Goal: Task Accomplishment & Management: Manage account settings

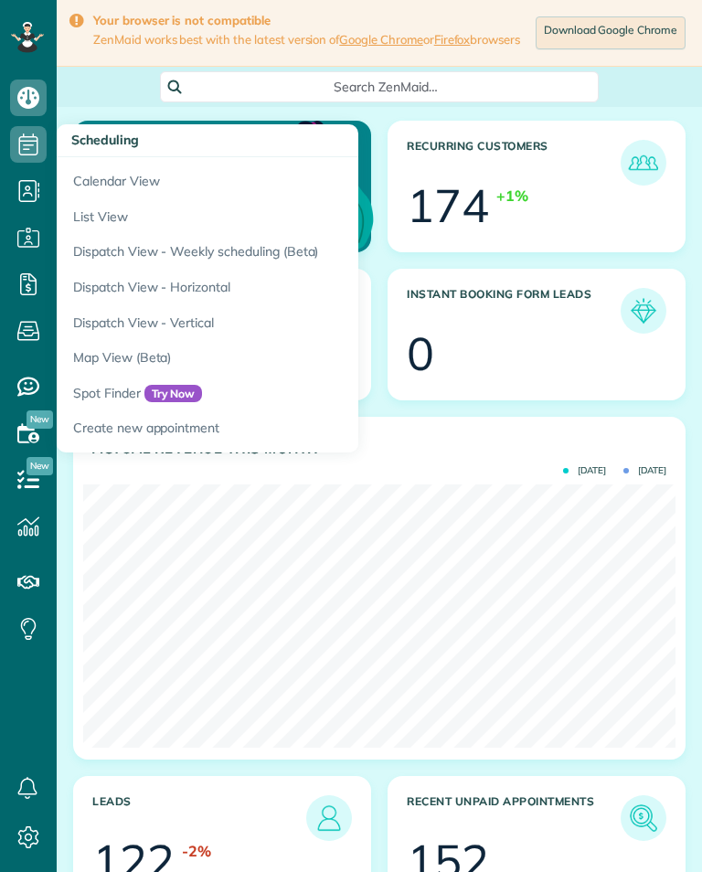
click at [95, 175] on link "Calendar View" at bounding box center [285, 178] width 457 height 42
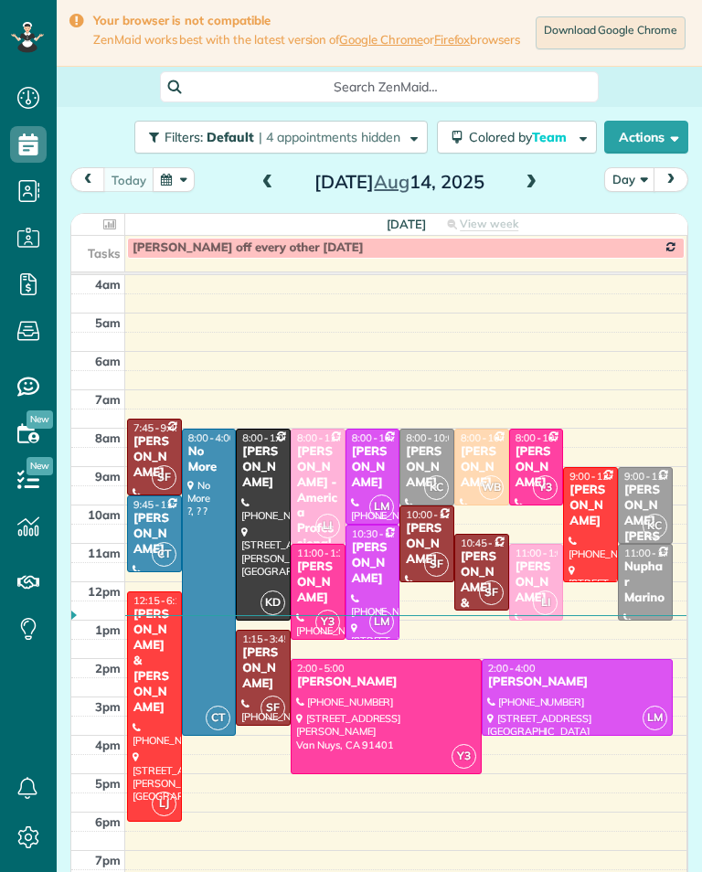
scroll to position [8, 8]
click at [530, 191] on span at bounding box center [531, 183] width 20 height 16
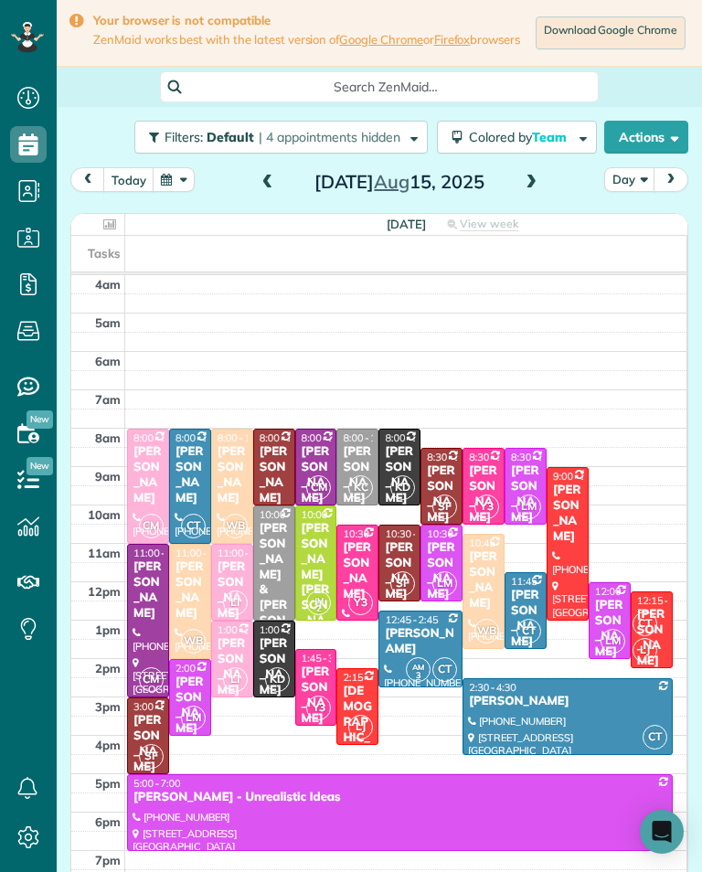
scroll to position [900, 57]
click at [320, 556] on div "Shakira Wardally & Jett Howard" at bounding box center [316, 621] width 31 height 201
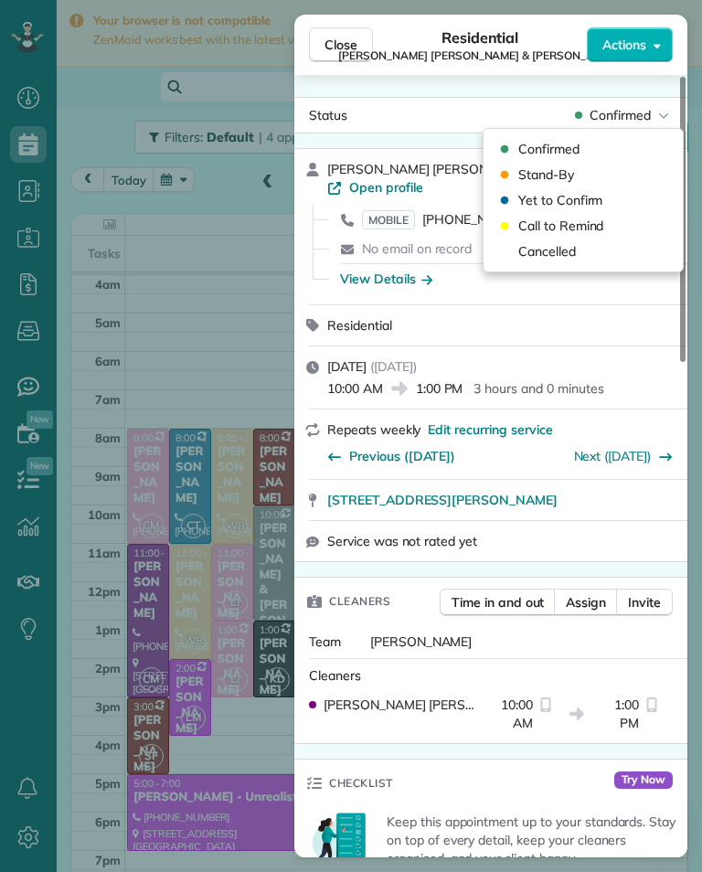
click at [562, 258] on span "Cancelled" at bounding box center [547, 251] width 58 height 18
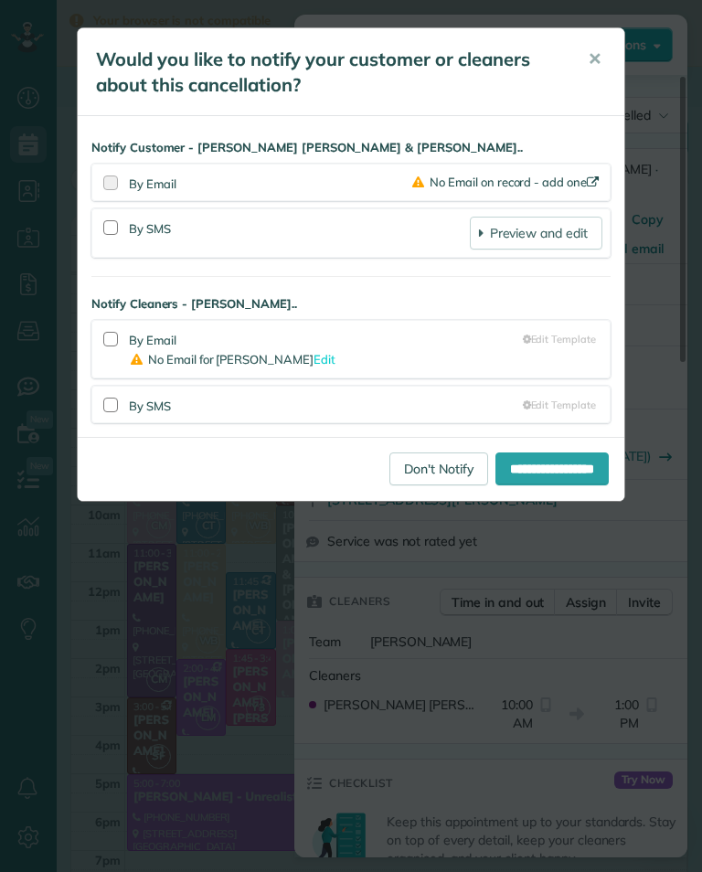
click at [393, 454] on link "Don't Notify" at bounding box center [438, 468] width 99 height 33
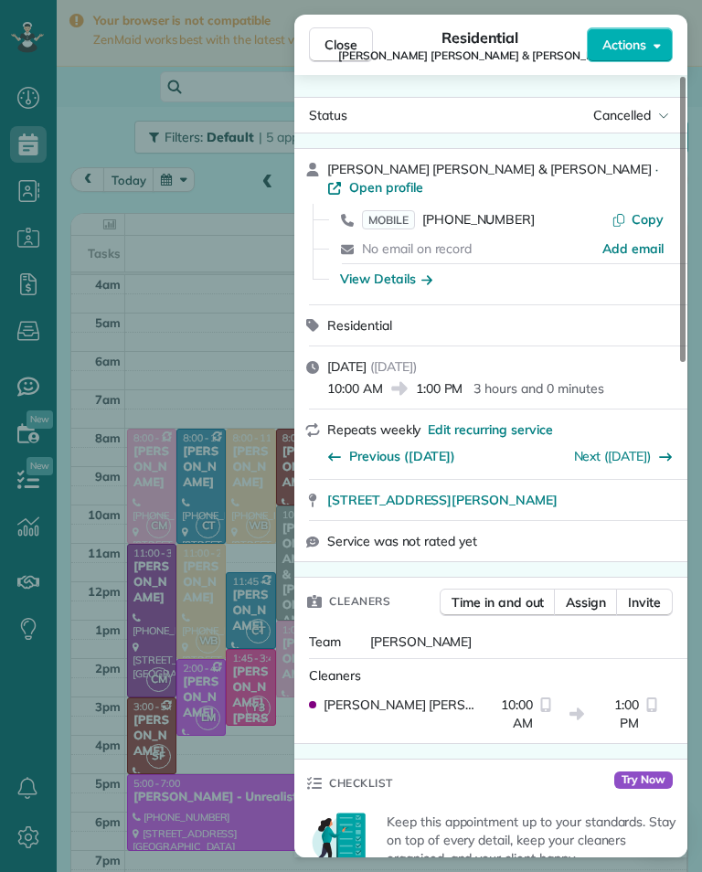
click at [231, 427] on div "Close Residential Shakira Wardally & Jett Howard Actions Status Cancelled Shaki…" at bounding box center [351, 436] width 702 height 872
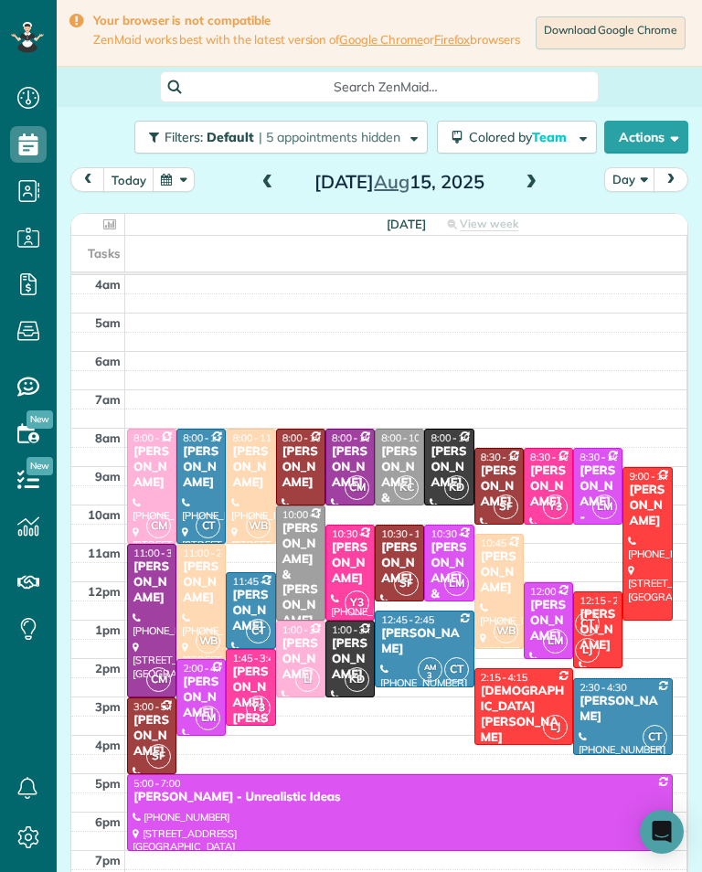
click at [603, 629] on div "CT LJ" at bounding box center [596, 636] width 44 height 53
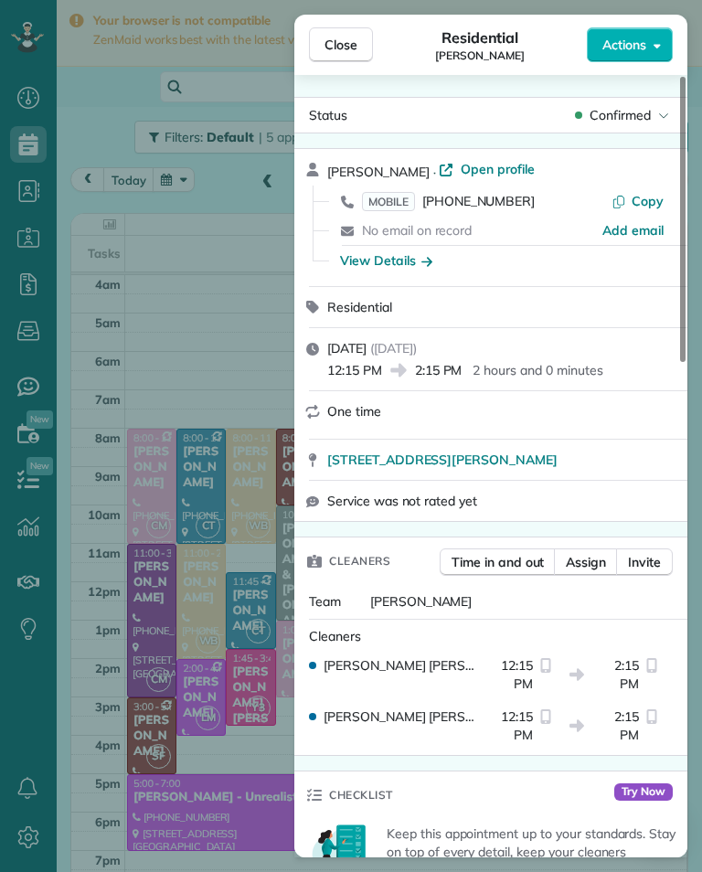
click at [487, 206] on span "[PHONE_NUMBER]" at bounding box center [478, 201] width 112 height 16
click at [489, 206] on span "[PHONE_NUMBER]" at bounding box center [478, 201] width 112 height 16
click at [159, 547] on div "Close Residential Brett Levine Actions Status Confirmed Brett Levine · Open pro…" at bounding box center [351, 436] width 702 height 872
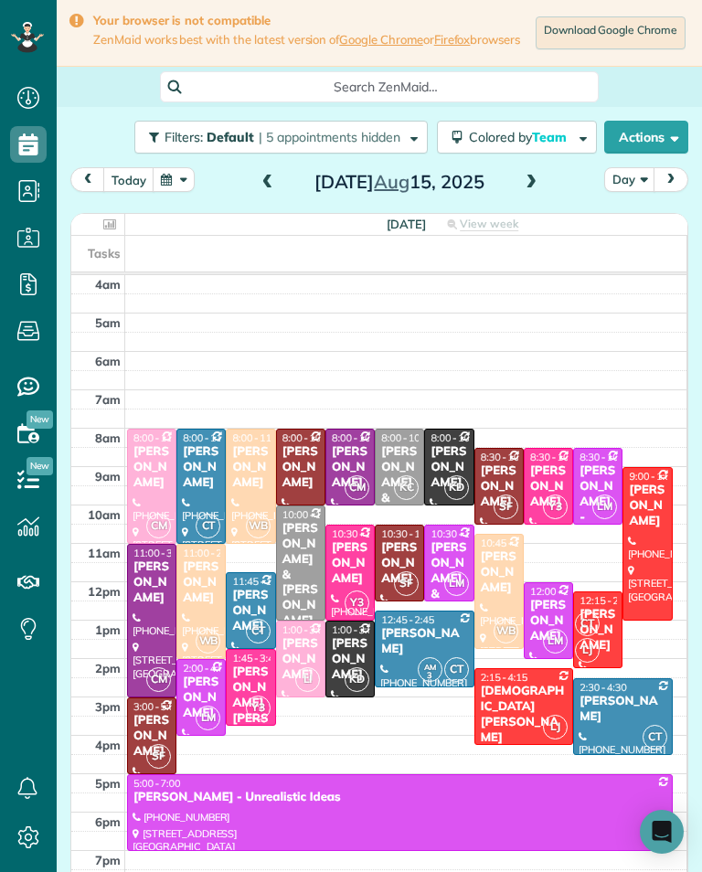
click at [643, 537] on div at bounding box center [647, 544] width 48 height 152
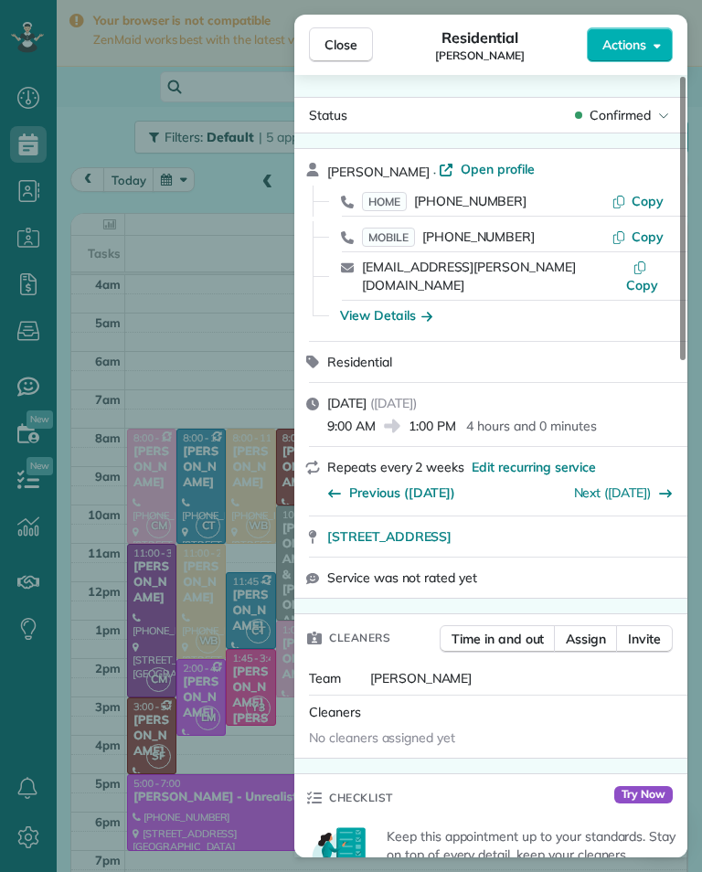
click at [507, 237] on span "(626) 355-7939" at bounding box center [478, 236] width 112 height 16
click at [179, 577] on div "Close Residential Sue Hanks Actions Status Confirmed Sue Hanks · Open profile H…" at bounding box center [351, 436] width 702 height 872
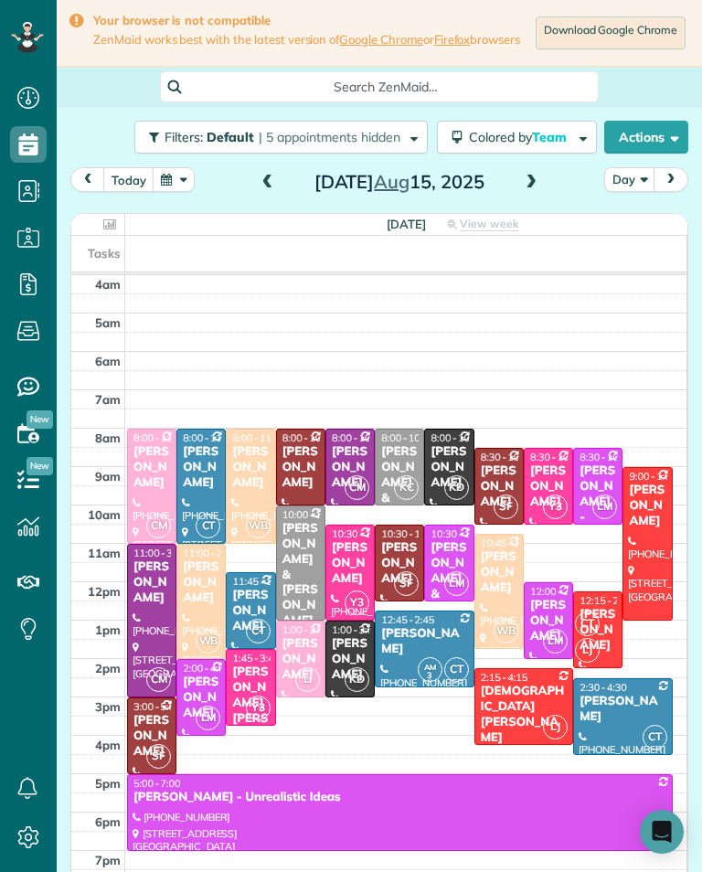
click at [522, 723] on div at bounding box center [524, 706] width 98 height 75
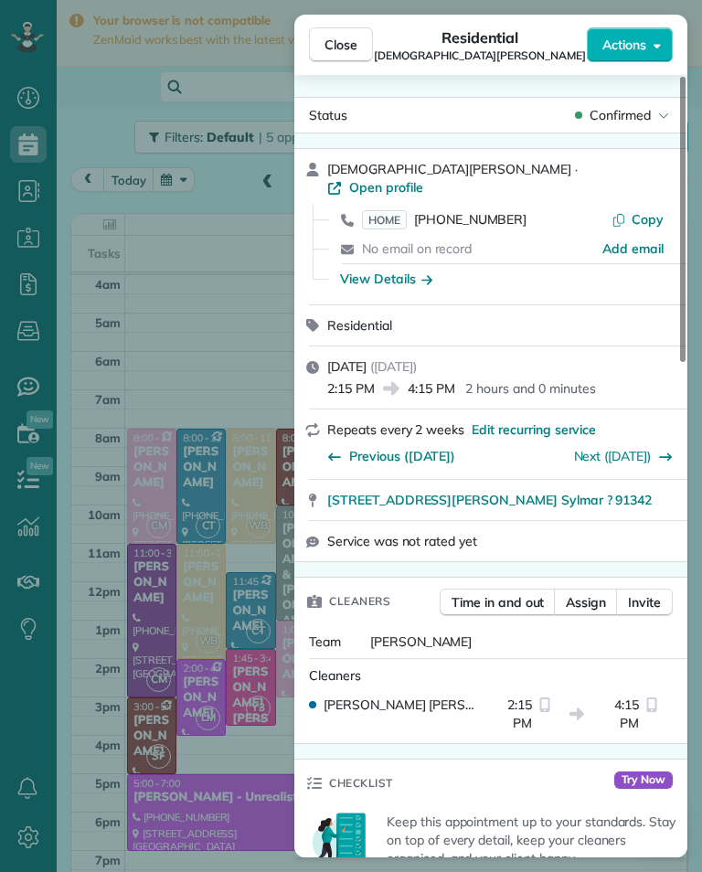
click at [491, 211] on span "[PHONE_NUMBER]" at bounding box center [470, 219] width 112 height 16
click at [167, 586] on div "Close Residential Kristen Larson Actions Status Confirmed Kristen Larson · Open…" at bounding box center [351, 436] width 702 height 872
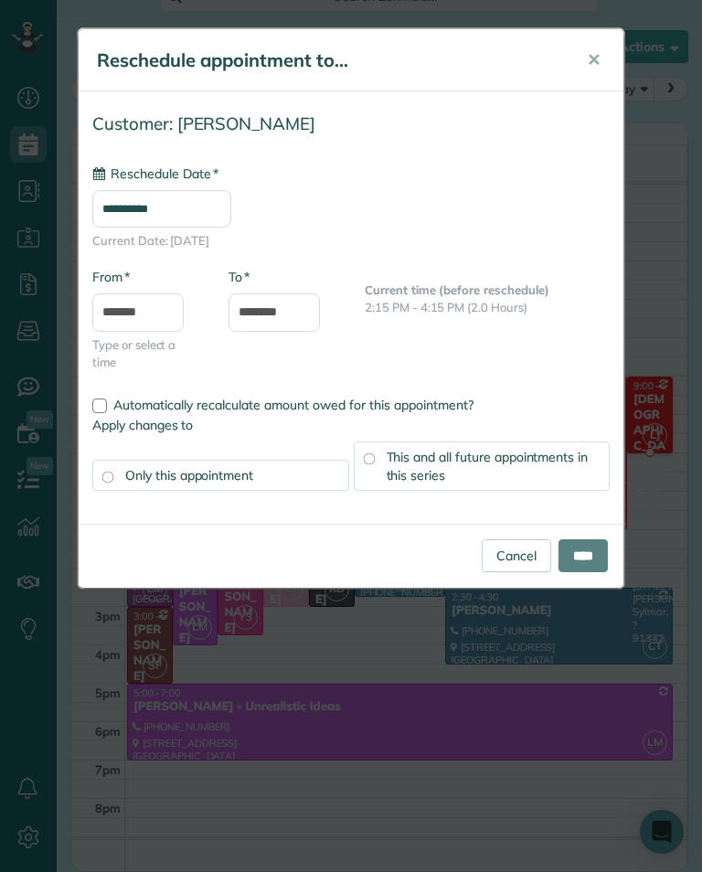
scroll to position [98, 0]
type input "**********"
click at [594, 566] on input "****" at bounding box center [582, 554] width 49 height 33
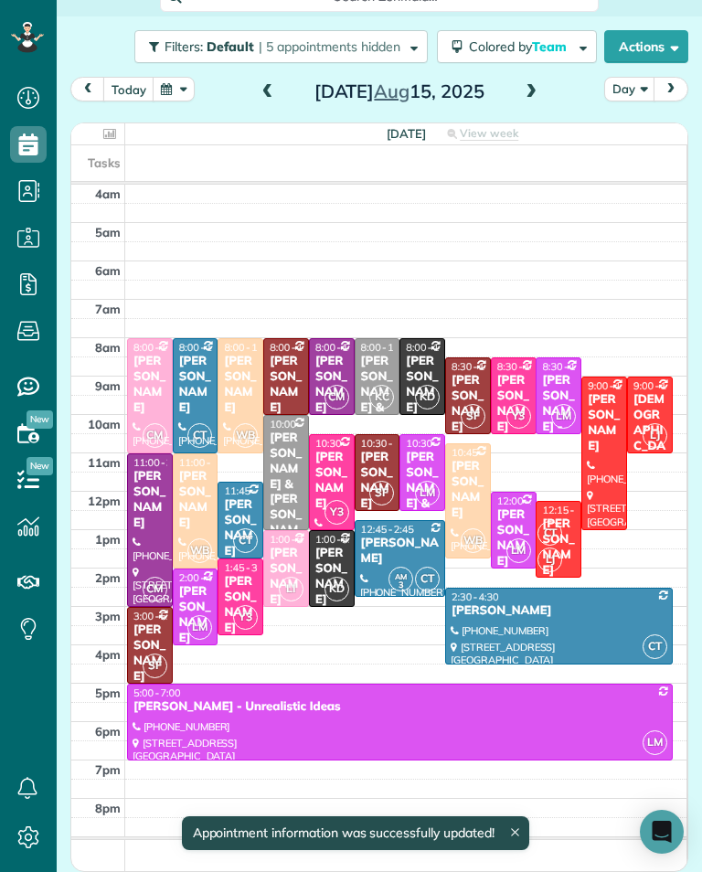
scroll to position [96, 0]
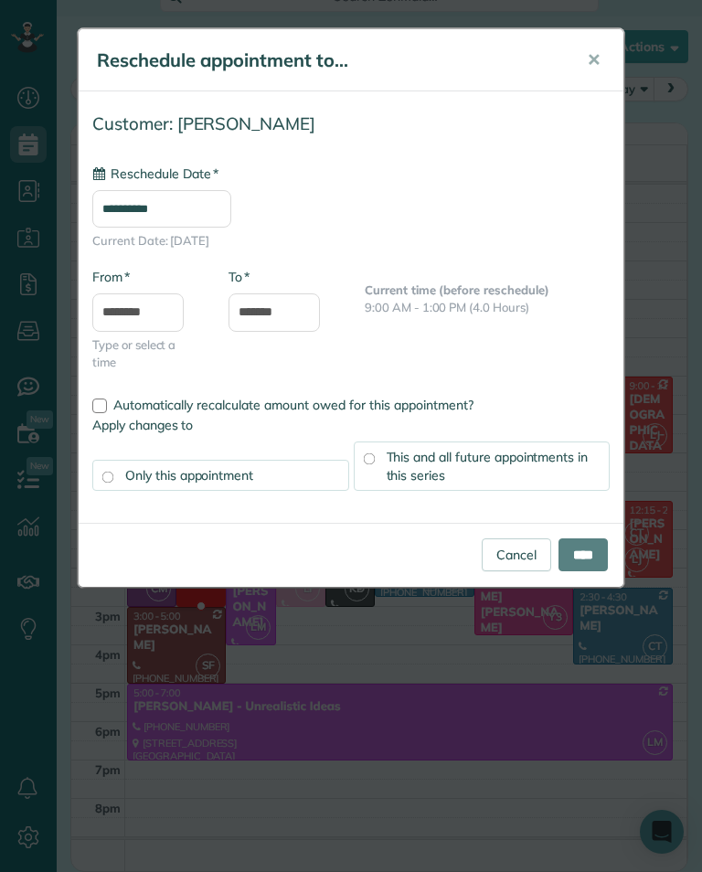
type input "**********"
click at [592, 565] on input "****" at bounding box center [582, 554] width 49 height 33
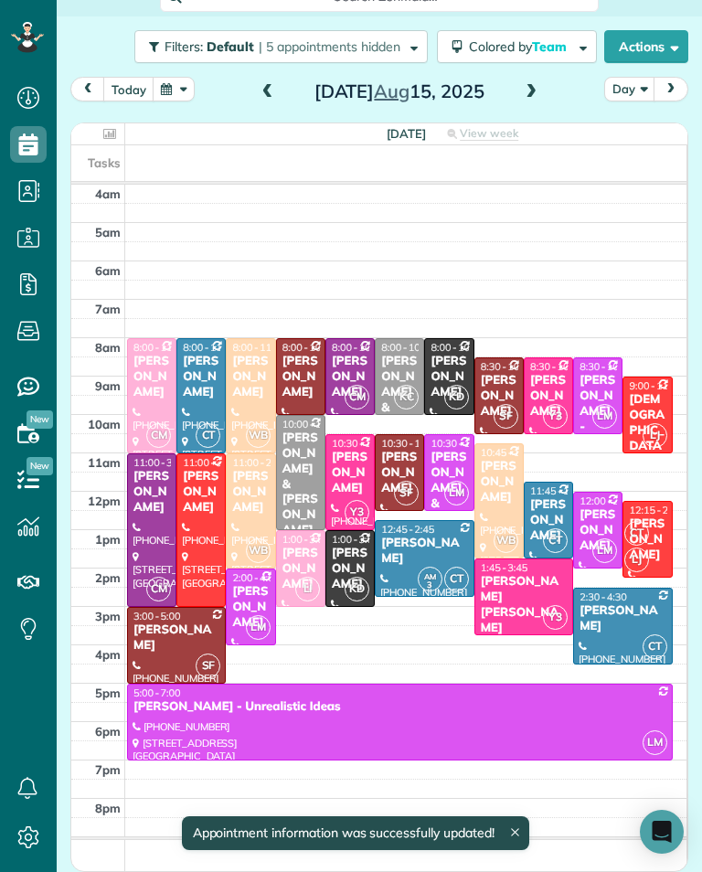
click at [536, 594] on div "[PERSON_NAME] [PERSON_NAME]" at bounding box center [524, 605] width 89 height 62
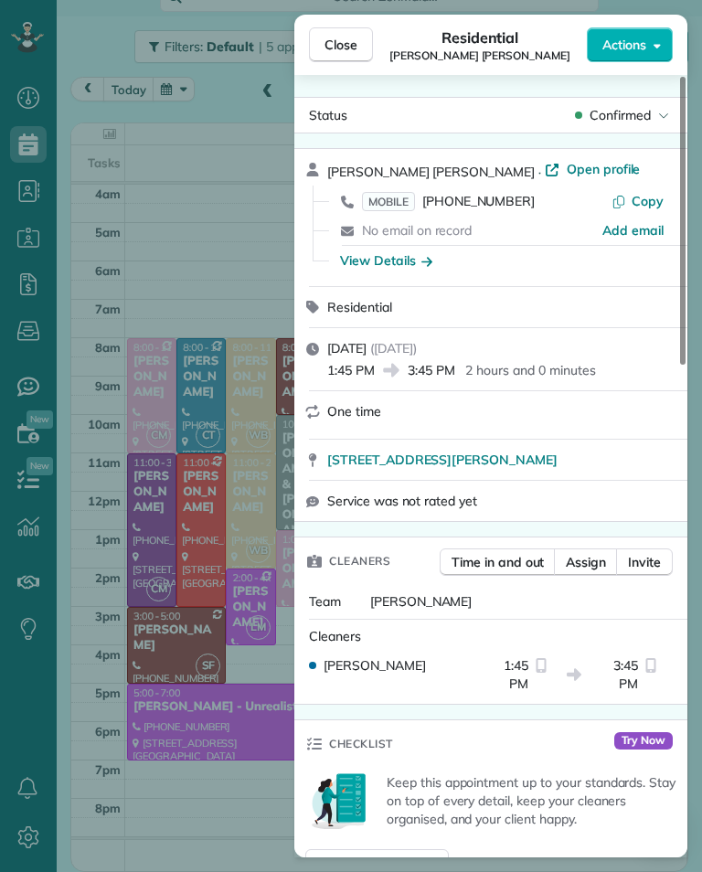
click at [501, 209] on span "MOBILE (602) 318-9836" at bounding box center [448, 201] width 173 height 18
click at [357, 43] on button "Close" at bounding box center [341, 44] width 64 height 35
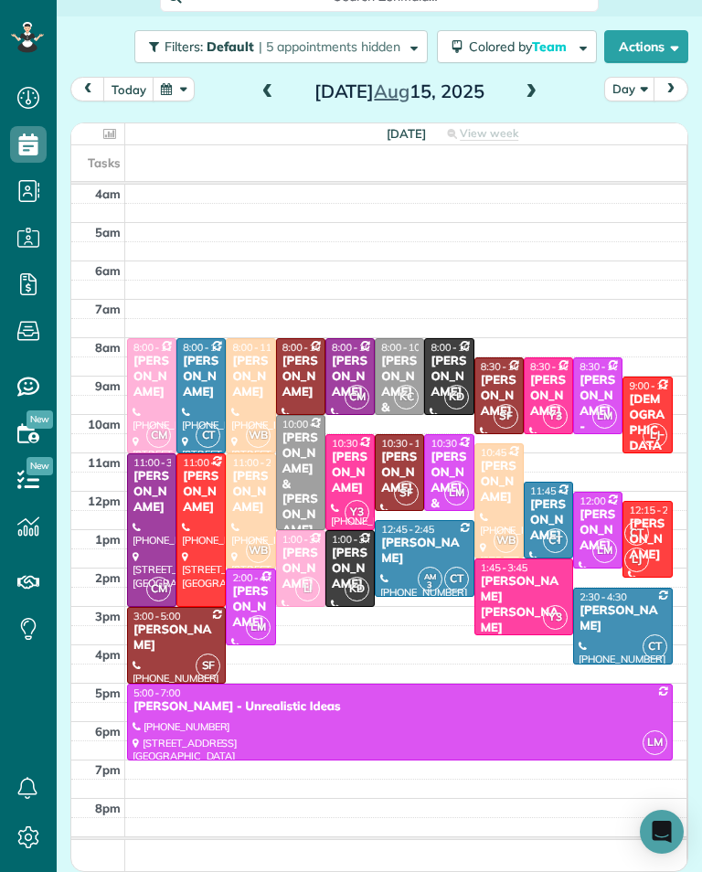
click at [408, 367] on div "[PERSON_NAME] & [PERSON_NAME]" at bounding box center [399, 408] width 38 height 108
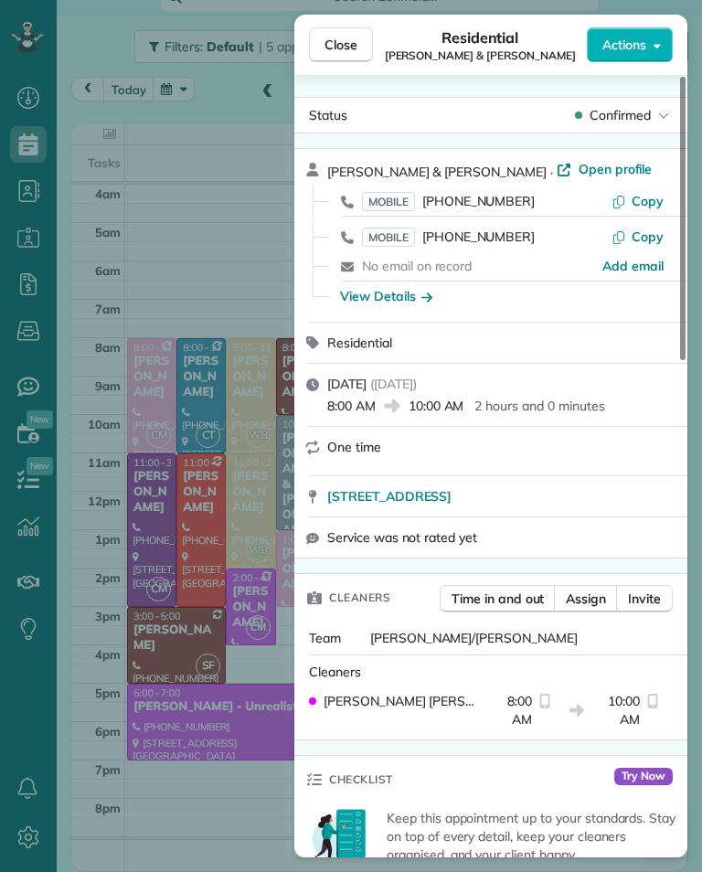
click at [499, 241] on span "[PHONE_NUMBER]" at bounding box center [478, 236] width 112 height 16
click at [490, 238] on span "[PHONE_NUMBER]" at bounding box center [478, 236] width 112 height 16
click at [345, 37] on span "Close" at bounding box center [340, 45] width 33 height 18
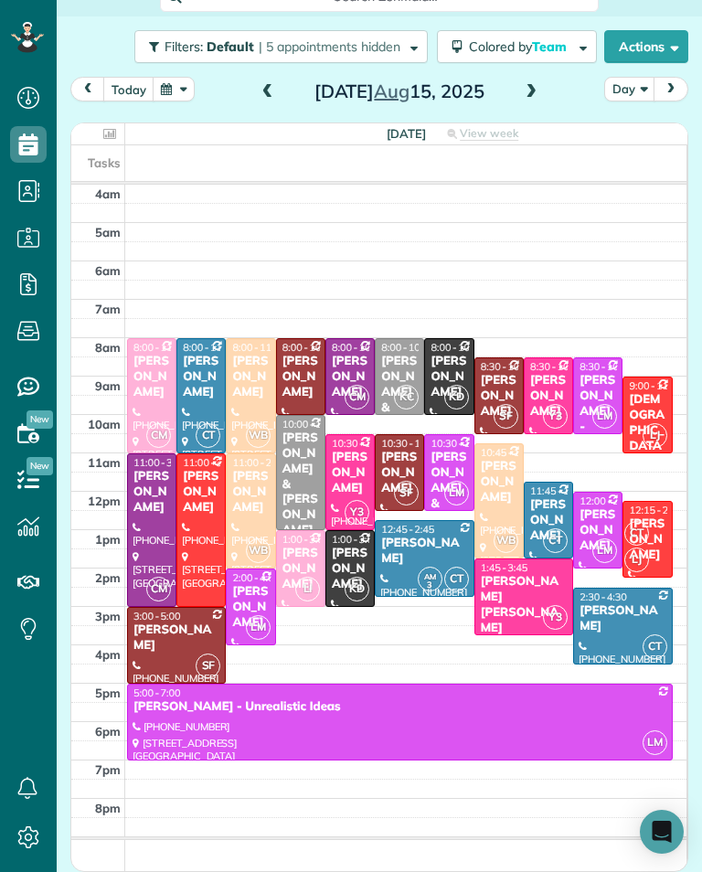
click at [229, 378] on div at bounding box center [251, 395] width 48 height 113
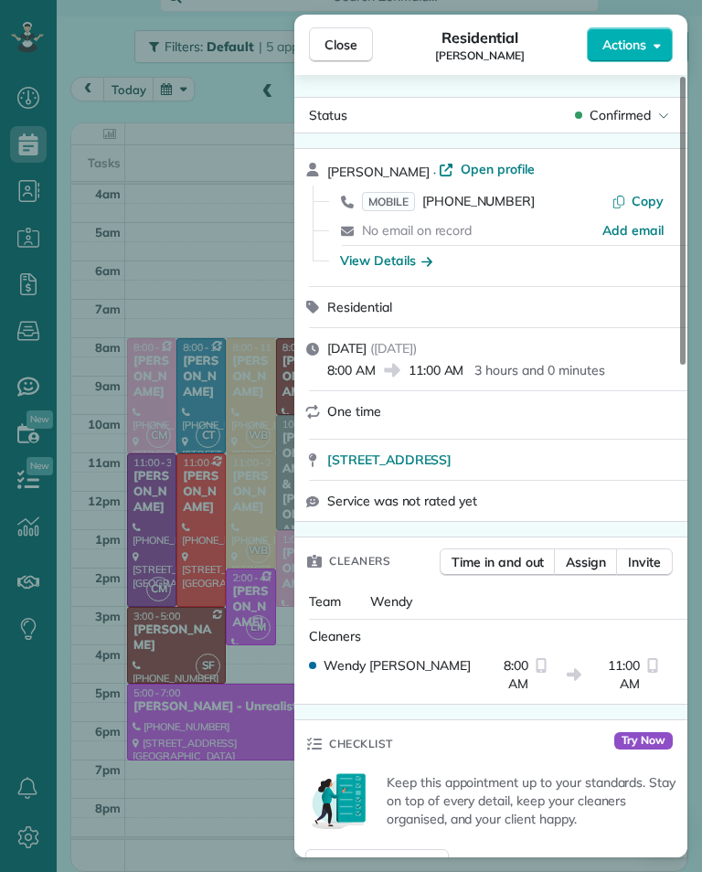
click at [513, 203] on span "[PHONE_NUMBER]" at bounding box center [478, 201] width 112 height 16
click at [161, 428] on div "Close Residential Heather Alizadeh Actions Status Confirmed Heather Alizadeh · …" at bounding box center [351, 436] width 702 height 872
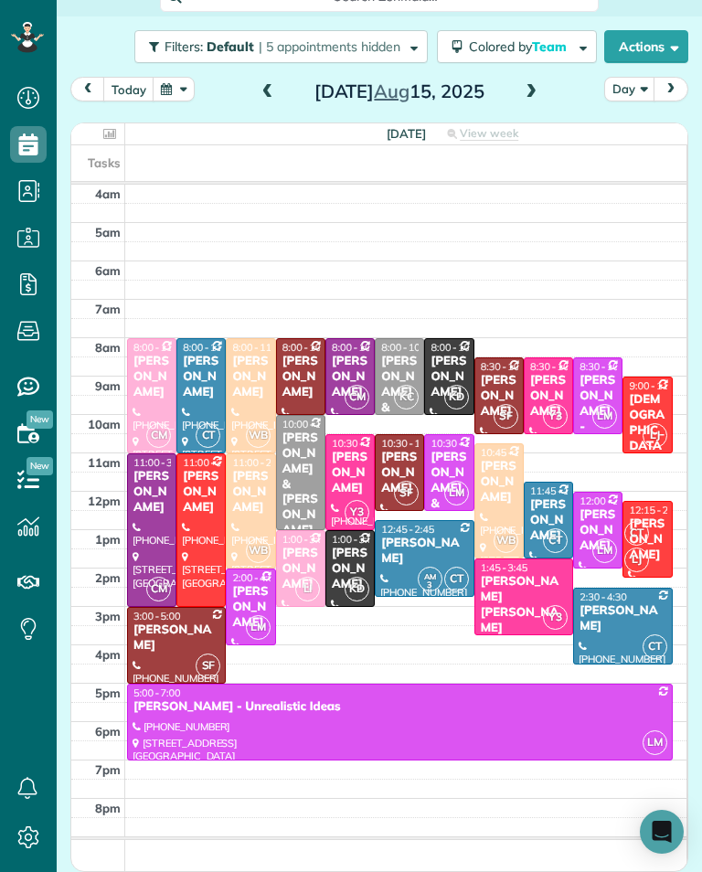
click at [236, 505] on div at bounding box center [251, 510] width 48 height 113
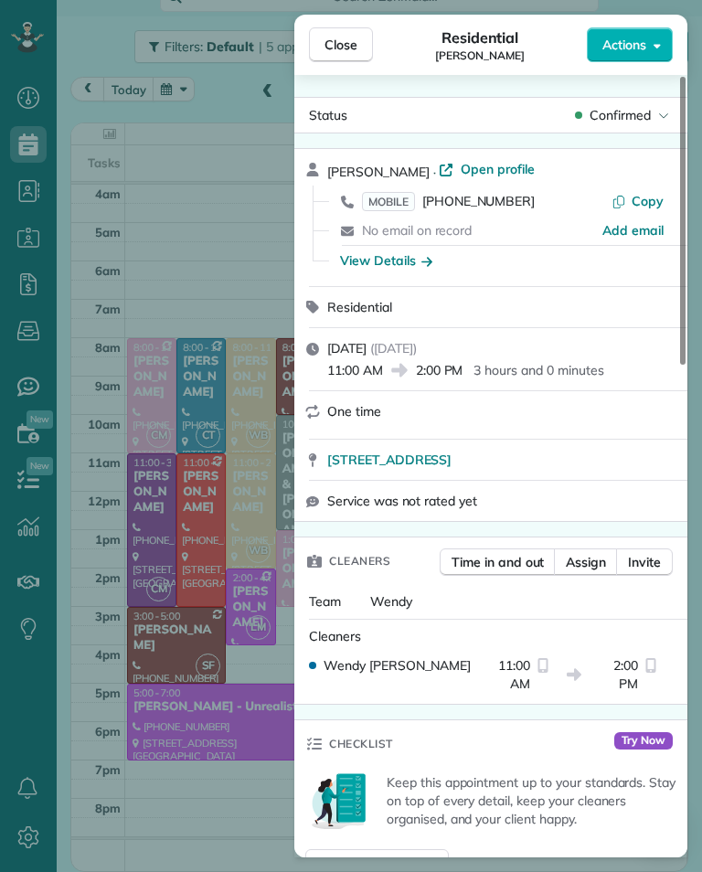
click at [485, 207] on span "[PHONE_NUMBER]" at bounding box center [478, 201] width 112 height 16
click at [343, 44] on span "Close" at bounding box center [340, 45] width 33 height 18
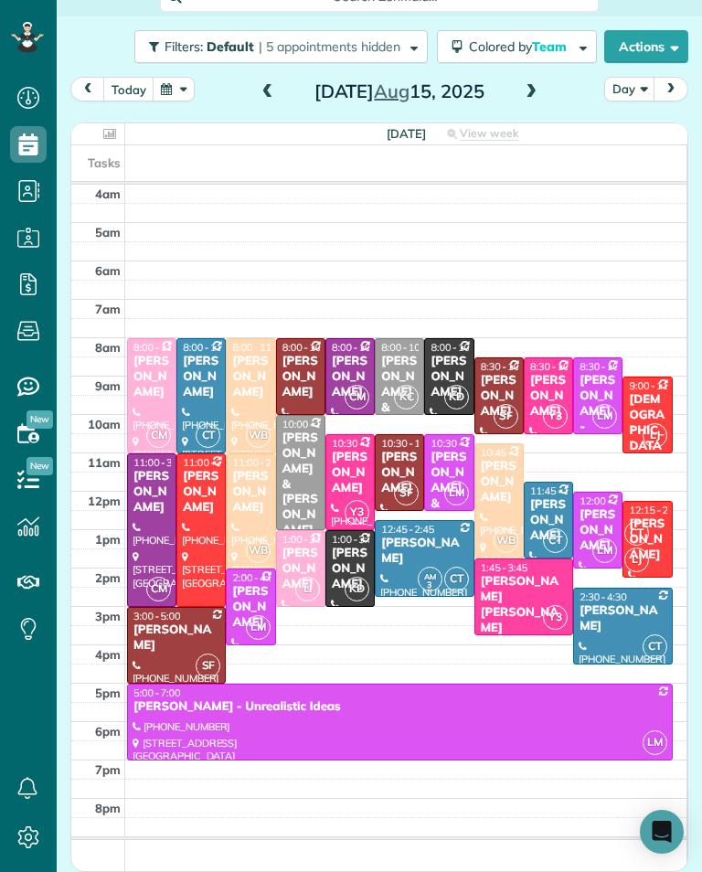
click at [516, 509] on div at bounding box center [499, 500] width 48 height 113
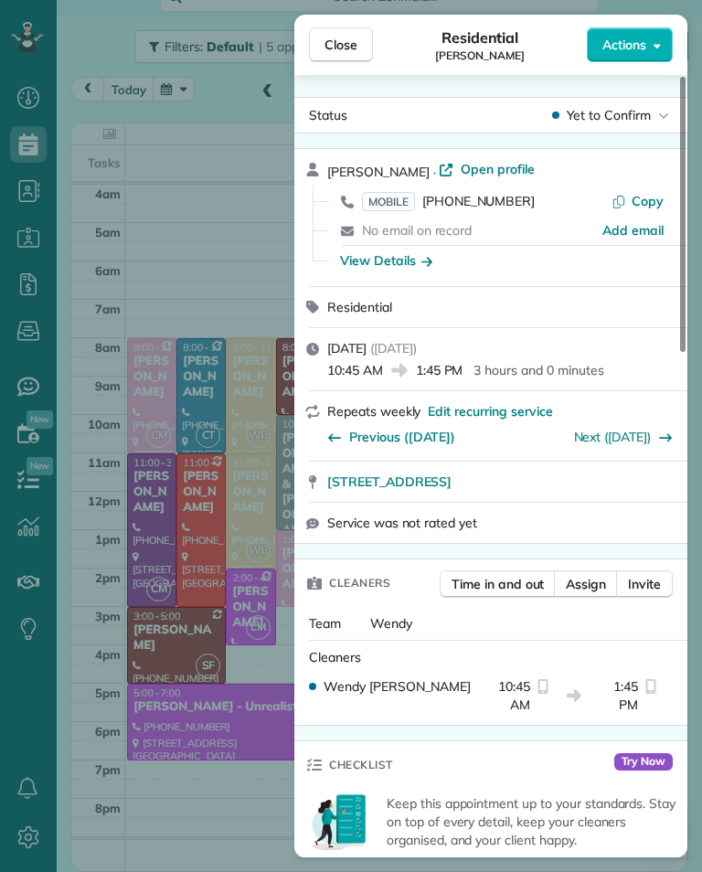
click at [510, 204] on span "(310) 666-0289" at bounding box center [478, 201] width 112 height 16
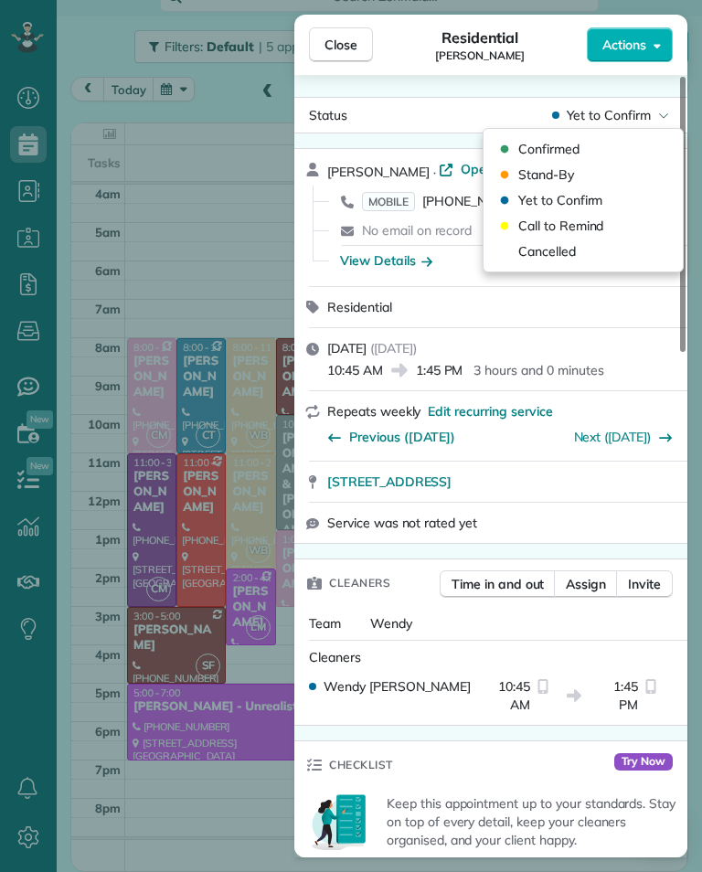
click at [565, 251] on span "Cancelled" at bounding box center [547, 251] width 58 height 18
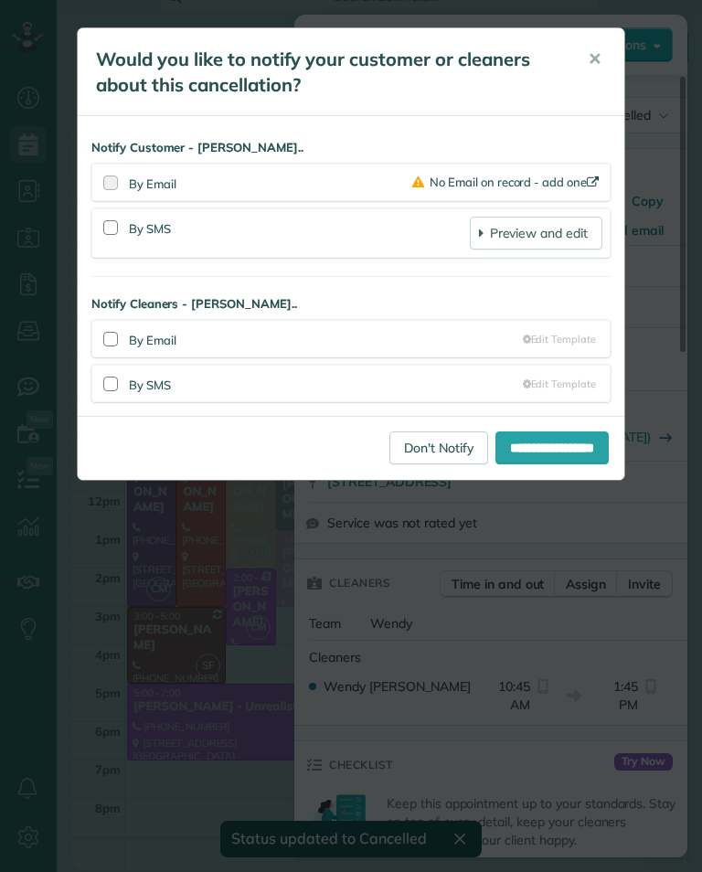
click at [249, 561] on div "**********" at bounding box center [351, 436] width 702 height 872
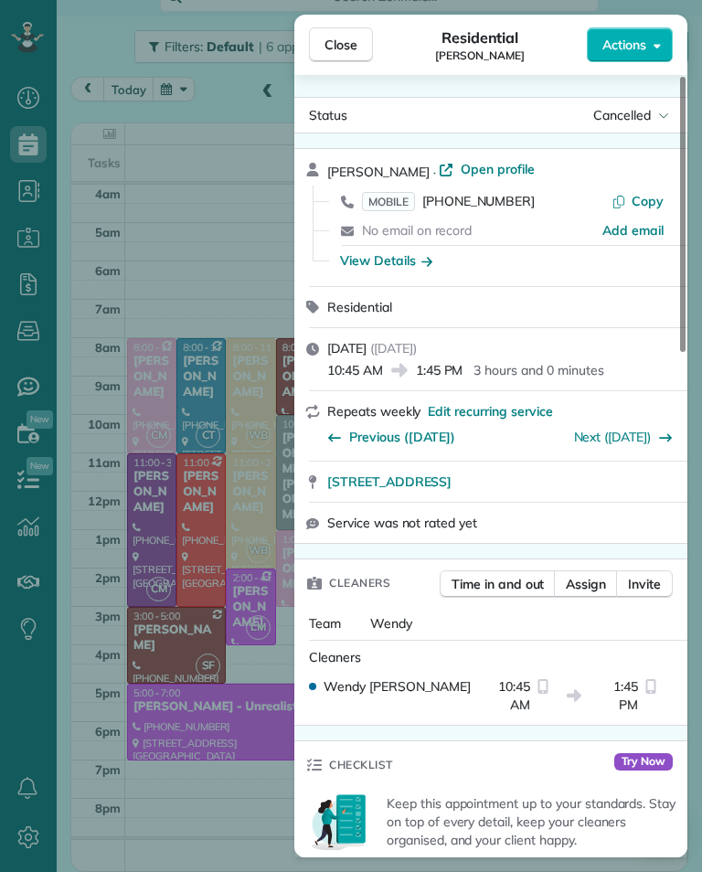
click at [256, 523] on div "Close Residential Erin Emmerson Actions Status Cancelled Erin Emmerson · Open p…" at bounding box center [351, 436] width 702 height 872
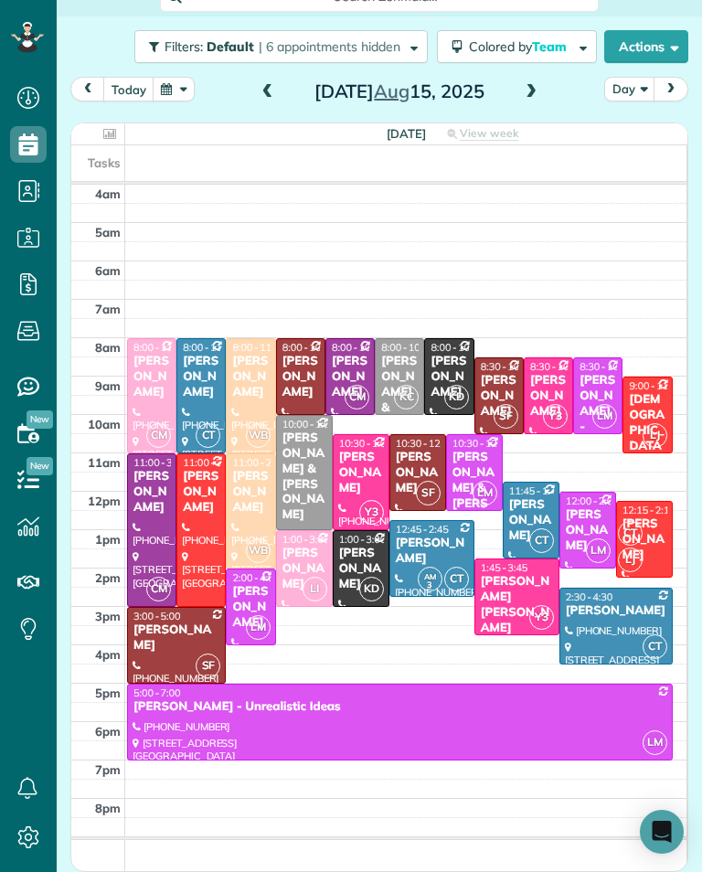
scroll to position [900, 57]
click at [476, 472] on div "[PERSON_NAME] & [PERSON_NAME] (Husband)" at bounding box center [474, 511] width 46 height 123
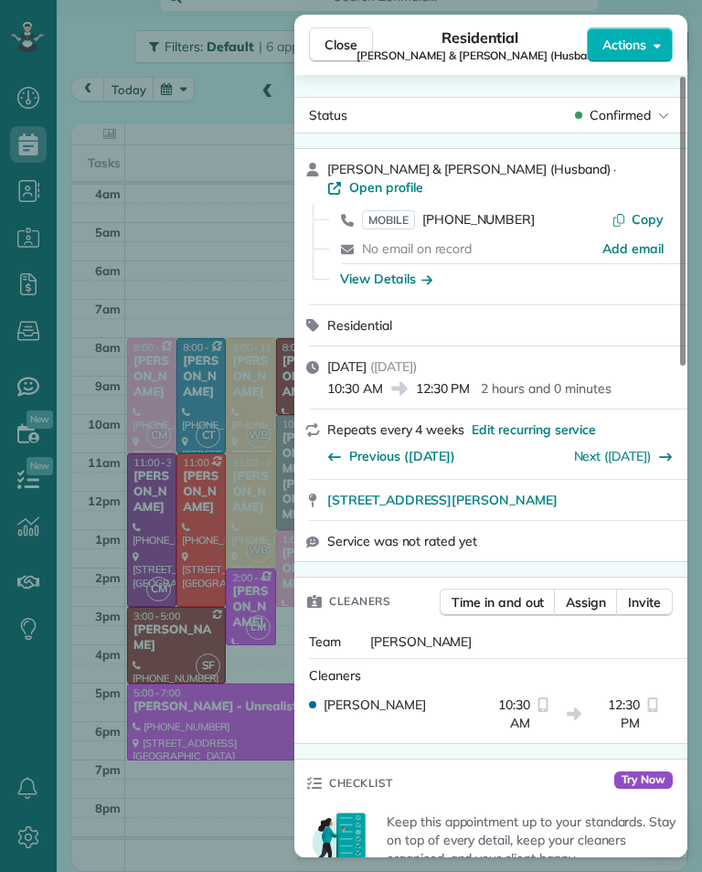
click at [502, 211] on span "[PHONE_NUMBER]" at bounding box center [478, 219] width 112 height 16
click at [258, 581] on div "Close Residential Olivia power-Li & Cheng Li (Husband) Actions Status Confirmed…" at bounding box center [351, 436] width 702 height 872
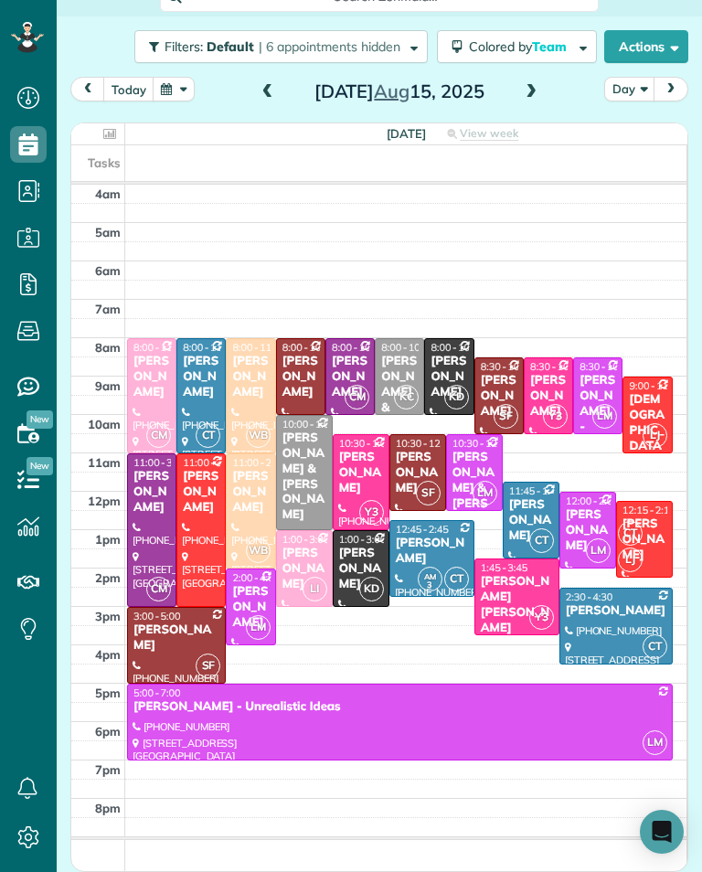
click at [217, 630] on div "[PERSON_NAME]" at bounding box center [176, 637] width 88 height 31
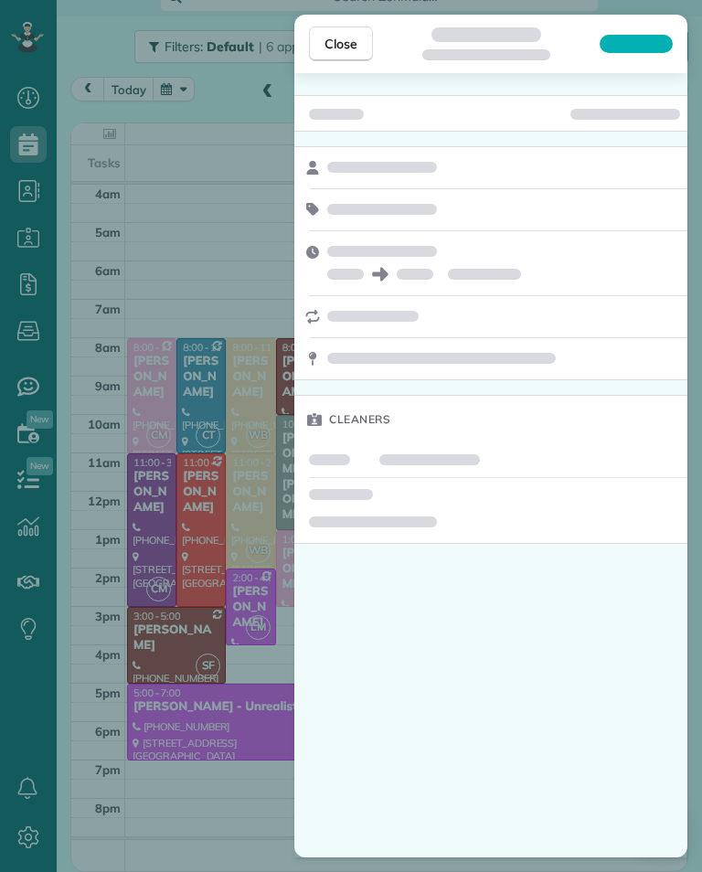
click at [232, 630] on div "Close Cleaners" at bounding box center [351, 436] width 702 height 872
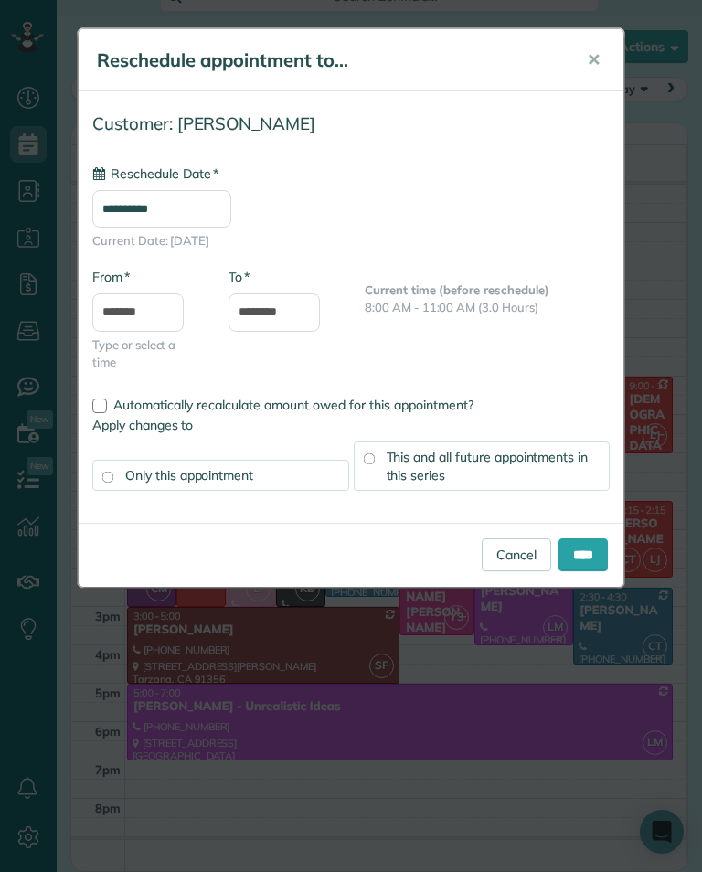
click at [231, 200] on input "**********" at bounding box center [161, 208] width 139 height 37
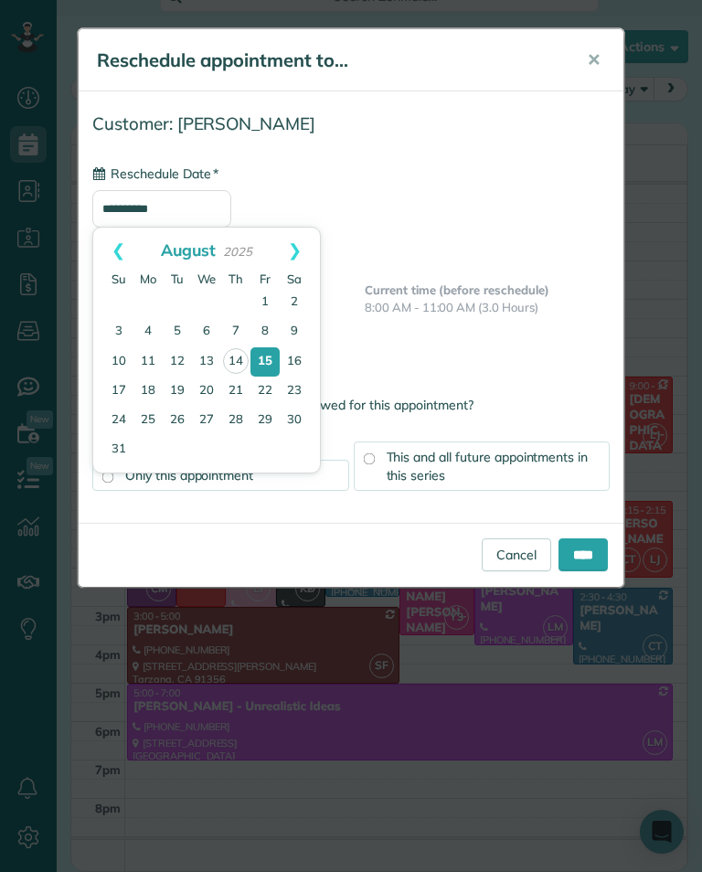
click at [305, 360] on link "16" at bounding box center [294, 361] width 29 height 29
type input "**********"
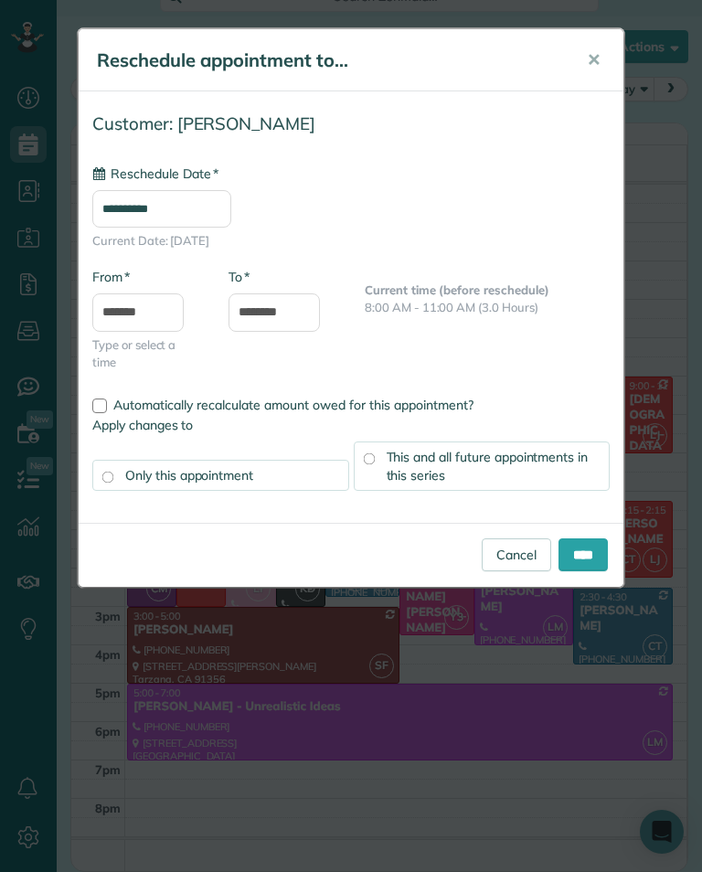
click at [596, 547] on input "****" at bounding box center [582, 554] width 49 height 33
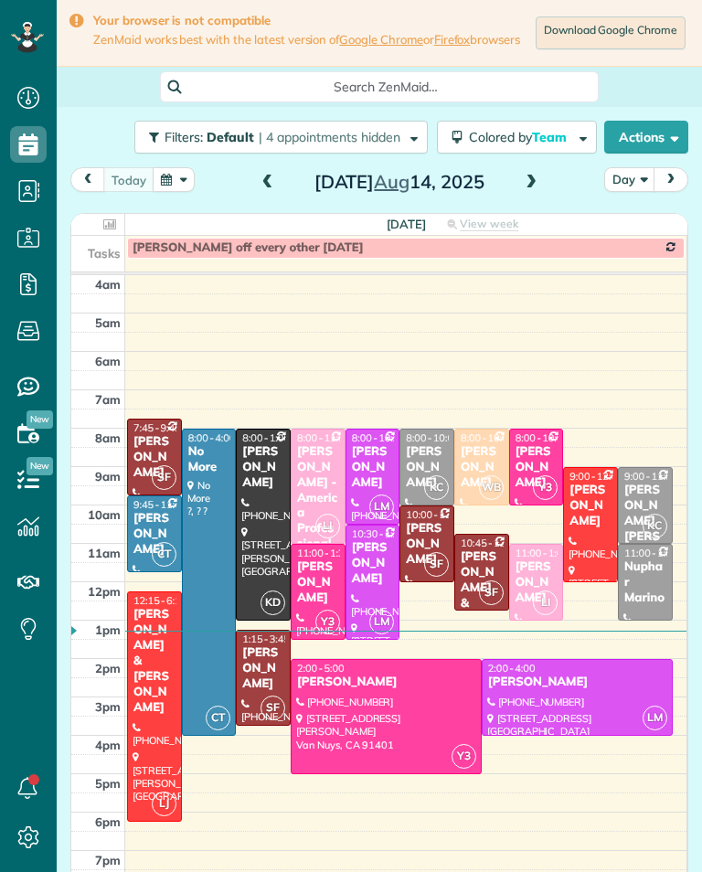
scroll to position [8, 8]
click at [534, 191] on span at bounding box center [531, 183] width 20 height 16
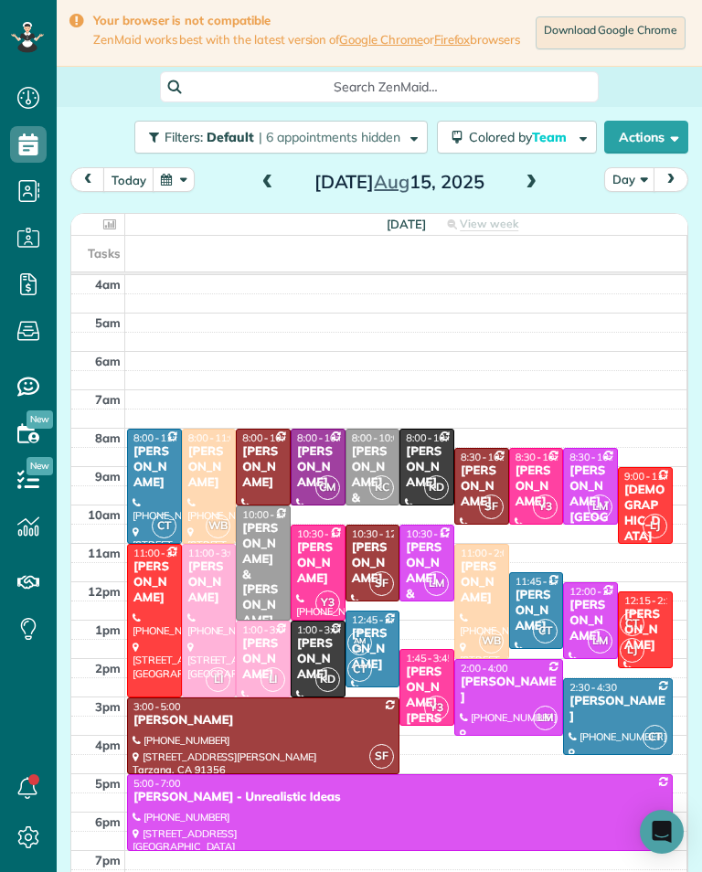
scroll to position [900, 57]
click at [428, 566] on div "[PERSON_NAME] & [PERSON_NAME] (Husband)" at bounding box center [427, 609] width 44 height 139
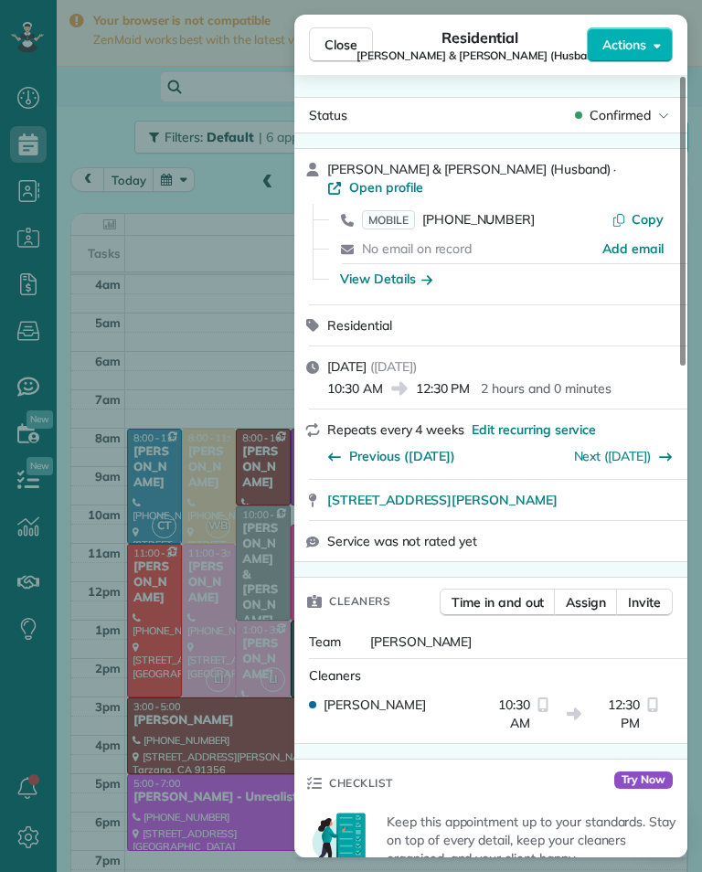
click at [513, 211] on span "[PHONE_NUMBER]" at bounding box center [478, 219] width 112 height 16
click at [349, 44] on span "Close" at bounding box center [340, 45] width 33 height 18
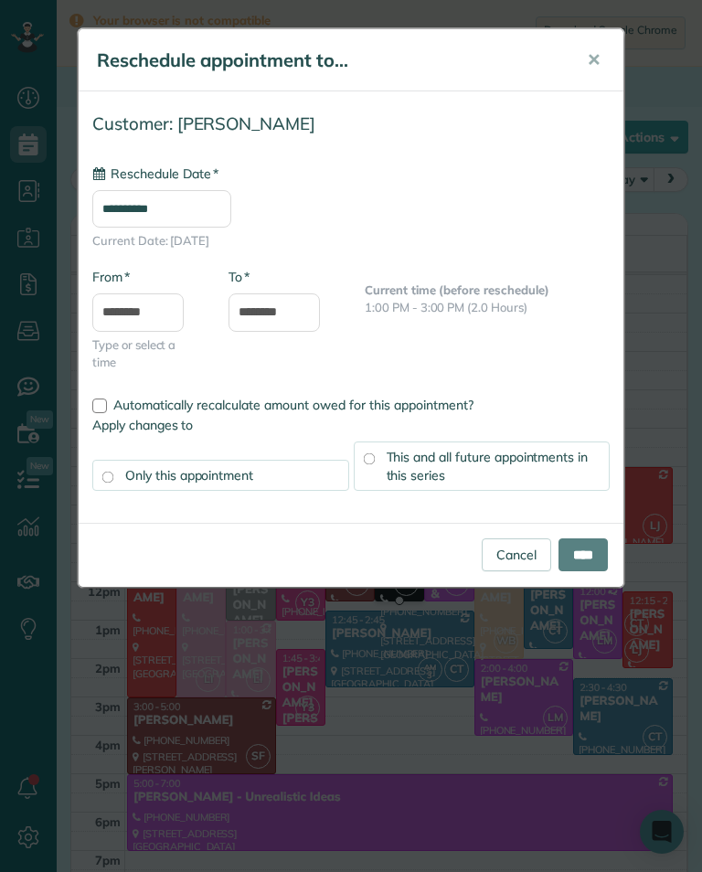
type input "**********"
click at [600, 555] on input "****" at bounding box center [582, 554] width 49 height 33
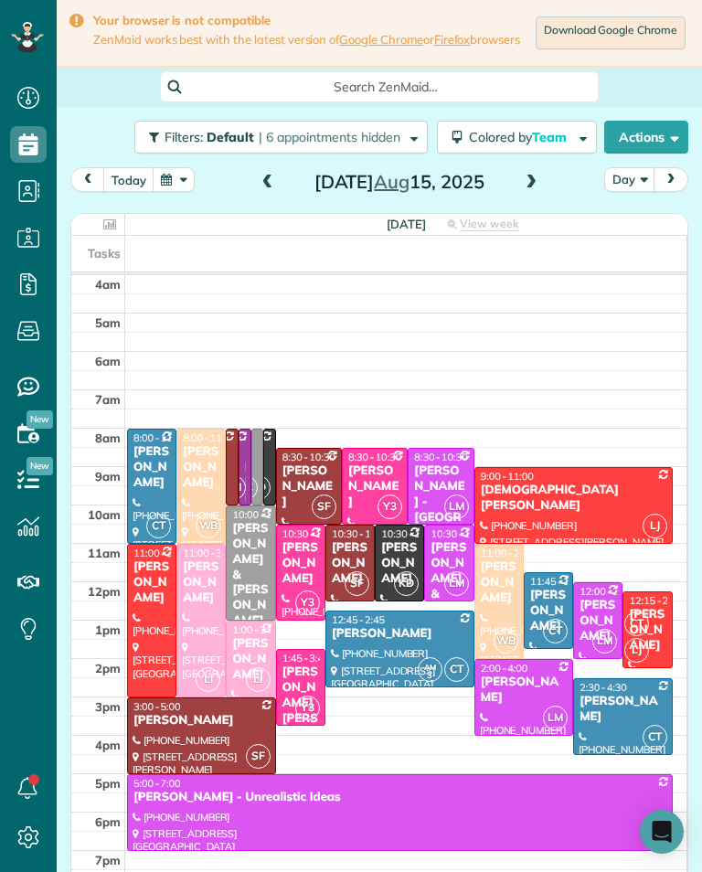
click at [503, 705] on div "[PERSON_NAME]" at bounding box center [524, 689] width 89 height 31
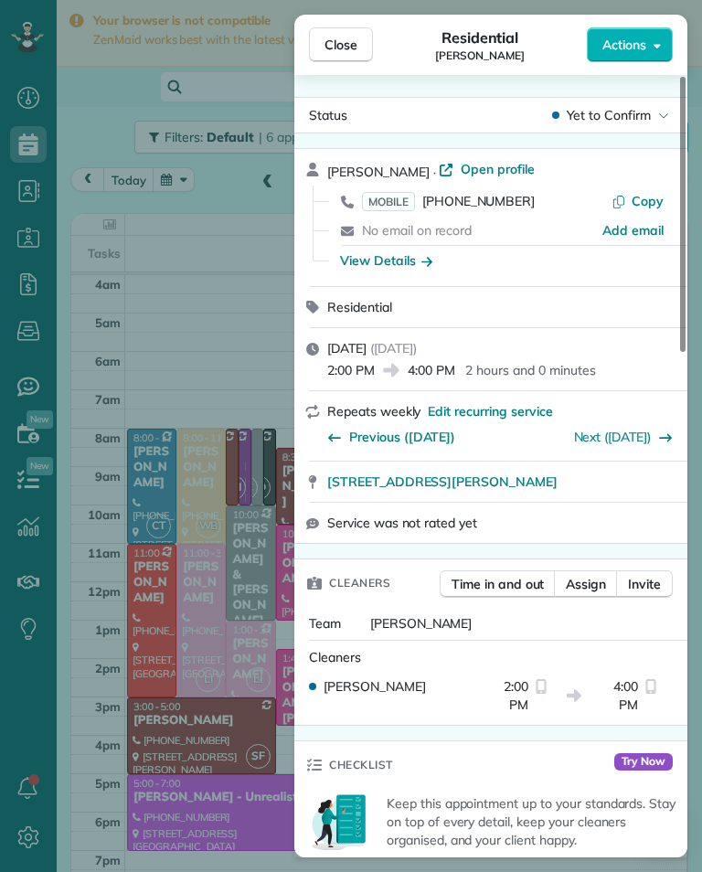
click at [503, 204] on span "[PHONE_NUMBER]" at bounding box center [478, 201] width 112 height 16
click at [242, 579] on div "Close Residential [PERSON_NAME] Actions Status Yet to Confirm [PERSON_NAME] · O…" at bounding box center [351, 436] width 702 height 872
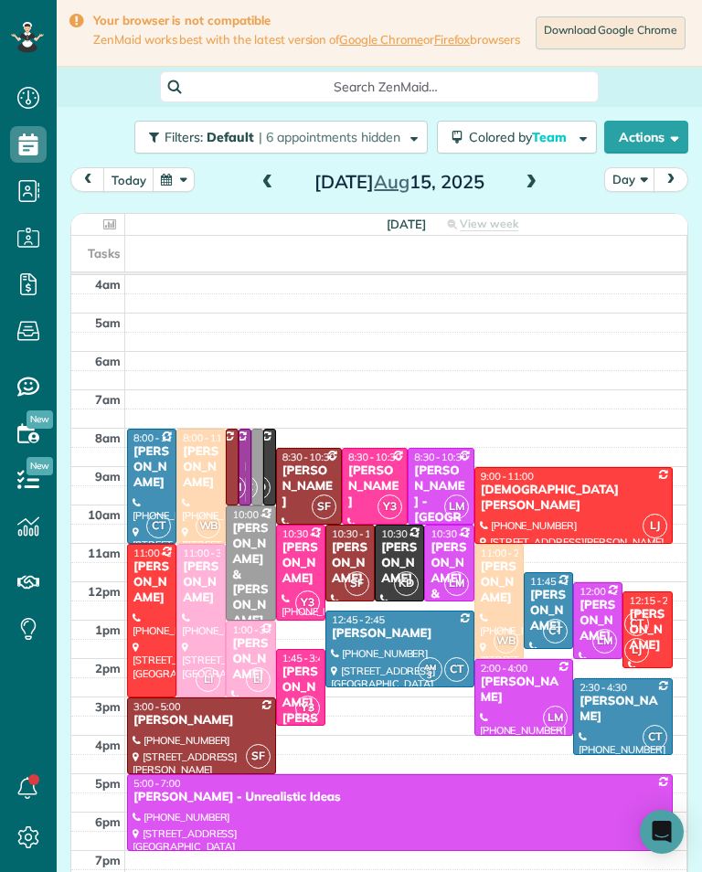
click at [357, 569] on div "[PERSON_NAME]" at bounding box center [350, 563] width 38 height 47
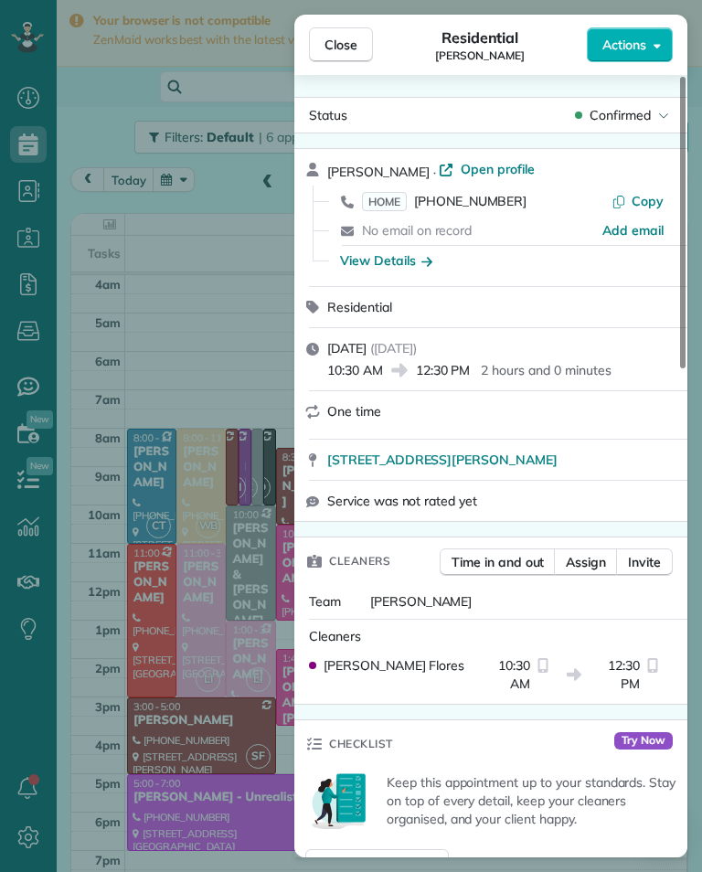
click at [489, 206] on span "[PHONE_NUMBER]" at bounding box center [470, 201] width 112 height 16
click at [343, 46] on span "Close" at bounding box center [340, 45] width 33 height 18
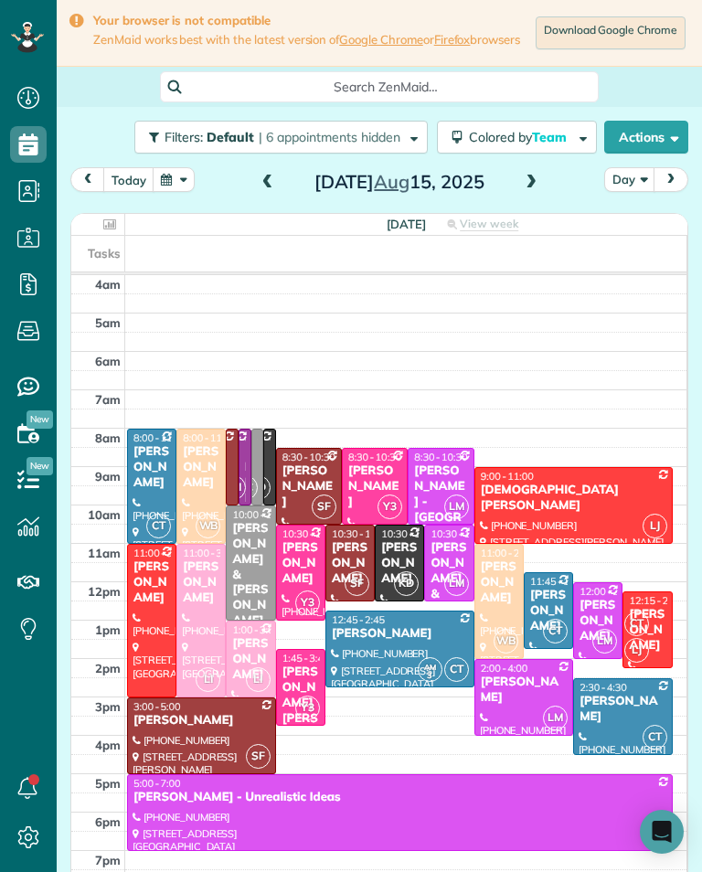
click at [239, 464] on div at bounding box center [244, 466] width 11 height 75
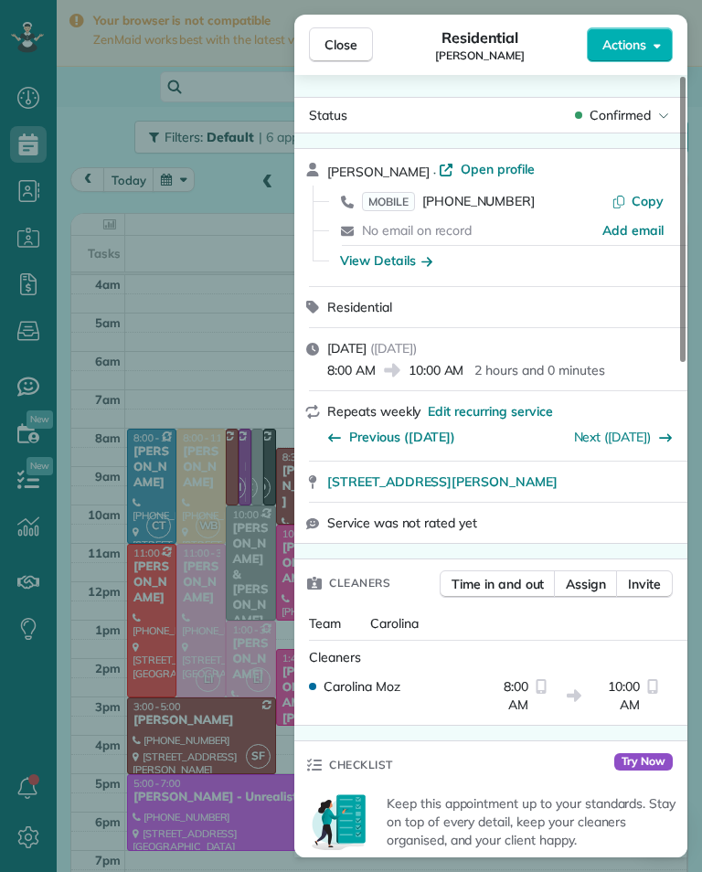
click at [497, 207] on span "[PHONE_NUMBER]" at bounding box center [478, 201] width 112 height 16
click at [245, 353] on div "Close Residential [PERSON_NAME] Actions Status Confirmed [PERSON_NAME] · Open p…" at bounding box center [351, 436] width 702 height 872
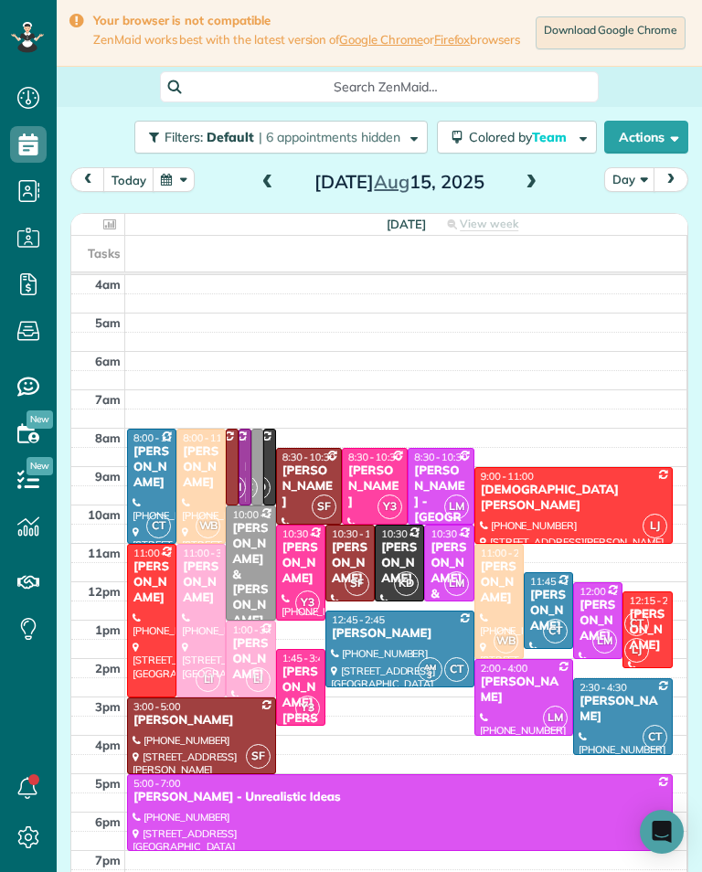
click at [241, 455] on div at bounding box center [244, 466] width 11 height 75
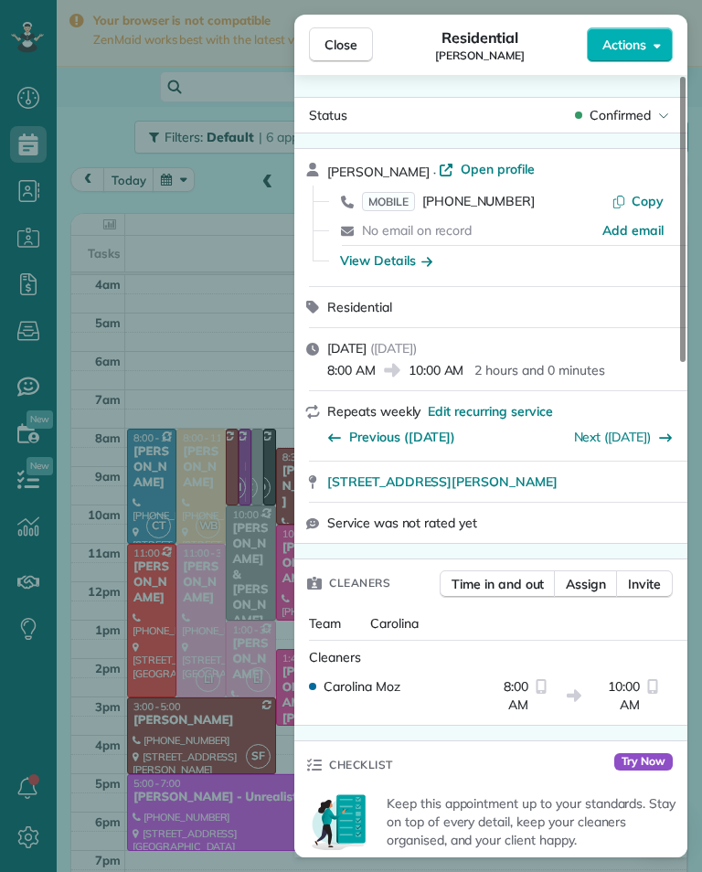
click at [252, 391] on div "Close Residential [PERSON_NAME] Actions Status Confirmed [PERSON_NAME] · Open p…" at bounding box center [351, 436] width 702 height 872
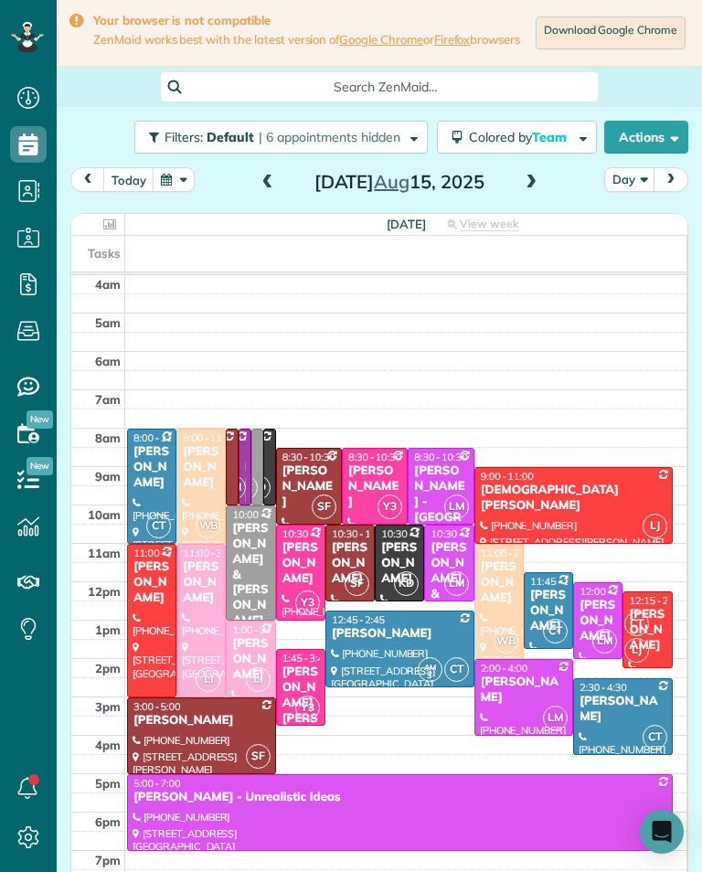
click at [236, 458] on div at bounding box center [232, 466] width 11 height 75
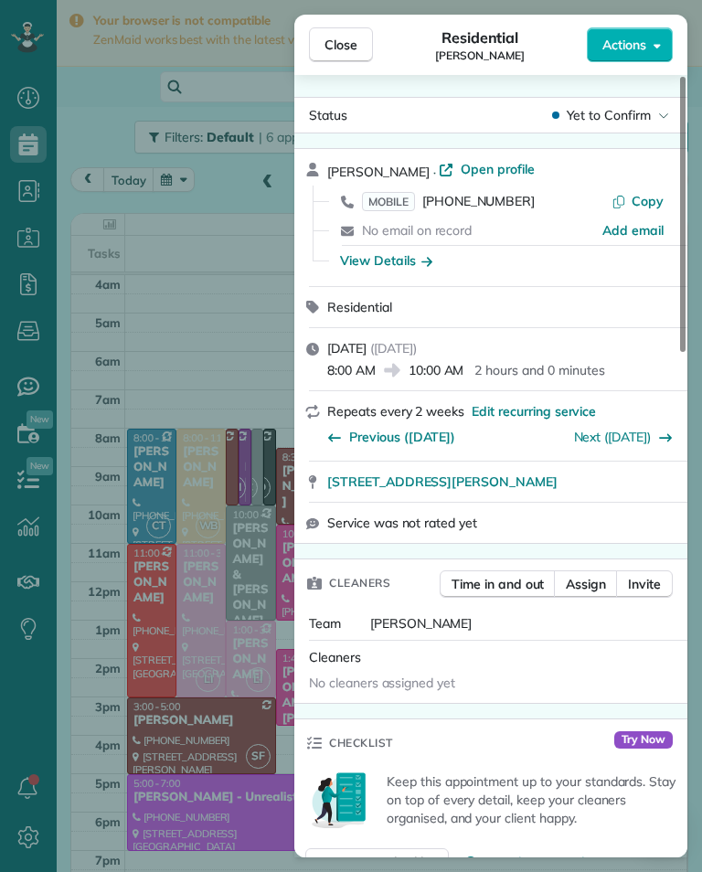
click at [496, 206] on span "[PHONE_NUMBER]" at bounding box center [478, 201] width 112 height 16
click at [215, 679] on div "Close Residential [PERSON_NAME] Actions Status Yet to Confirm [PERSON_NAME] · O…" at bounding box center [351, 436] width 702 height 872
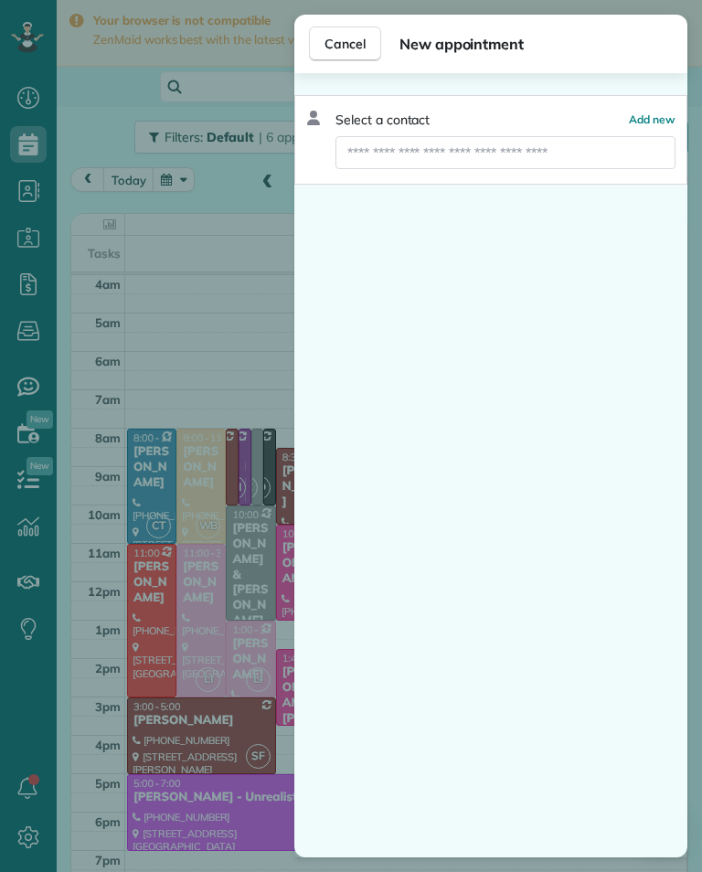
click at [242, 688] on div "Cancel New appointment Select a contact Add new" at bounding box center [351, 436] width 702 height 872
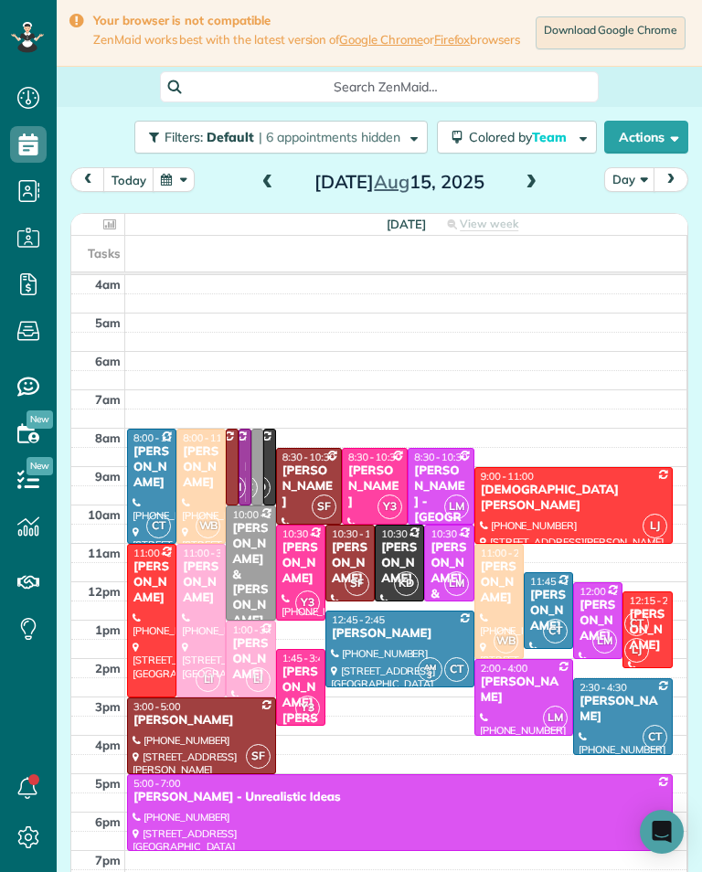
click at [619, 719] on div "[PERSON_NAME]" at bounding box center [622, 708] width 88 height 31
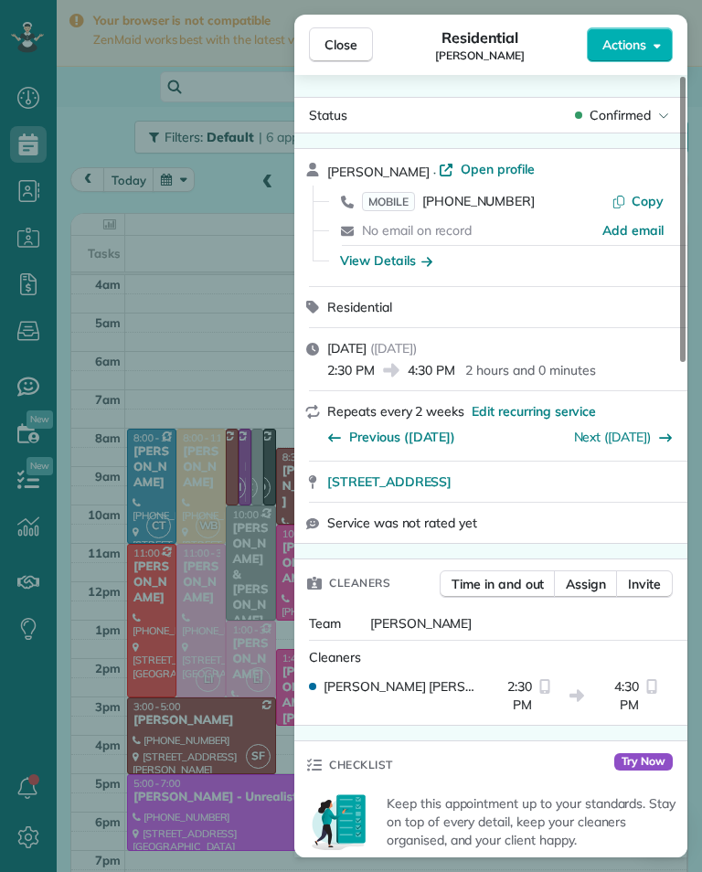
click at [503, 209] on span "MOBILE [PHONE_NUMBER]" at bounding box center [448, 201] width 173 height 18
click at [267, 218] on div "Close Residential [PERSON_NAME] Actions Status Confirmed [PERSON_NAME] · Open p…" at bounding box center [351, 436] width 702 height 872
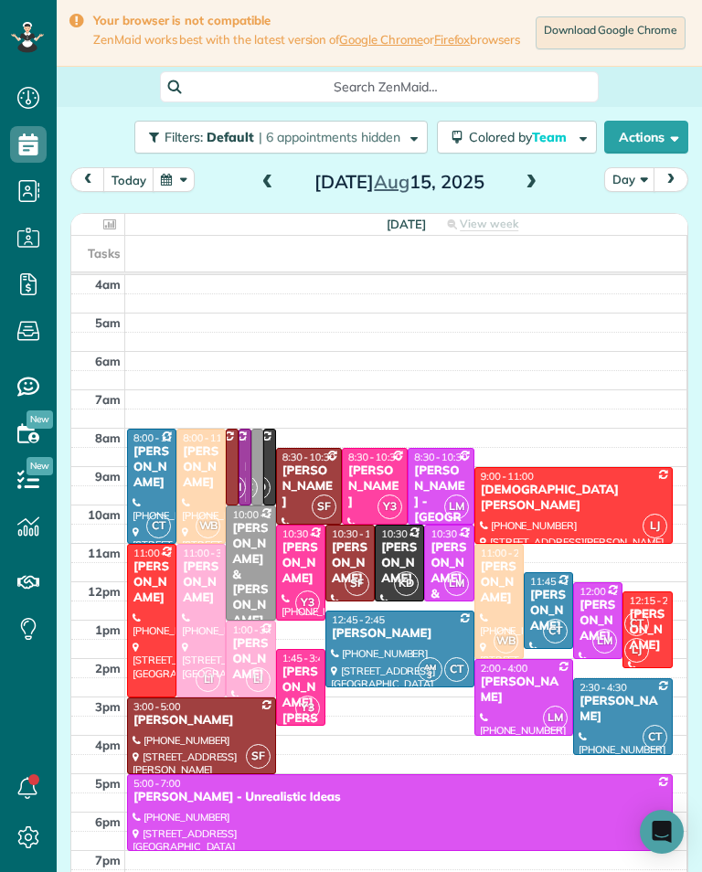
scroll to position [900, 57]
click at [189, 183] on button "button" at bounding box center [174, 179] width 42 height 25
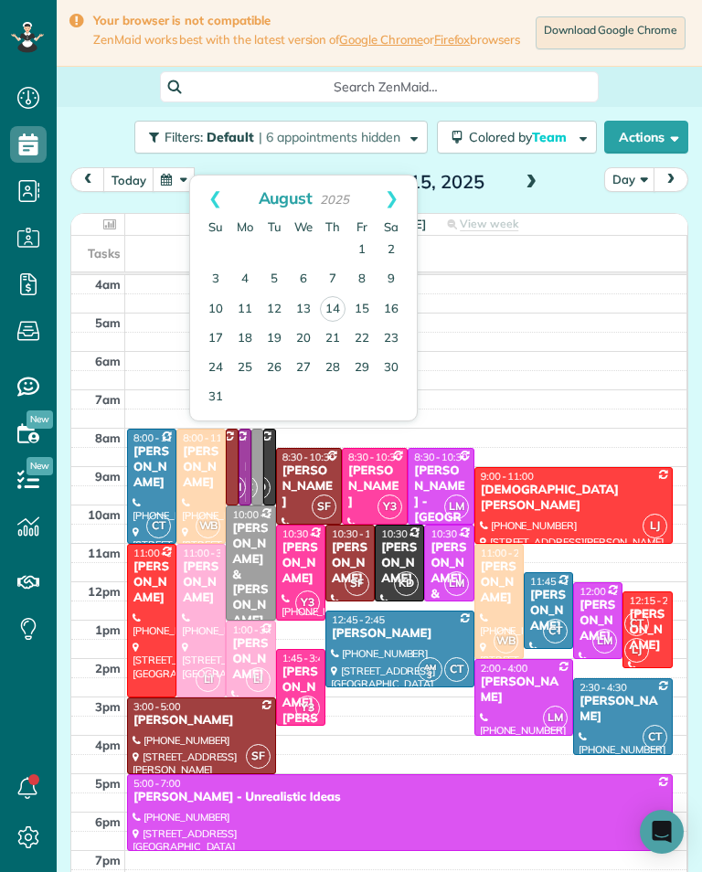
click at [369, 313] on link "15" at bounding box center [361, 309] width 29 height 29
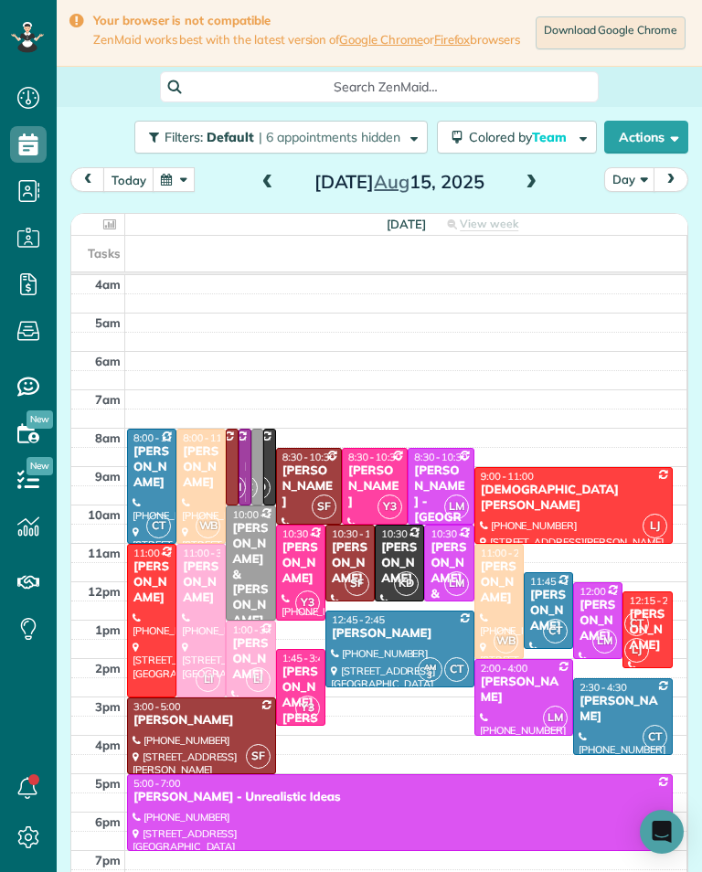
click at [176, 192] on button "button" at bounding box center [174, 179] width 42 height 25
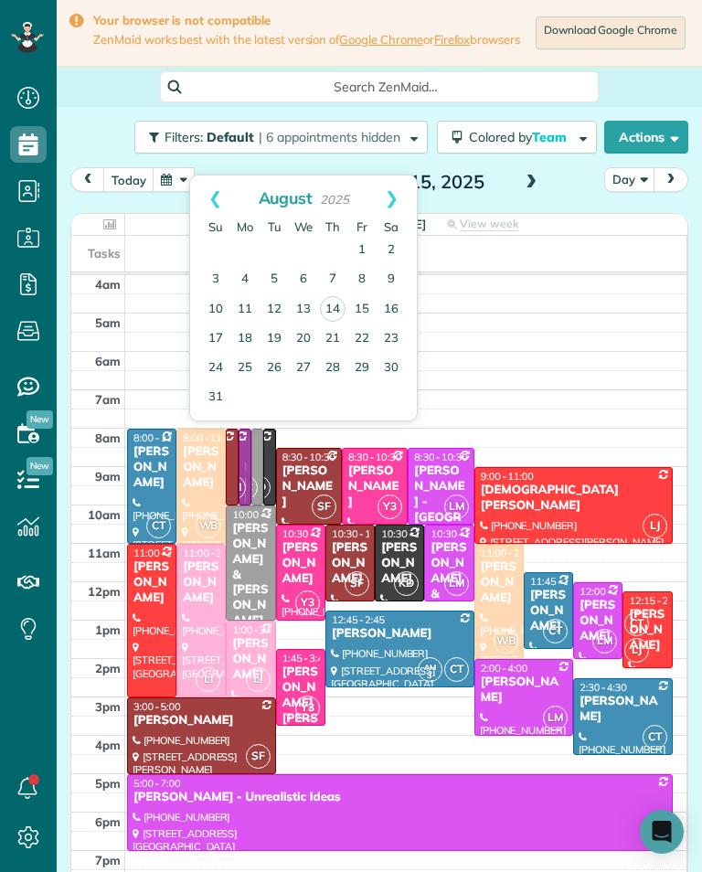
click at [274, 331] on link "19" at bounding box center [273, 338] width 29 height 29
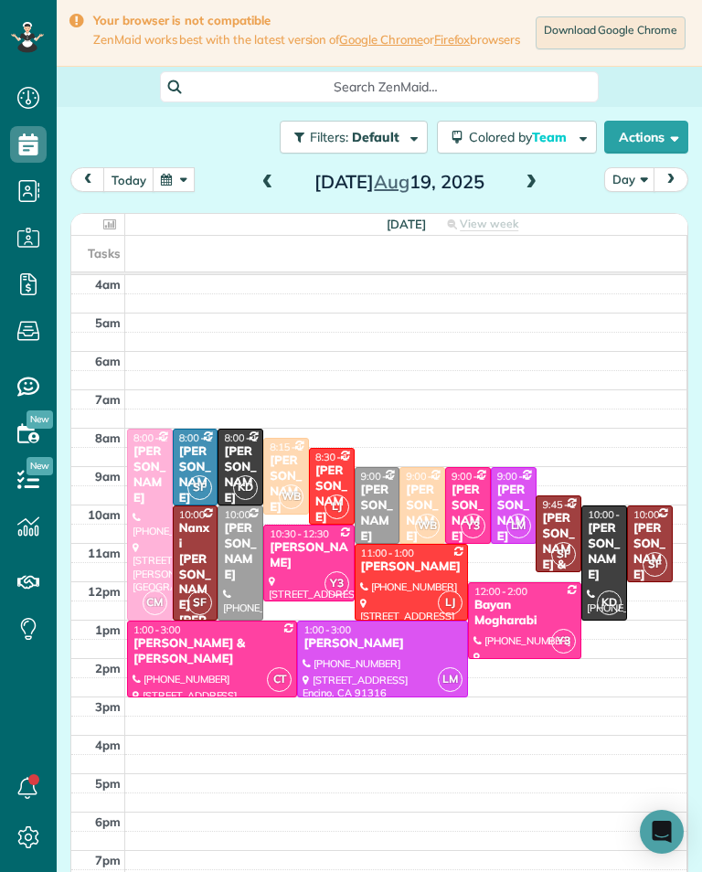
click at [174, 192] on button "button" at bounding box center [174, 179] width 42 height 25
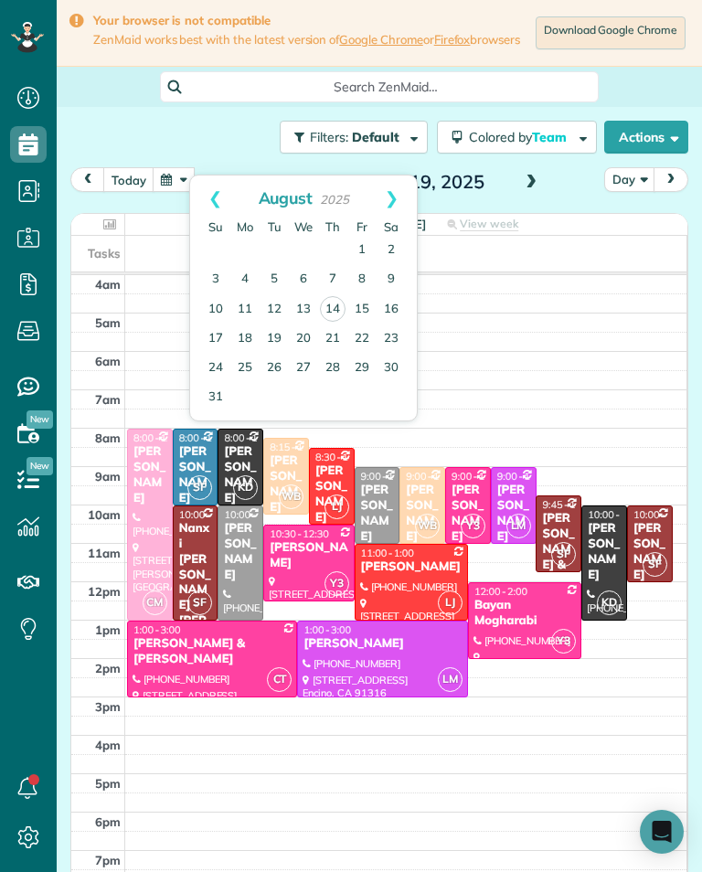
click at [358, 307] on link "15" at bounding box center [361, 309] width 29 height 29
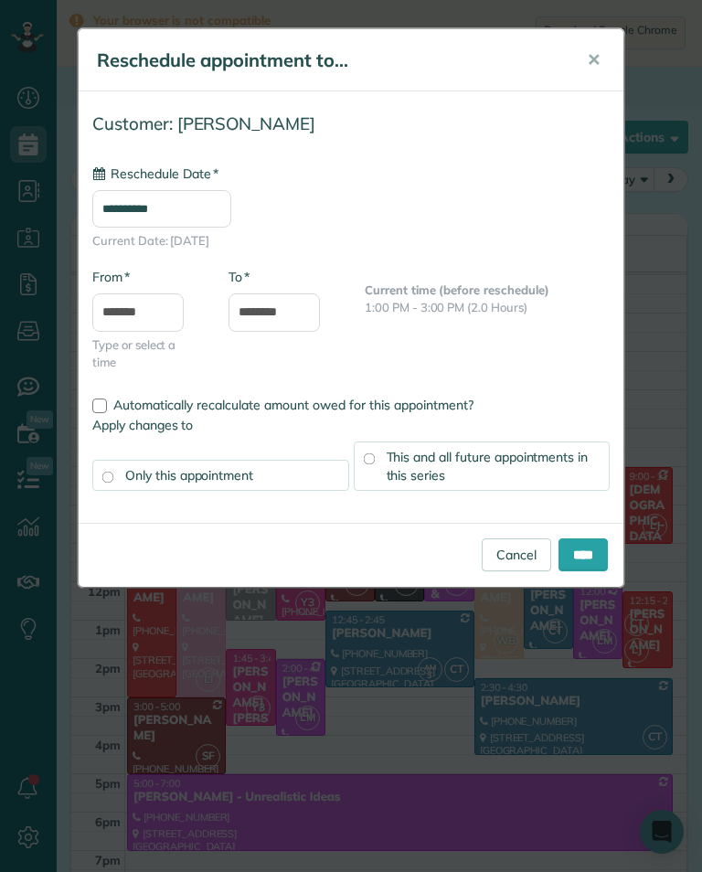
click at [227, 220] on input "**********" at bounding box center [161, 208] width 139 height 37
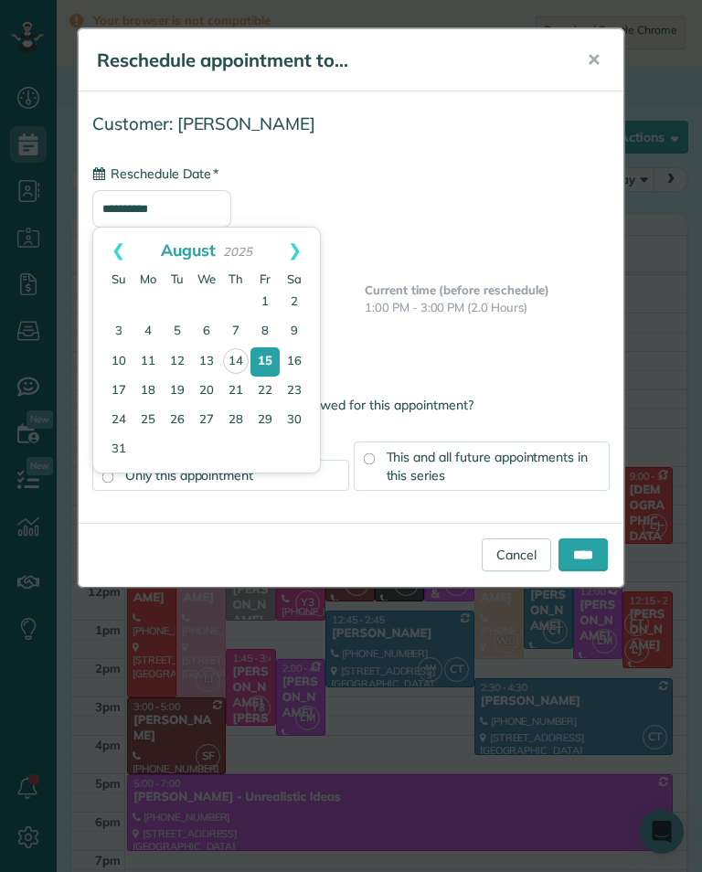
click at [150, 390] on link "18" at bounding box center [147, 390] width 29 height 29
type input "**********"
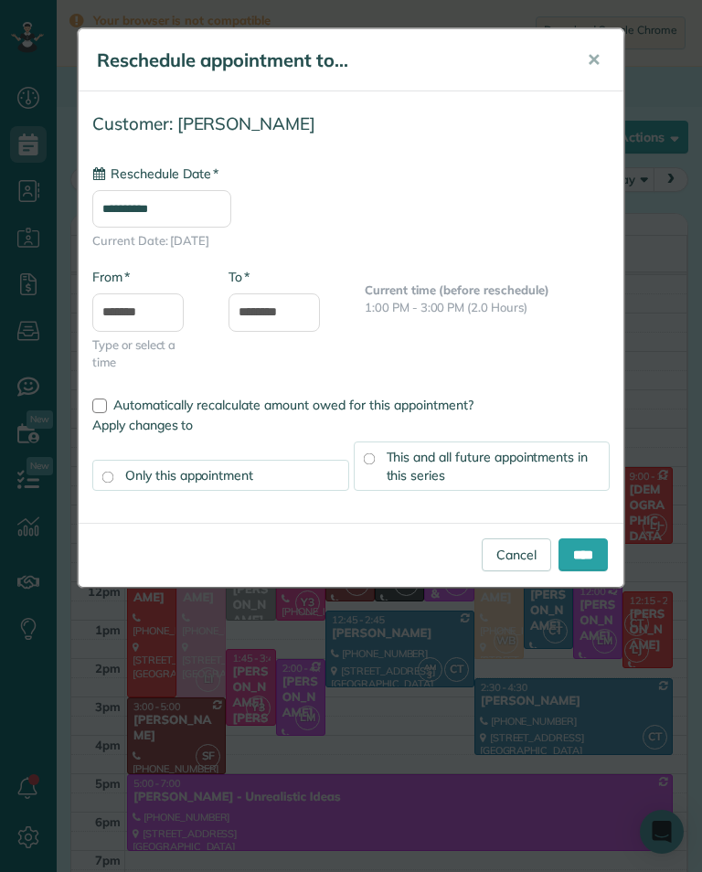
click at [499, 562] on link "Cancel" at bounding box center [515, 554] width 69 height 33
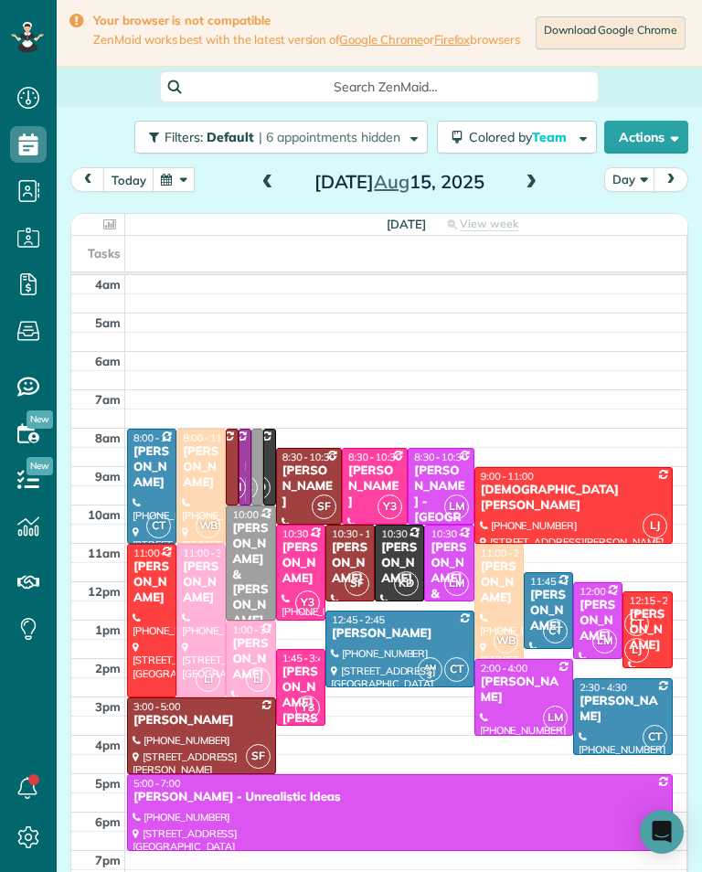
click at [185, 192] on button "button" at bounding box center [174, 179] width 42 height 25
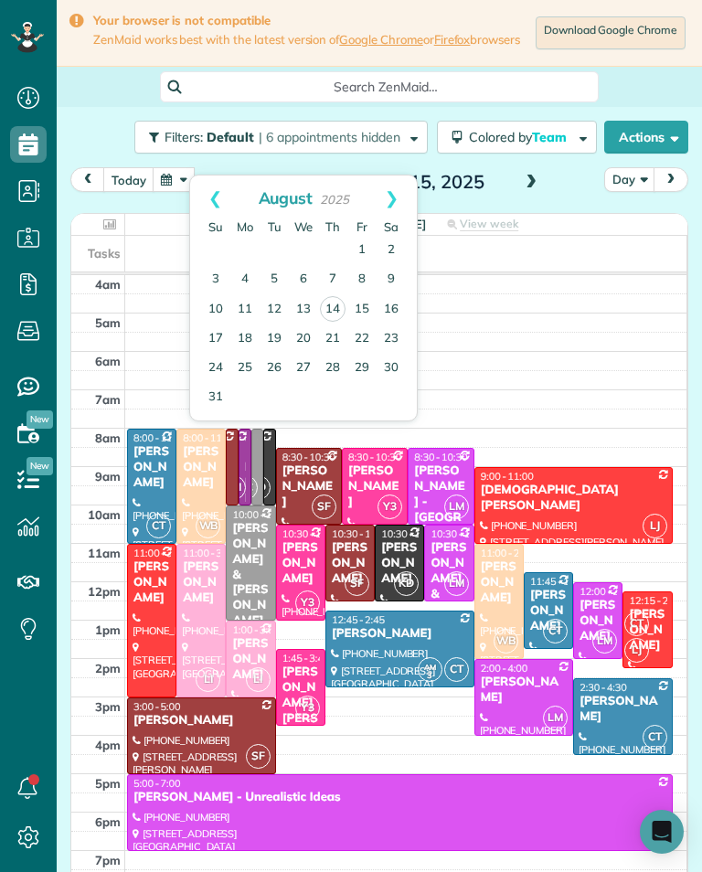
click at [249, 338] on link "18" at bounding box center [244, 338] width 29 height 29
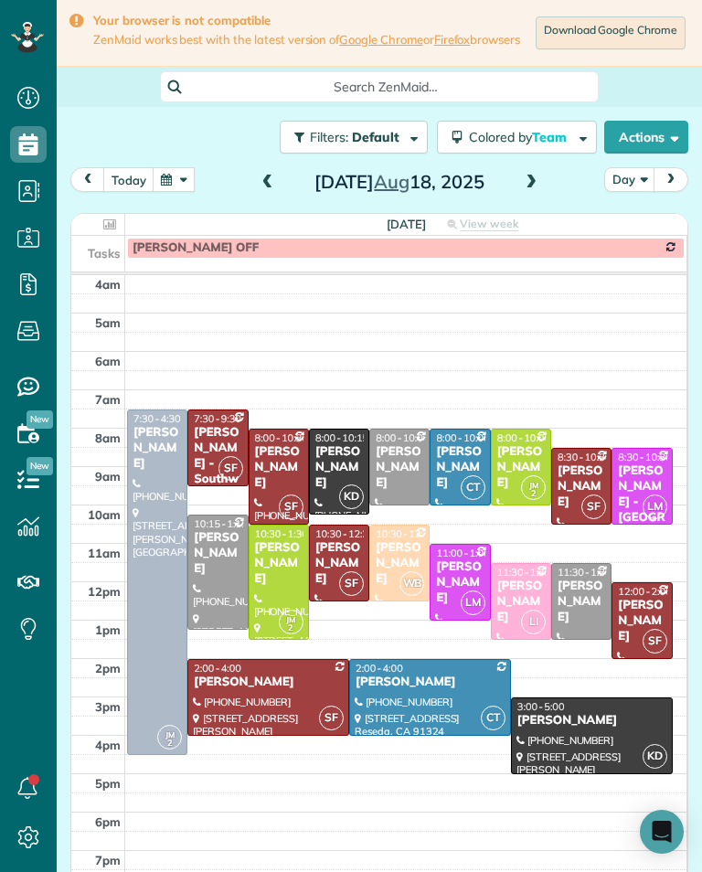
click at [188, 177] on button "button" at bounding box center [174, 179] width 42 height 25
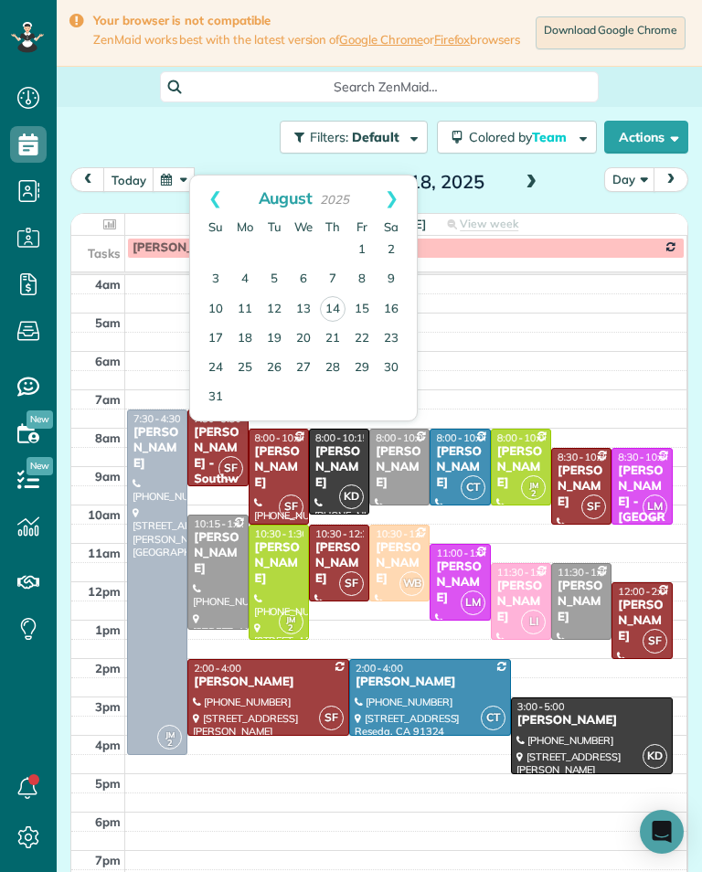
click at [365, 310] on link "15" at bounding box center [361, 309] width 29 height 29
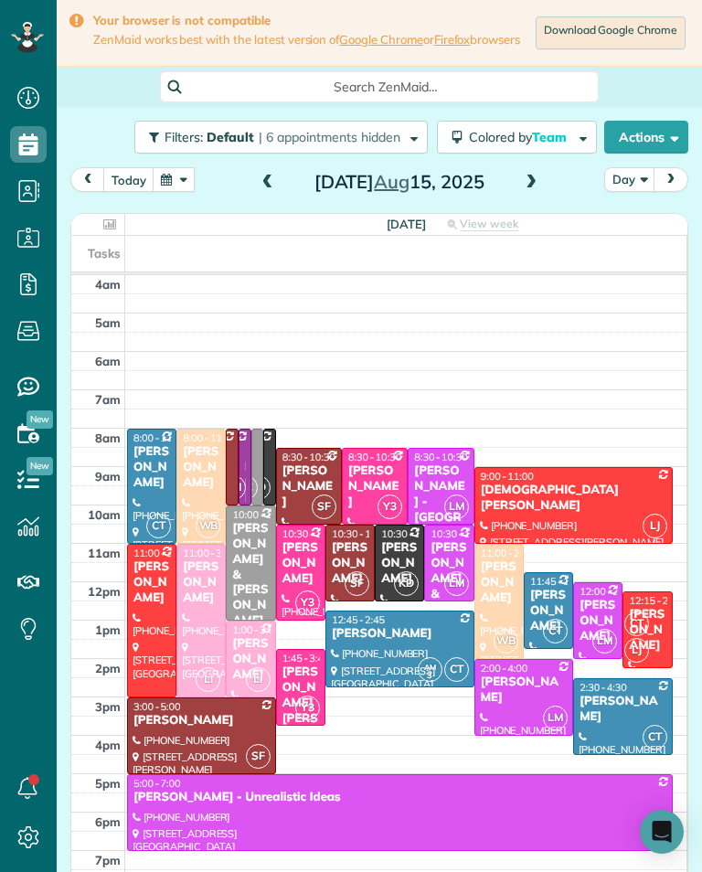
click at [249, 656] on div "[PERSON_NAME]" at bounding box center [250, 659] width 38 height 47
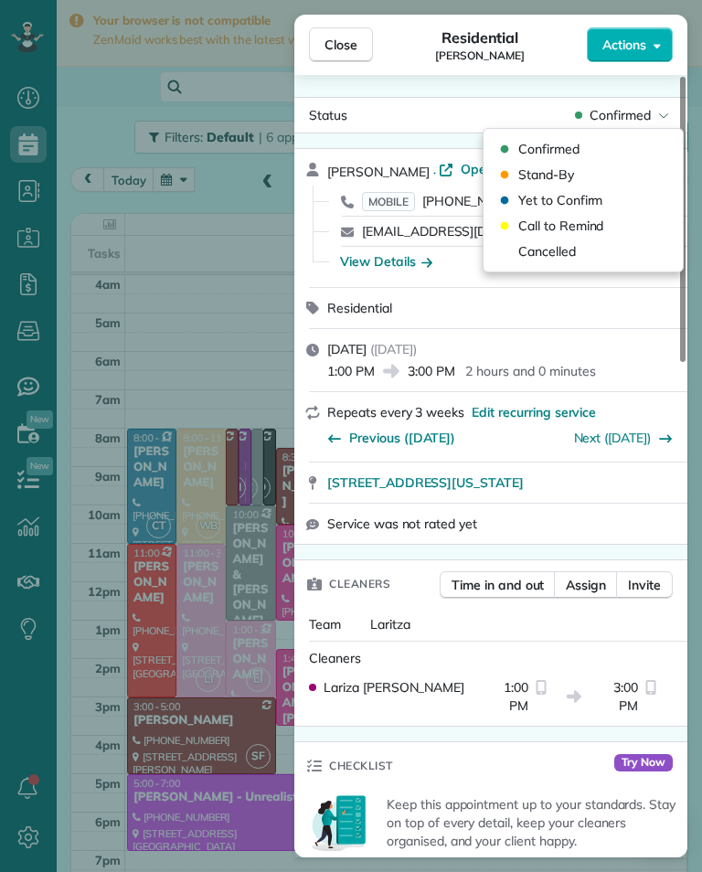
click at [579, 249] on div "Cancelled" at bounding box center [583, 251] width 185 height 26
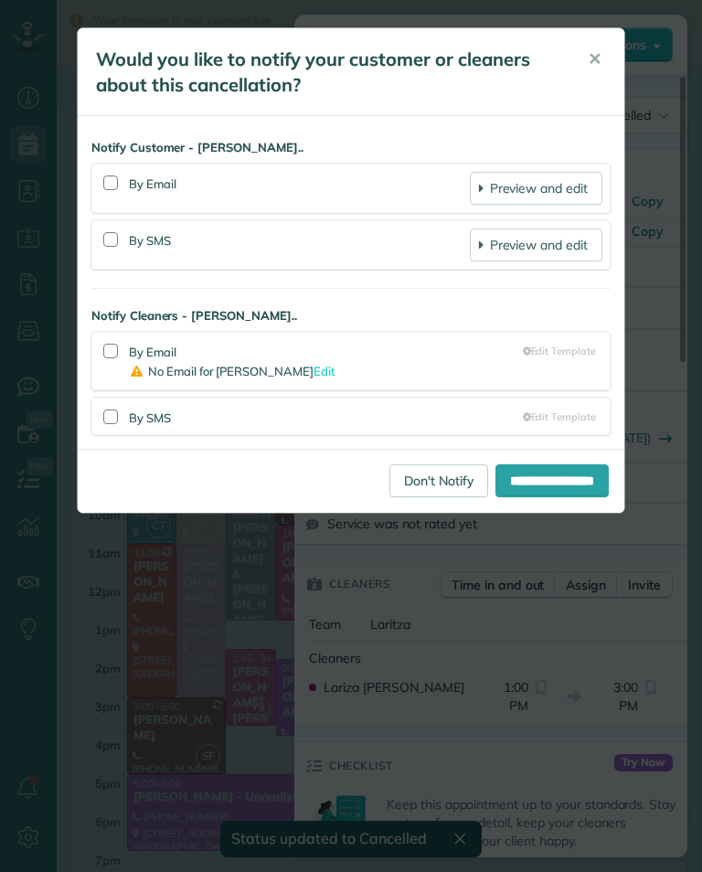
click at [425, 474] on link "Don't Notify" at bounding box center [438, 480] width 99 height 33
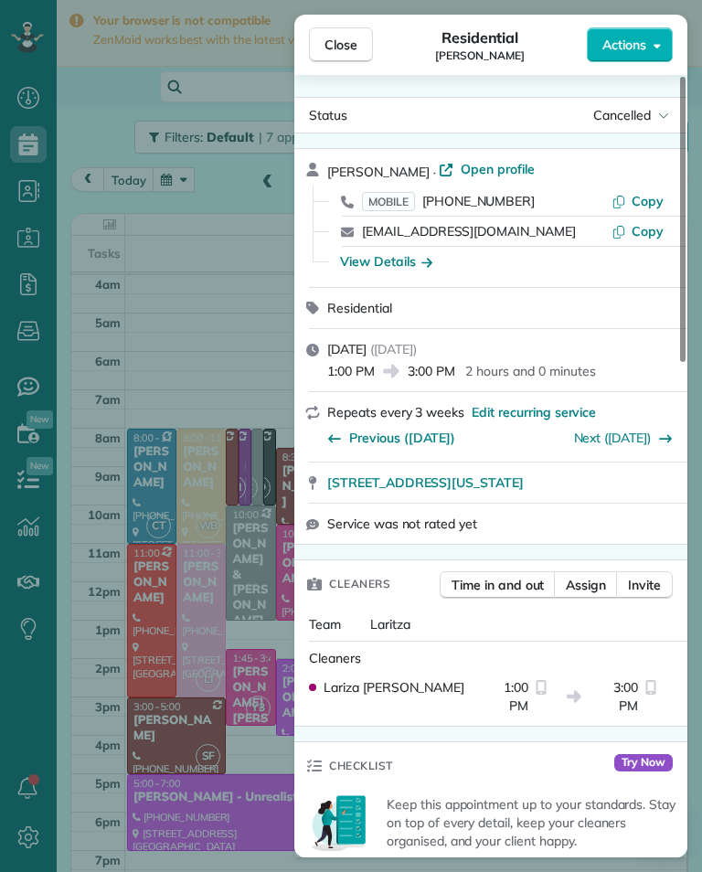
click at [165, 585] on div "Close Residential [PERSON_NAME] Actions Status Cancelled [PERSON_NAME] · Open p…" at bounding box center [351, 436] width 702 height 872
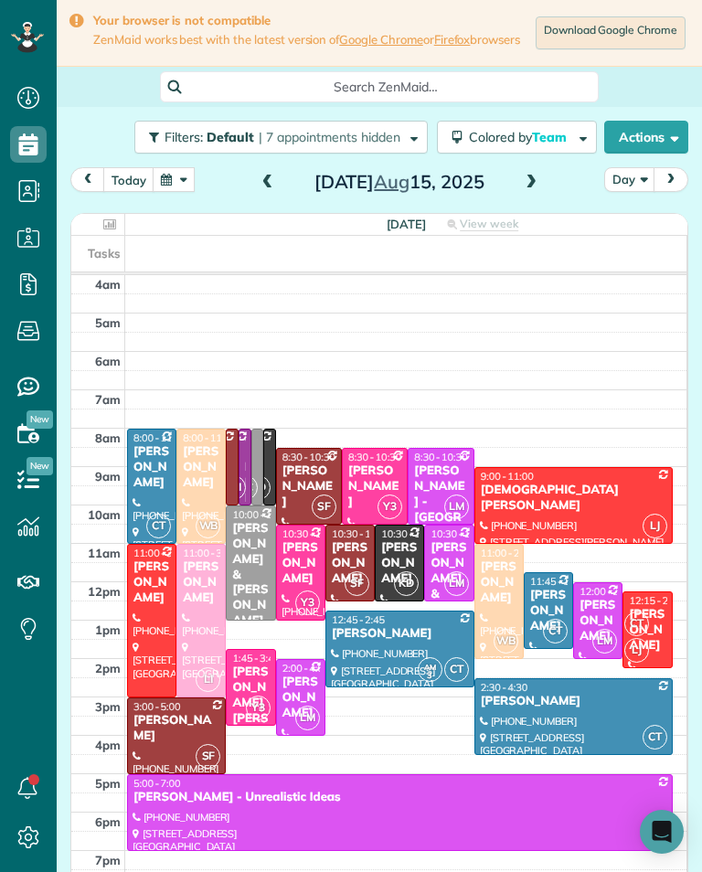
scroll to position [900, 57]
click at [610, 623] on div "[PERSON_NAME]" at bounding box center [597, 621] width 38 height 47
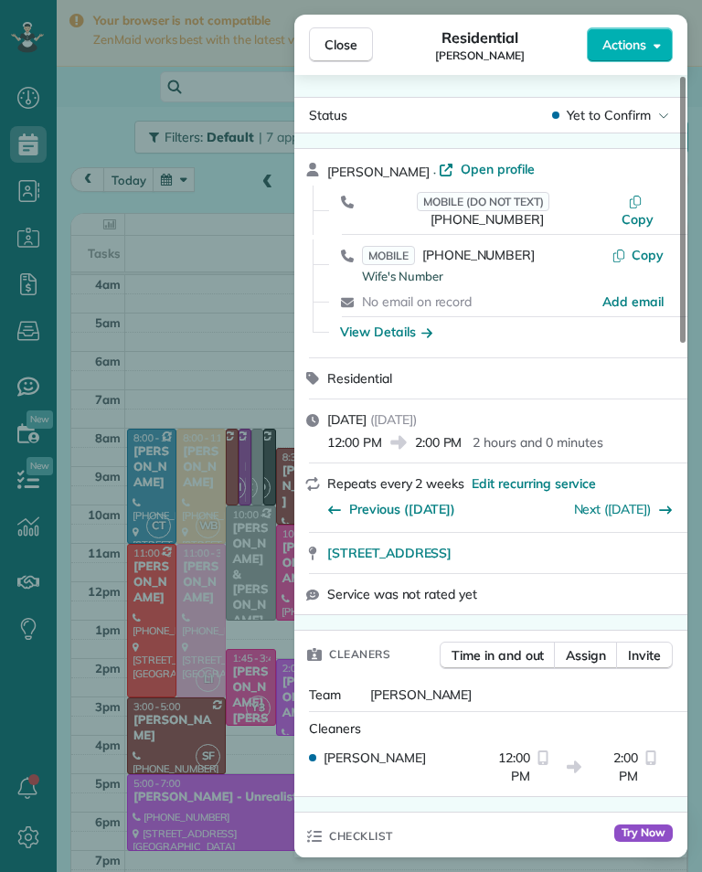
click at [471, 247] on span "[PHONE_NUMBER]" at bounding box center [478, 255] width 112 height 16
click at [360, 29] on button "Close" at bounding box center [341, 44] width 64 height 35
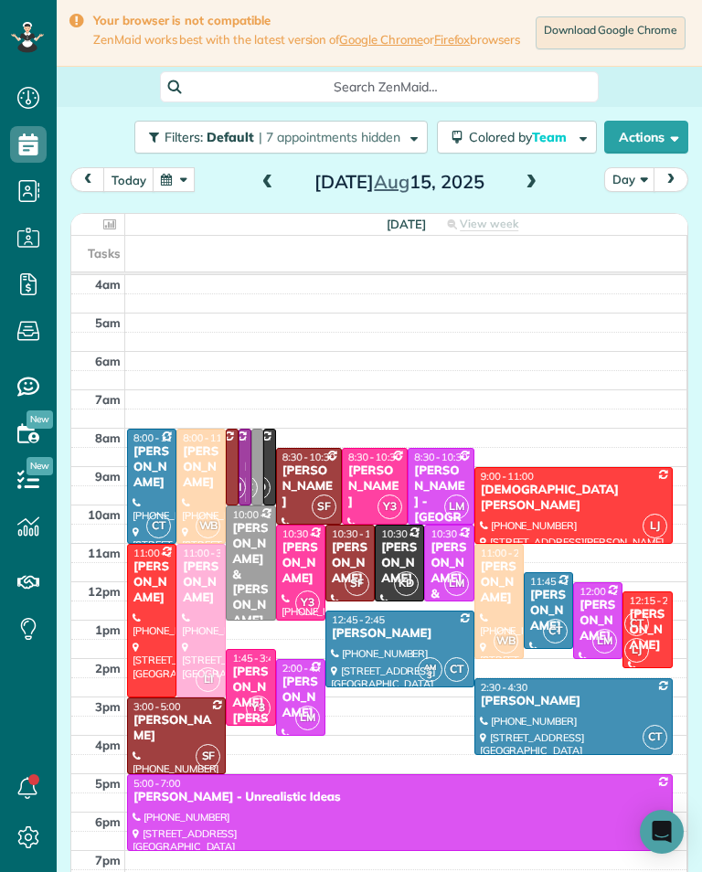
click at [230, 723] on div at bounding box center [251, 687] width 48 height 75
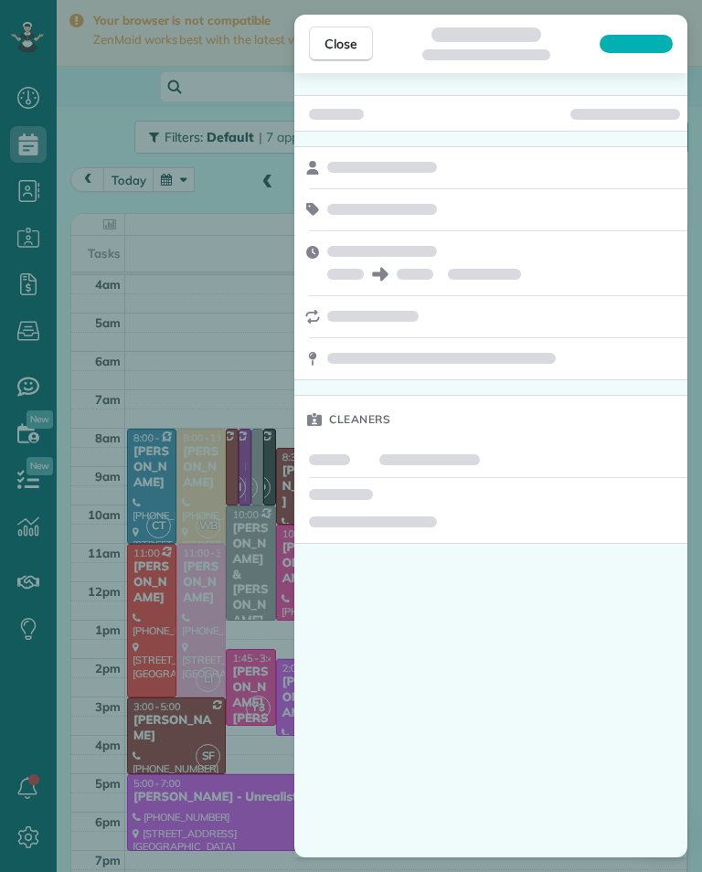
click at [204, 641] on div "Close Cleaners" at bounding box center [351, 436] width 702 height 872
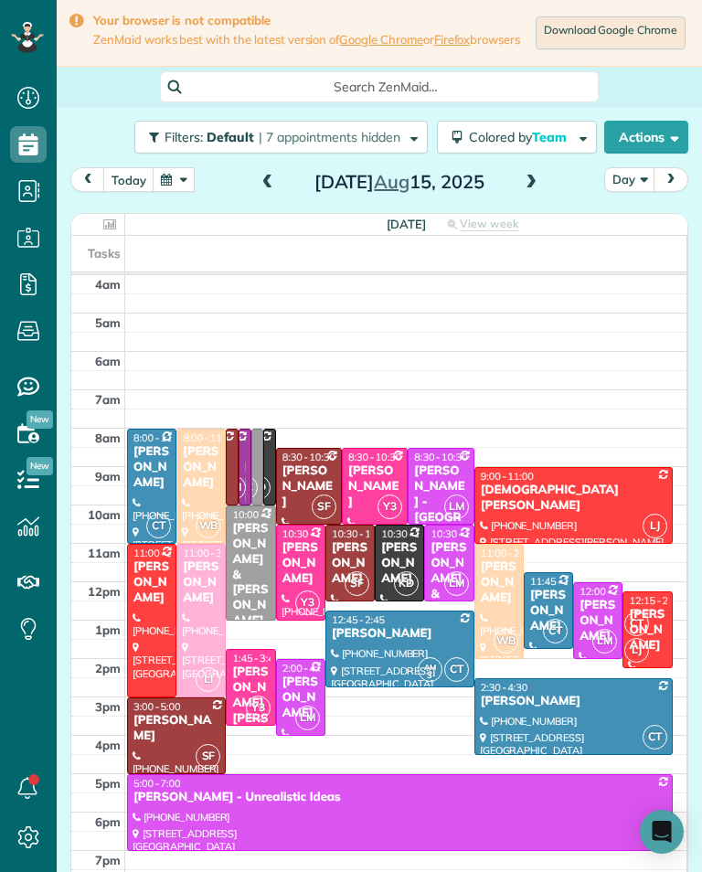
click at [212, 606] on div "[PERSON_NAME]" at bounding box center [201, 582] width 38 height 47
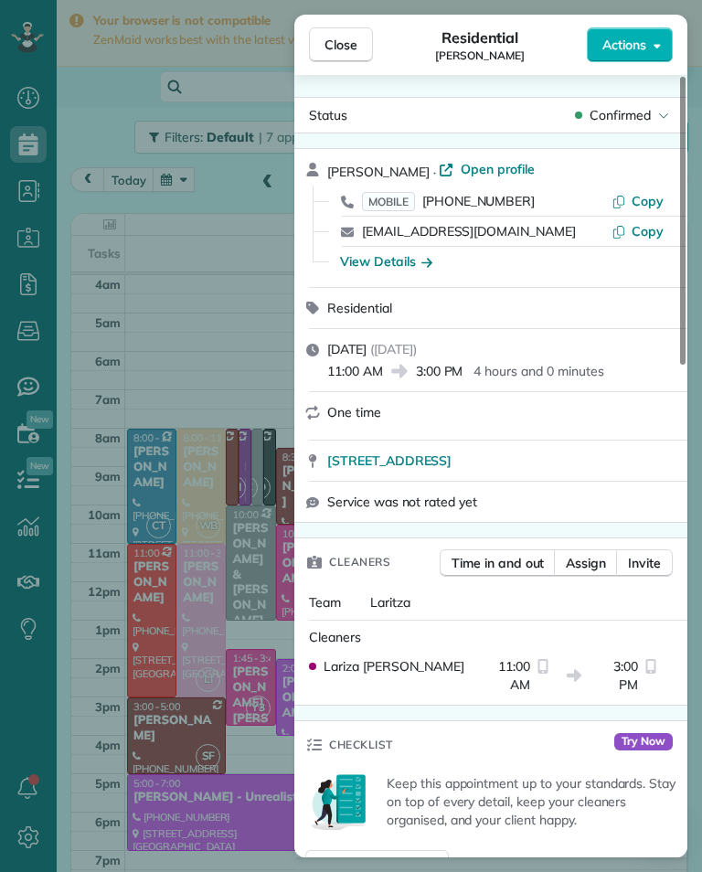
click at [497, 205] on span "[PHONE_NUMBER]" at bounding box center [478, 201] width 112 height 16
click at [499, 204] on span "[PHONE_NUMBER]" at bounding box center [478, 201] width 112 height 16
click at [256, 736] on div "Close Residential [PERSON_NAME] Actions Status Confirmed [PERSON_NAME] · Open p…" at bounding box center [351, 436] width 702 height 872
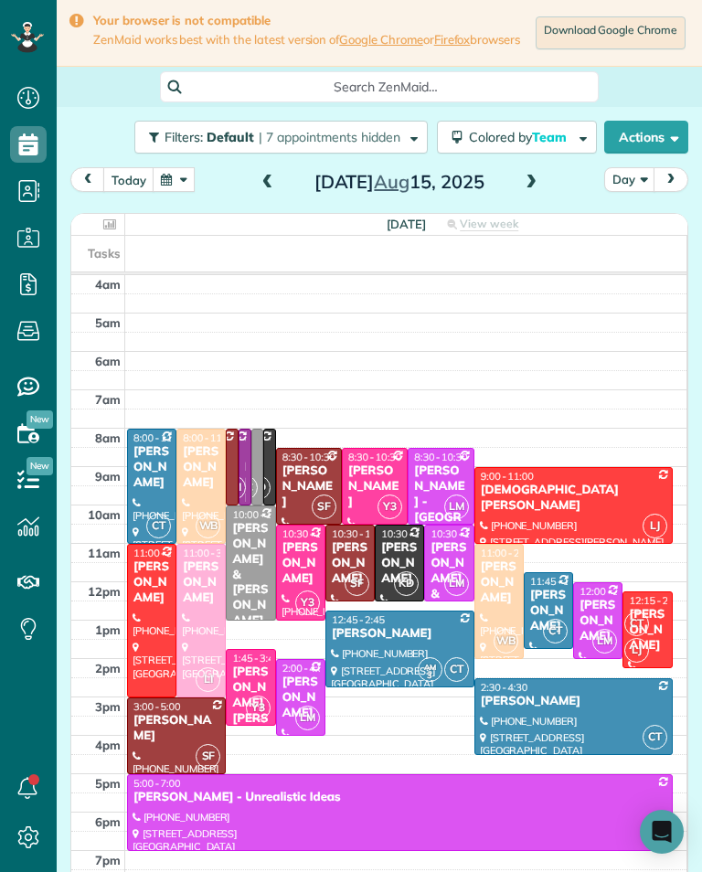
scroll to position [900, 57]
click at [306, 487] on div "[PERSON_NAME]" at bounding box center [308, 486] width 55 height 47
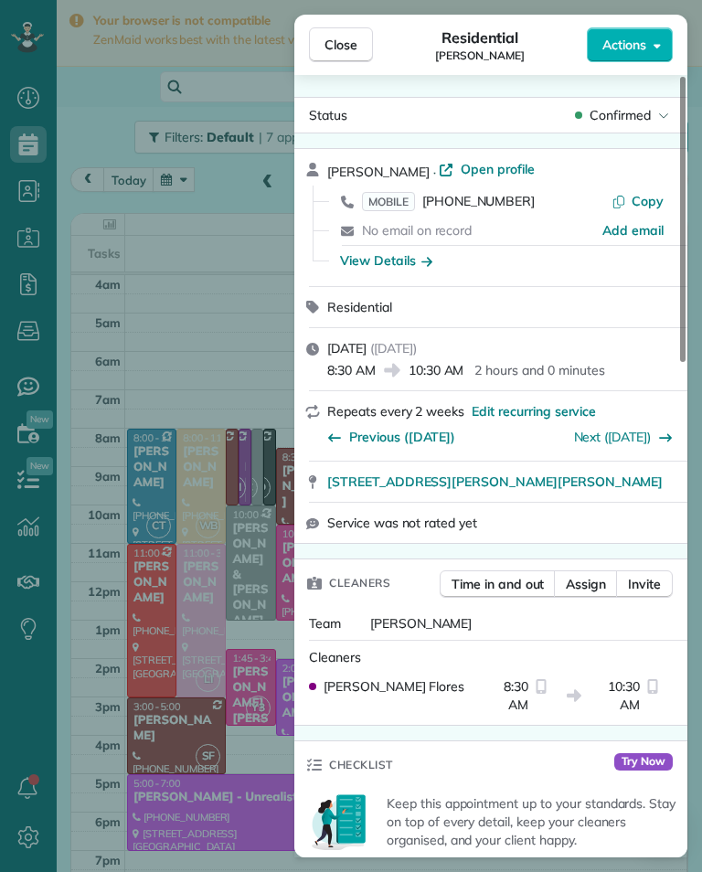
click at [506, 208] on span "[PHONE_NUMBER]" at bounding box center [478, 201] width 112 height 16
click at [238, 696] on div "Close Residential [PERSON_NAME] Actions Status Confirmed [PERSON_NAME] · Open p…" at bounding box center [351, 436] width 702 height 872
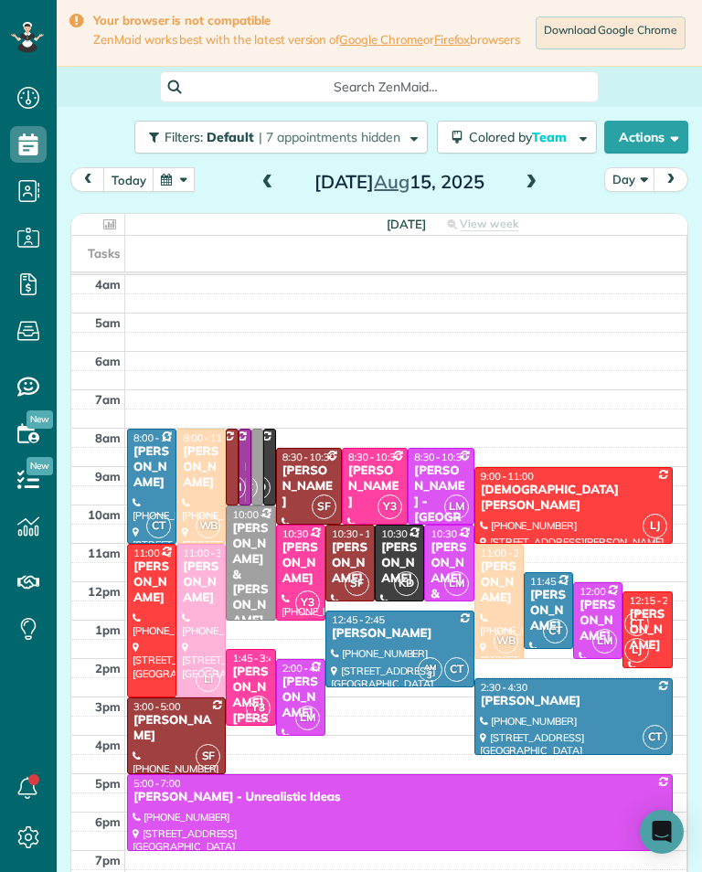
click at [346, 573] on div "[PERSON_NAME]" at bounding box center [350, 563] width 38 height 47
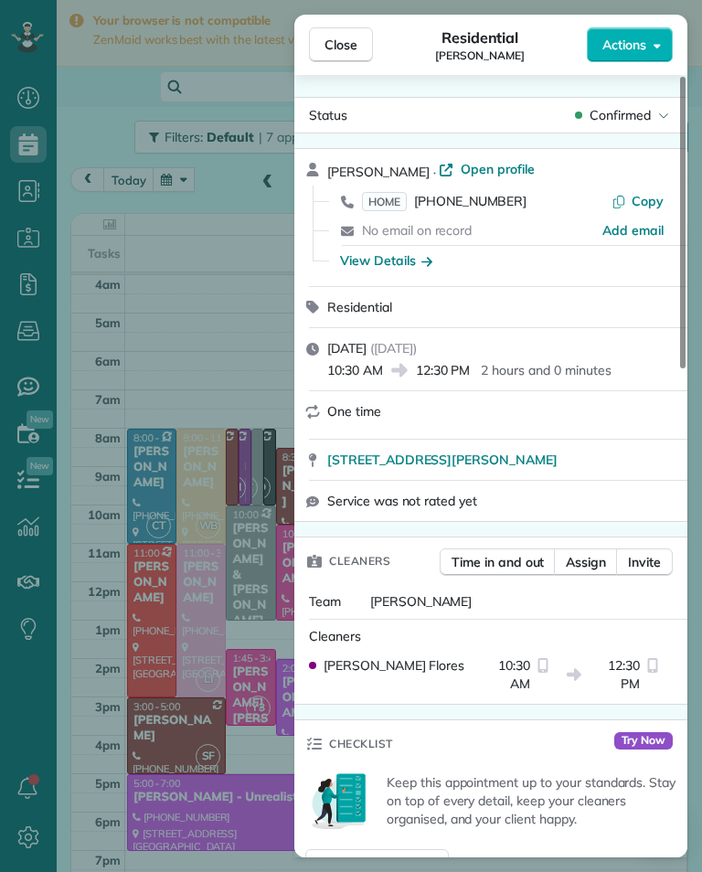
click at [494, 208] on span "[PHONE_NUMBER]" at bounding box center [470, 201] width 112 height 16
click at [140, 276] on div "Close Residential [PERSON_NAME] Actions Status Confirmed [PERSON_NAME] · Open p…" at bounding box center [351, 436] width 702 height 872
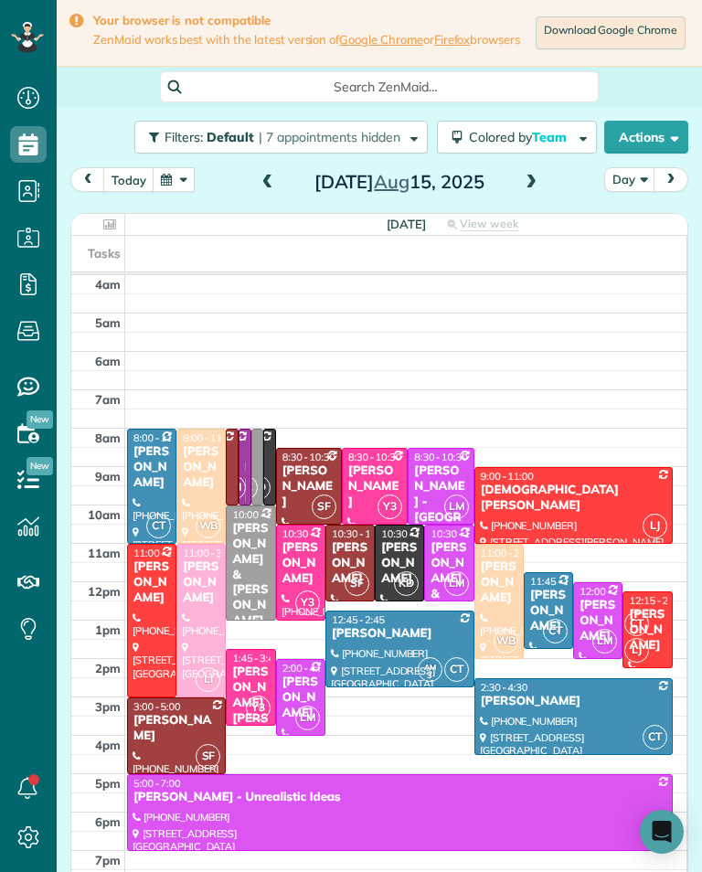
click at [348, 560] on div "[PERSON_NAME]" at bounding box center [350, 563] width 38 height 47
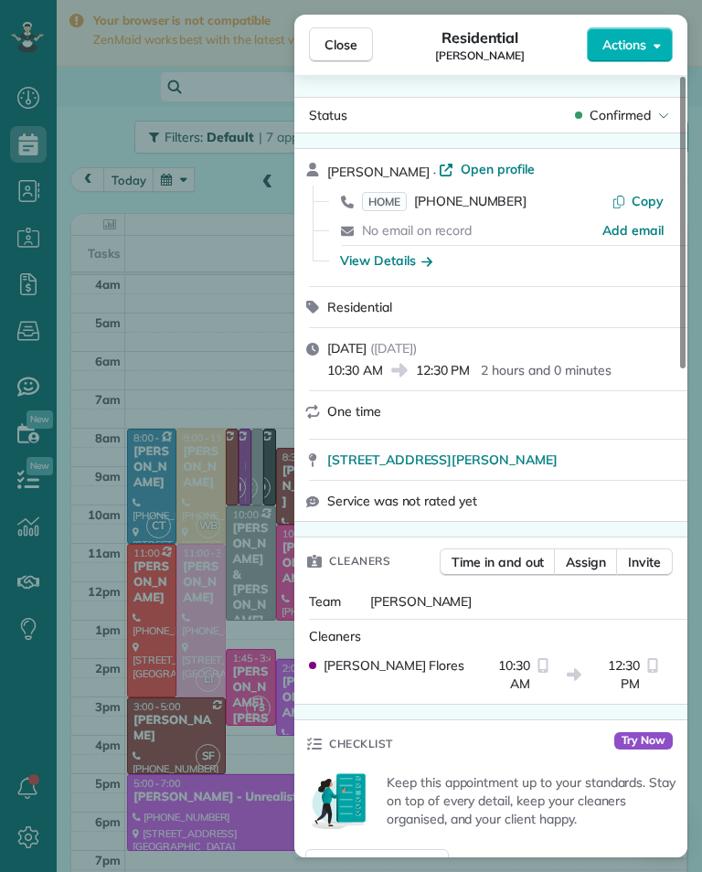
click at [481, 209] on span "HOME [PHONE_NUMBER]" at bounding box center [444, 201] width 164 height 18
click at [168, 290] on div "Close Residential [PERSON_NAME] Actions Status Confirmed [PERSON_NAME] · Open p…" at bounding box center [351, 436] width 702 height 872
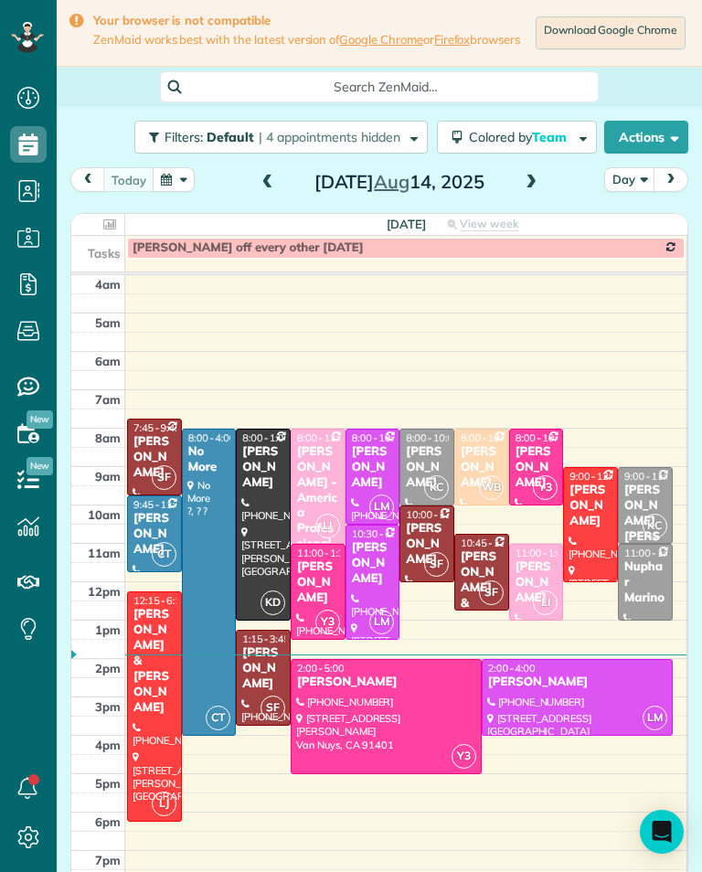
scroll to position [8, 8]
click at [533, 191] on span at bounding box center [531, 183] width 20 height 16
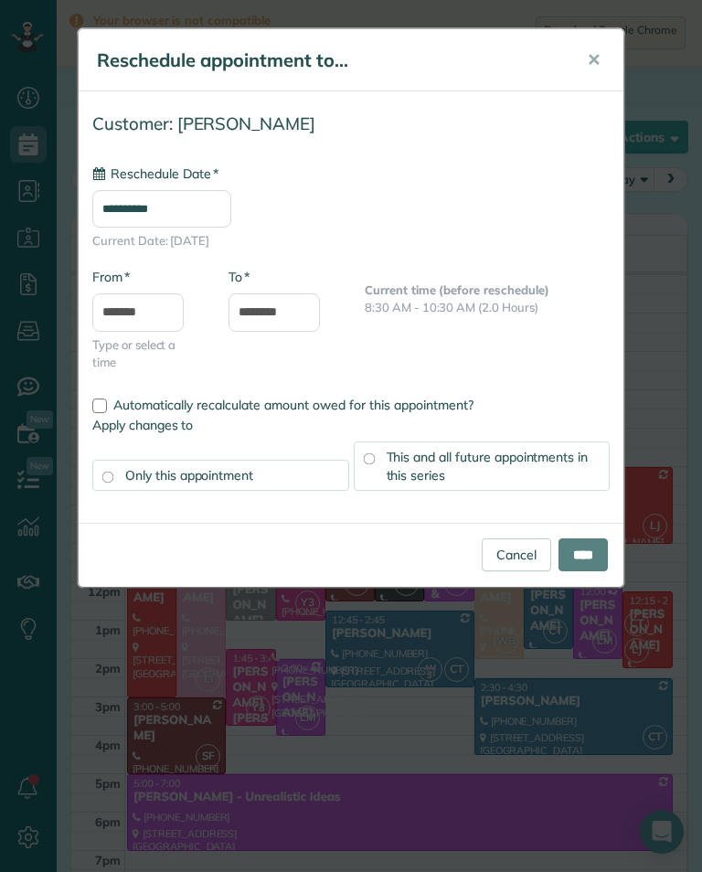
type input "**********"
click at [582, 558] on input "****" at bounding box center [582, 554] width 49 height 33
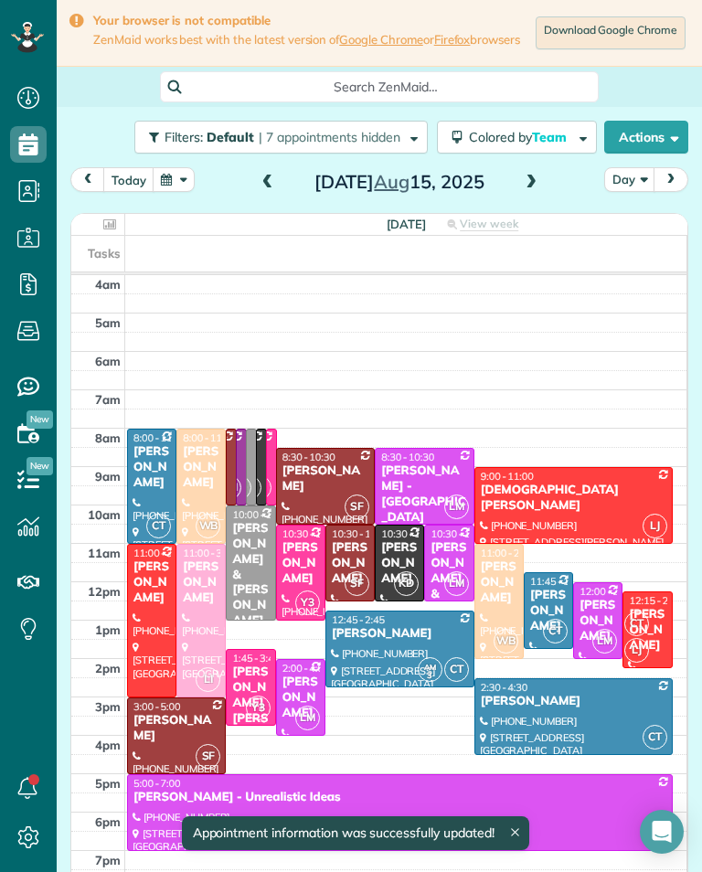
click at [298, 581] on div "[PERSON_NAME]" at bounding box center [300, 563] width 38 height 47
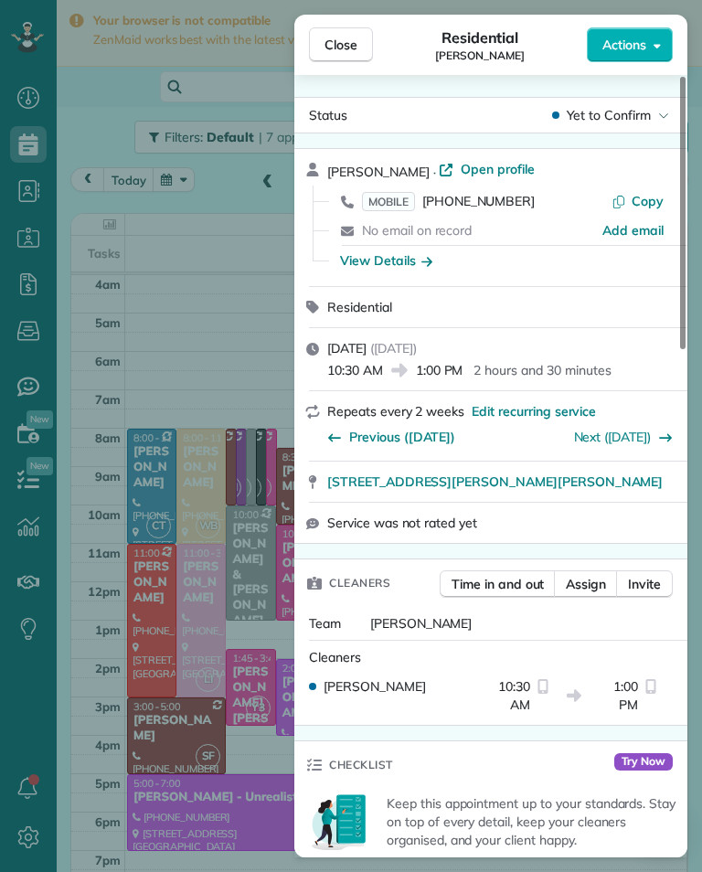
click at [231, 642] on div "Close Residential Britt McColl Actions Status Yet to Confirm Britt McColl · Ope…" at bounding box center [351, 436] width 702 height 872
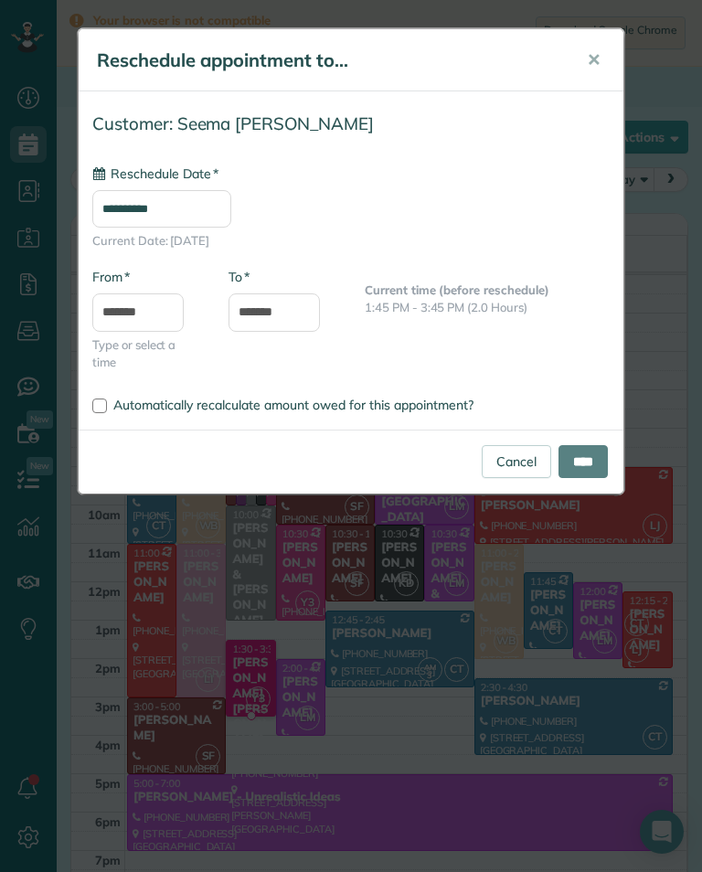
type input "**********"
click at [593, 458] on input "****" at bounding box center [582, 461] width 49 height 33
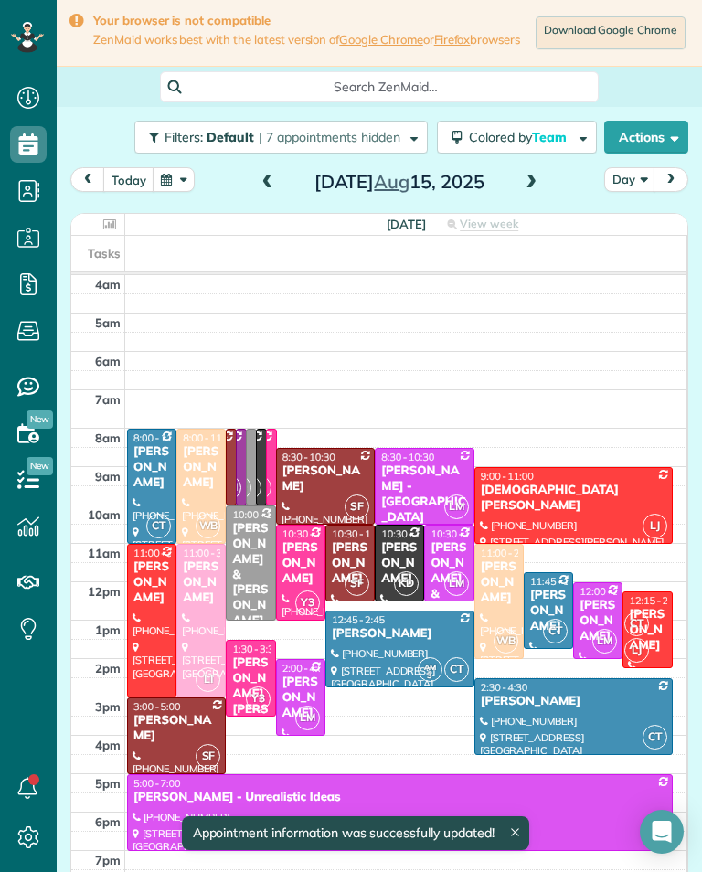
click at [544, 500] on div "[DEMOGRAPHIC_DATA][PERSON_NAME]" at bounding box center [573, 497] width 187 height 31
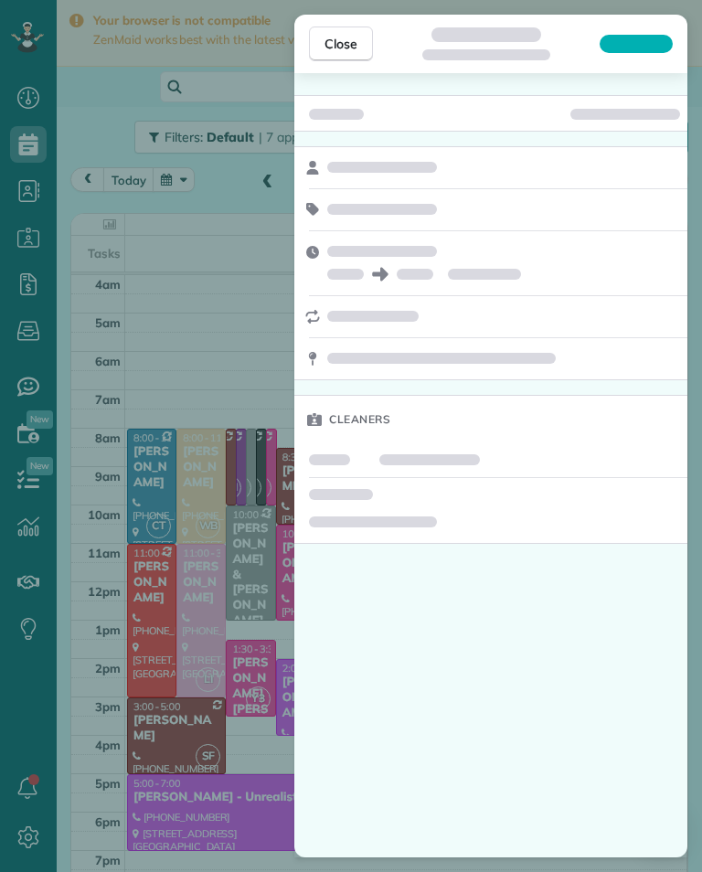
click at [265, 793] on div "Close Cleaners" at bounding box center [351, 436] width 702 height 872
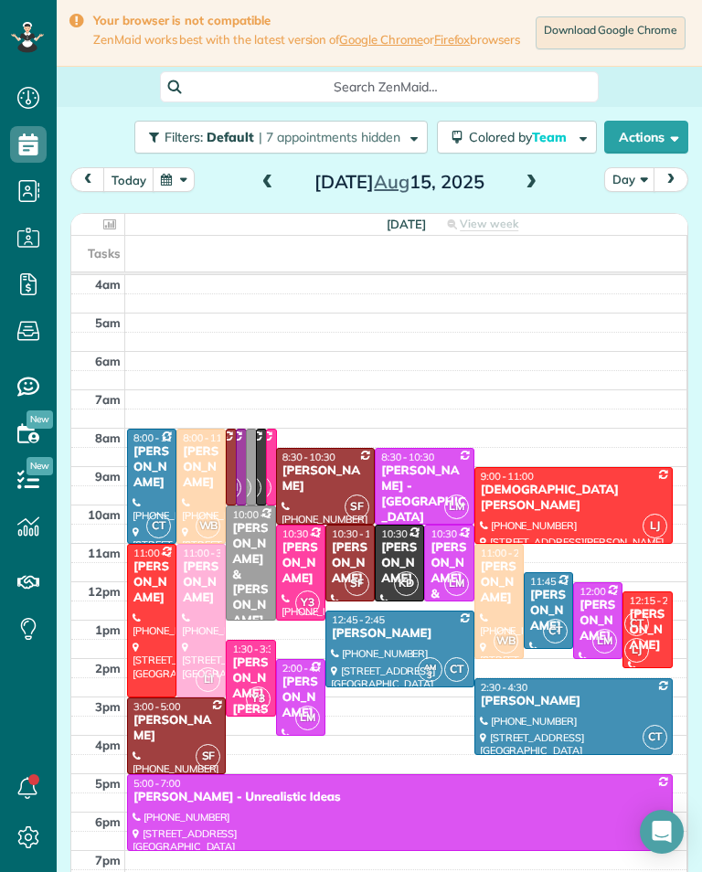
click at [202, 491] on div "[PERSON_NAME]" at bounding box center [201, 467] width 38 height 47
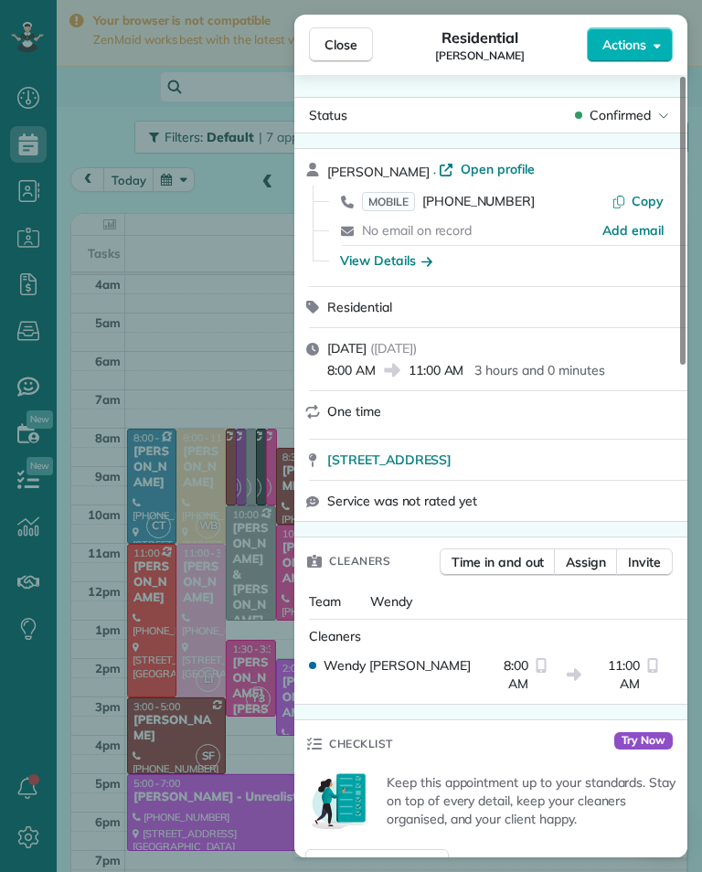
click at [491, 209] on span "MOBILE (818) 585-9613" at bounding box center [448, 201] width 173 height 18
click at [242, 436] on div "Close Residential Heather Alizadeh Actions Status Confirmed Heather Alizadeh · …" at bounding box center [351, 436] width 702 height 872
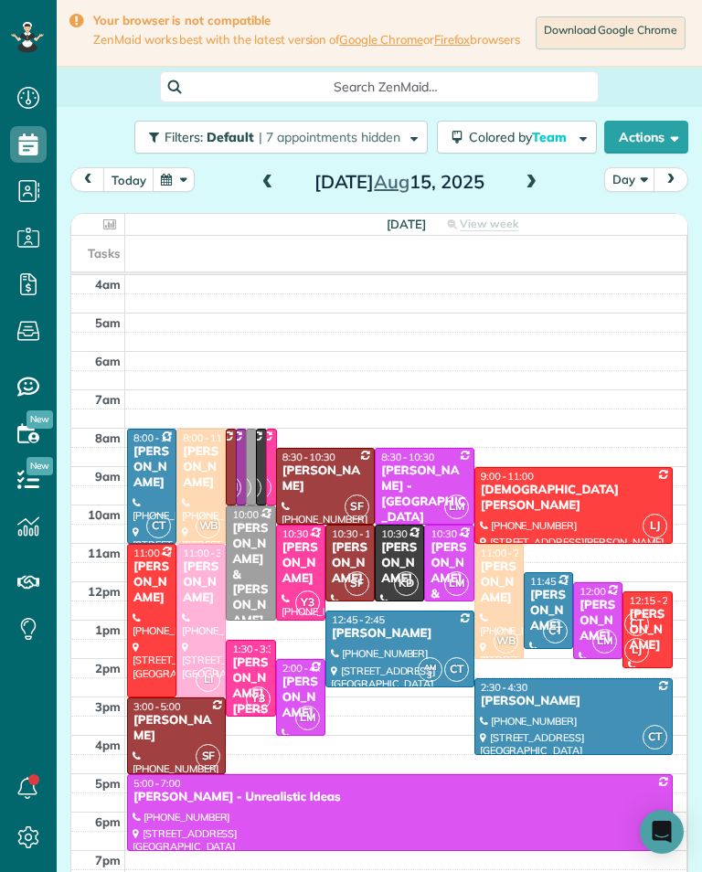
scroll to position [900, 57]
click at [181, 189] on button "button" at bounding box center [174, 179] width 42 height 25
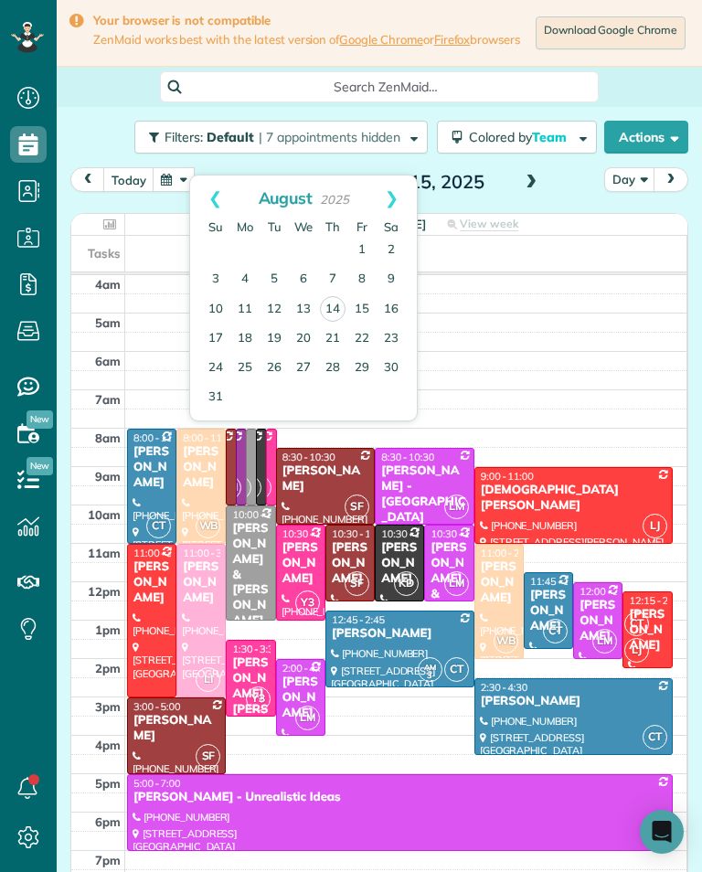
click at [280, 311] on link "12" at bounding box center [273, 309] width 29 height 29
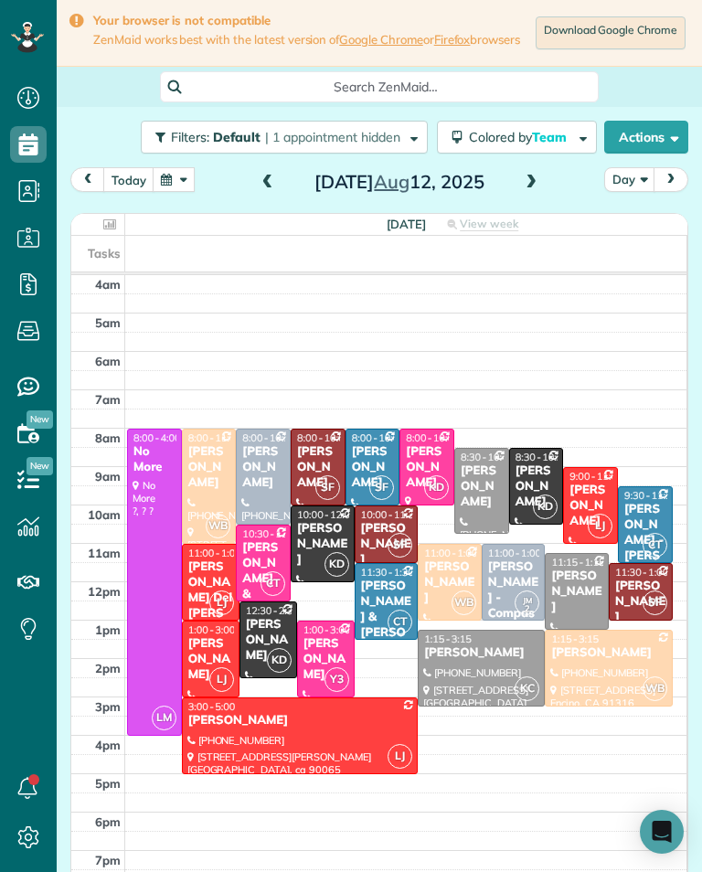
click at [216, 479] on div "[PERSON_NAME]" at bounding box center [209, 467] width 44 height 47
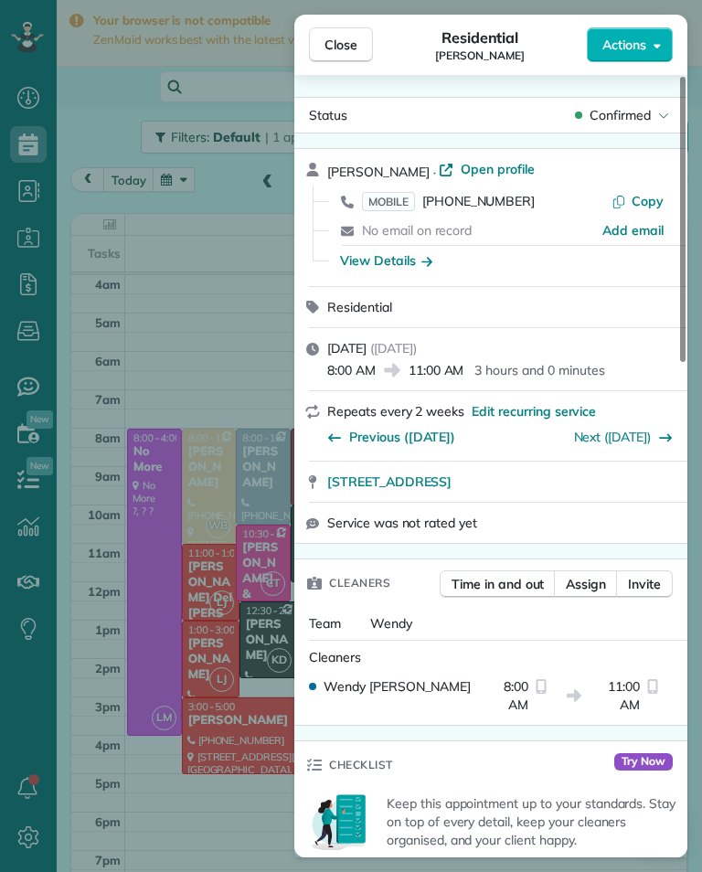
click at [231, 543] on div "Close Residential Diane Cripe Actions Status Confirmed Diane Cripe · Open profi…" at bounding box center [351, 436] width 702 height 872
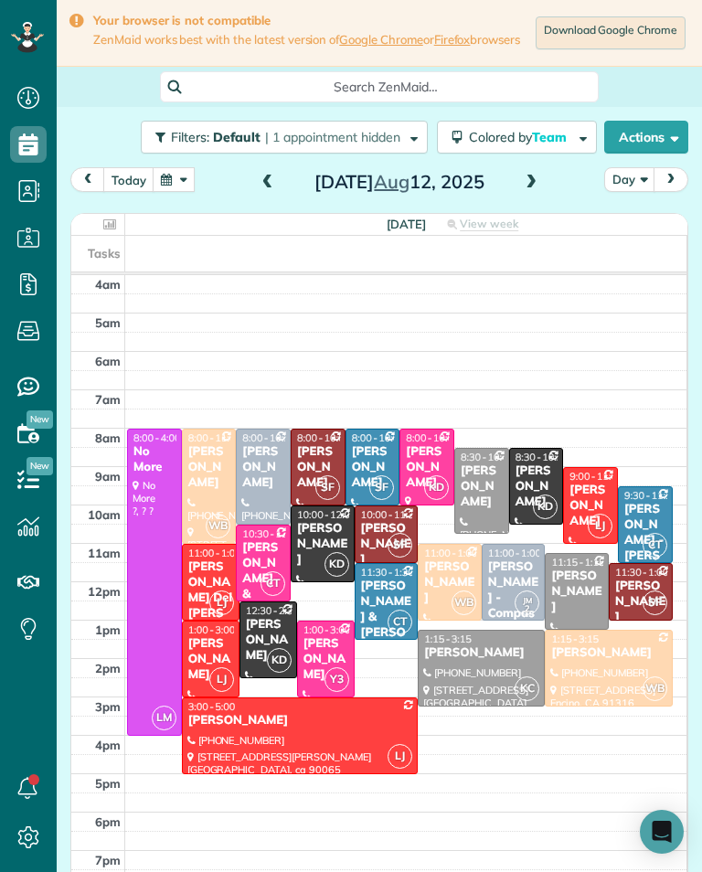
click at [185, 192] on button "button" at bounding box center [174, 179] width 42 height 25
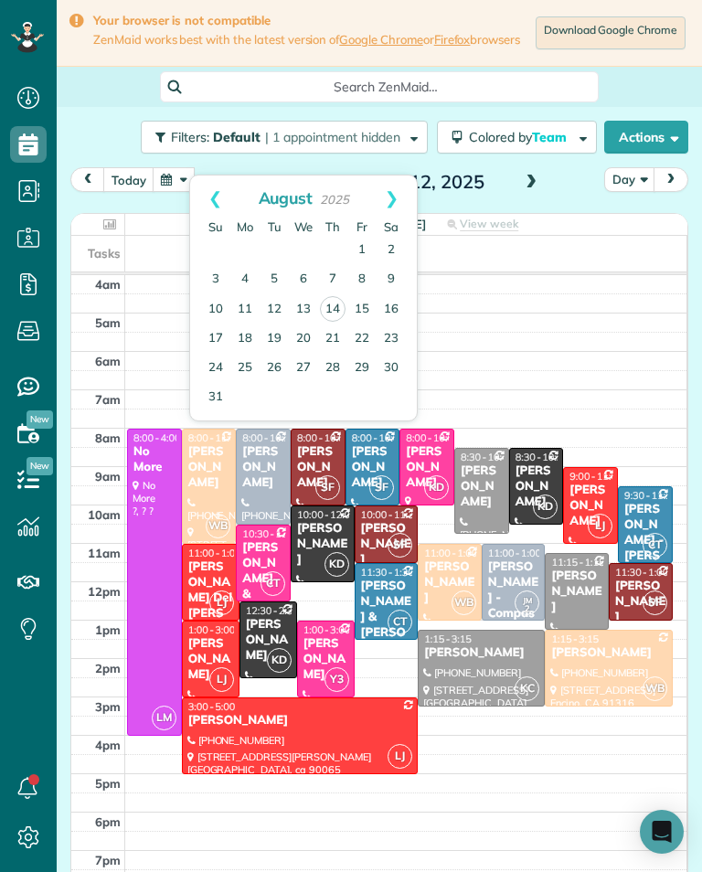
click at [367, 302] on link "15" at bounding box center [361, 309] width 29 height 29
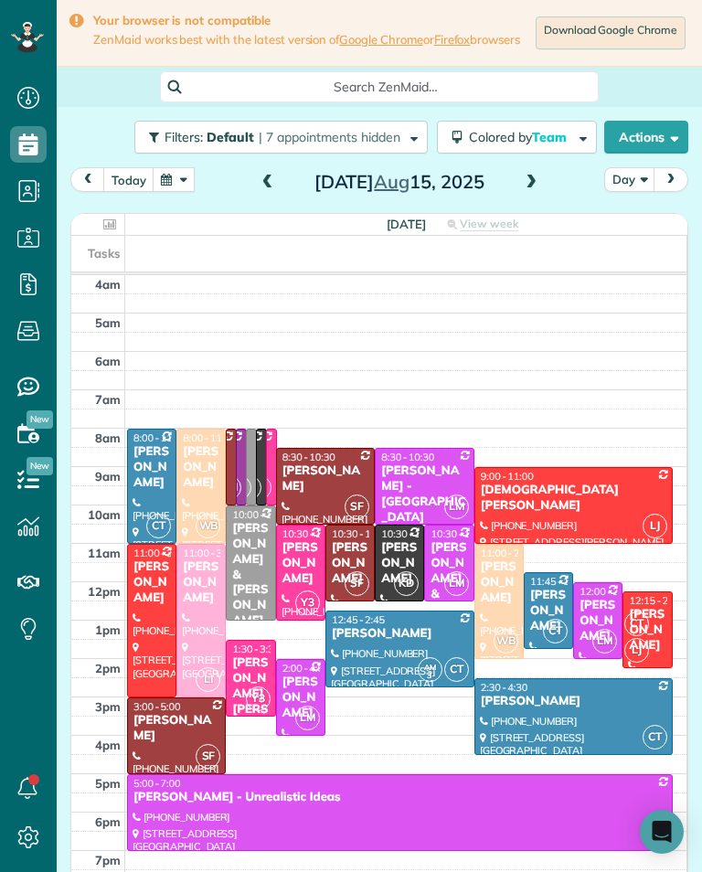
click at [483, 593] on div "[PERSON_NAME]" at bounding box center [499, 582] width 38 height 47
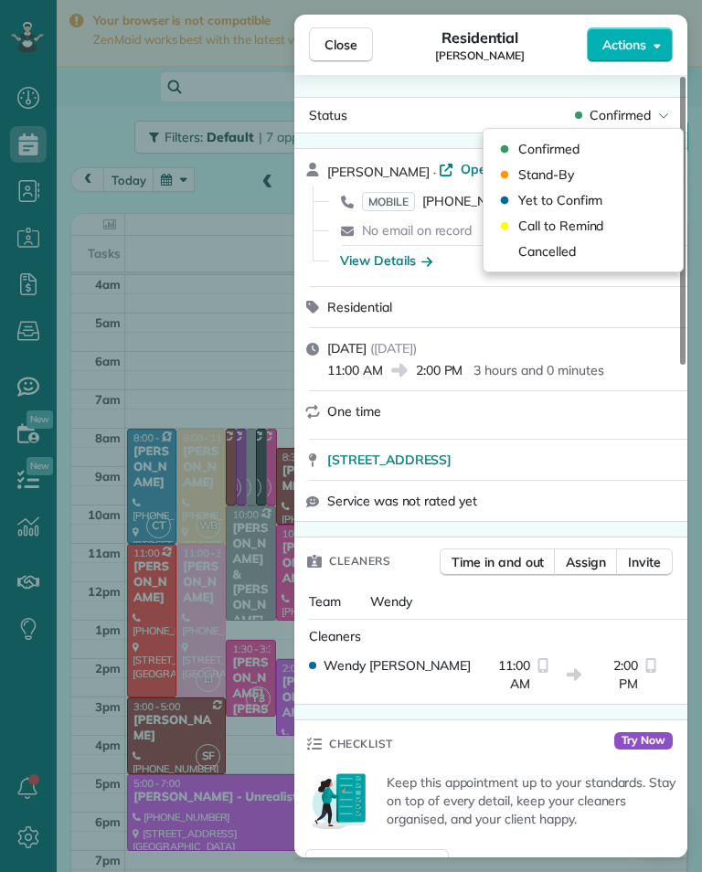
click at [513, 251] on div "Cancelled" at bounding box center [534, 251] width 81 height 18
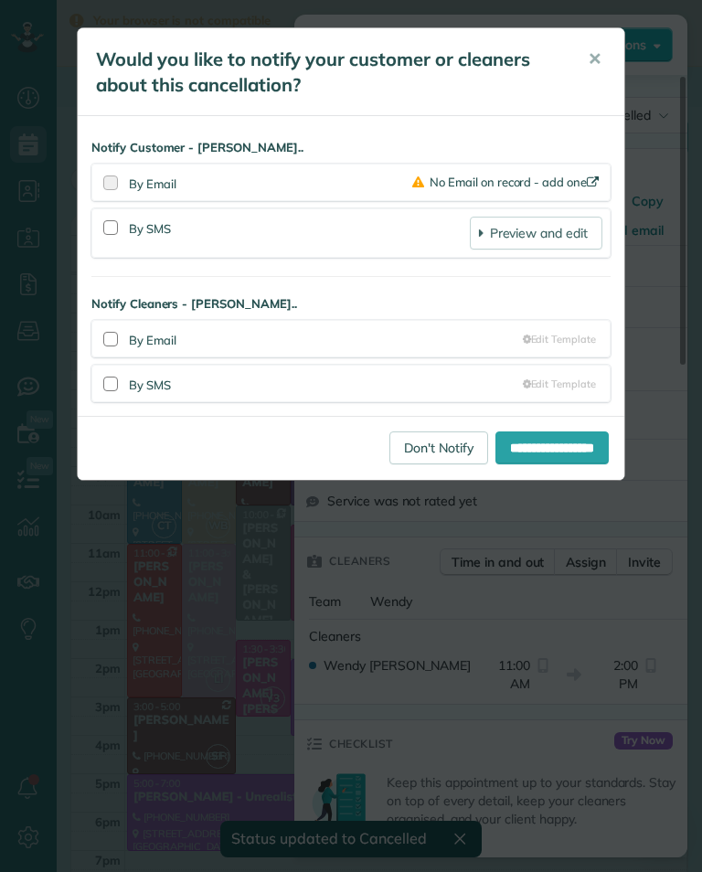
click at [403, 446] on link "Don't Notify" at bounding box center [438, 447] width 99 height 33
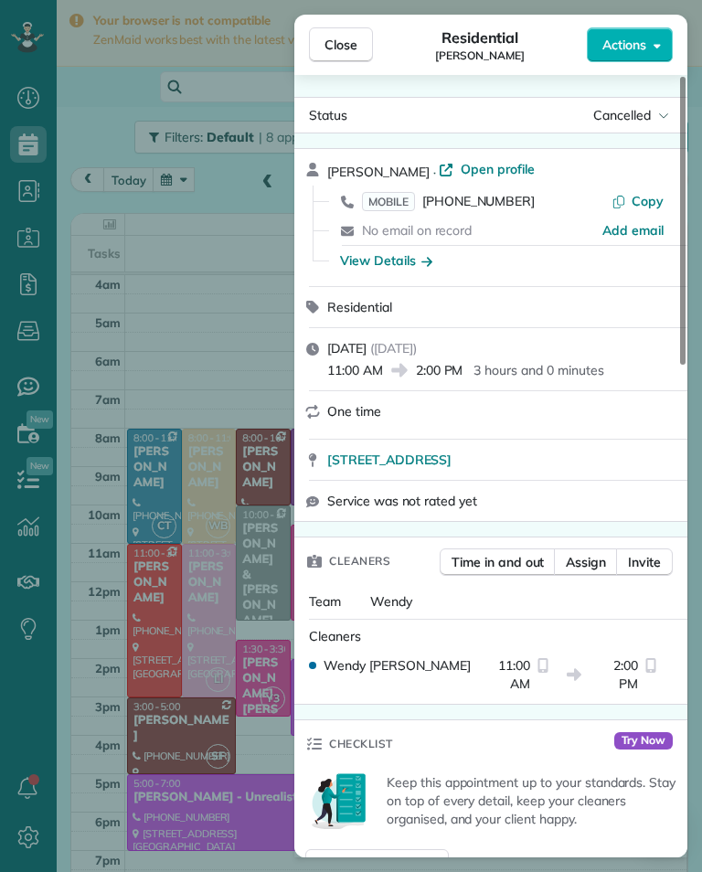
click at [191, 325] on div "Close Residential Diane Cripe Actions Status Cancelled Diane Cripe · Open profi…" at bounding box center [351, 436] width 702 height 872
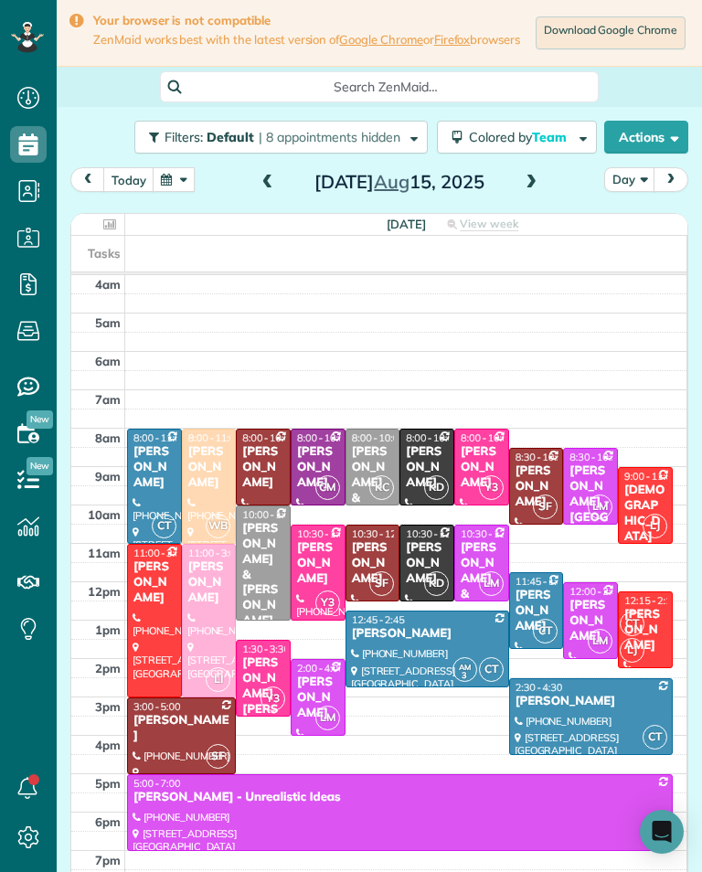
scroll to position [900, 57]
click at [178, 192] on button "button" at bounding box center [174, 179] width 42 height 25
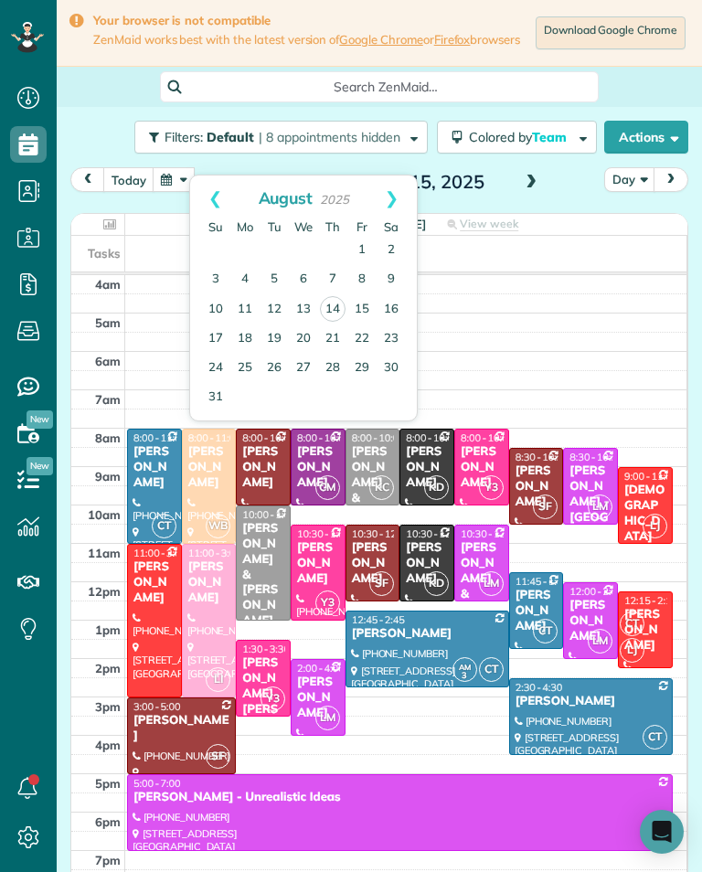
click at [242, 333] on link "18" at bounding box center [244, 338] width 29 height 29
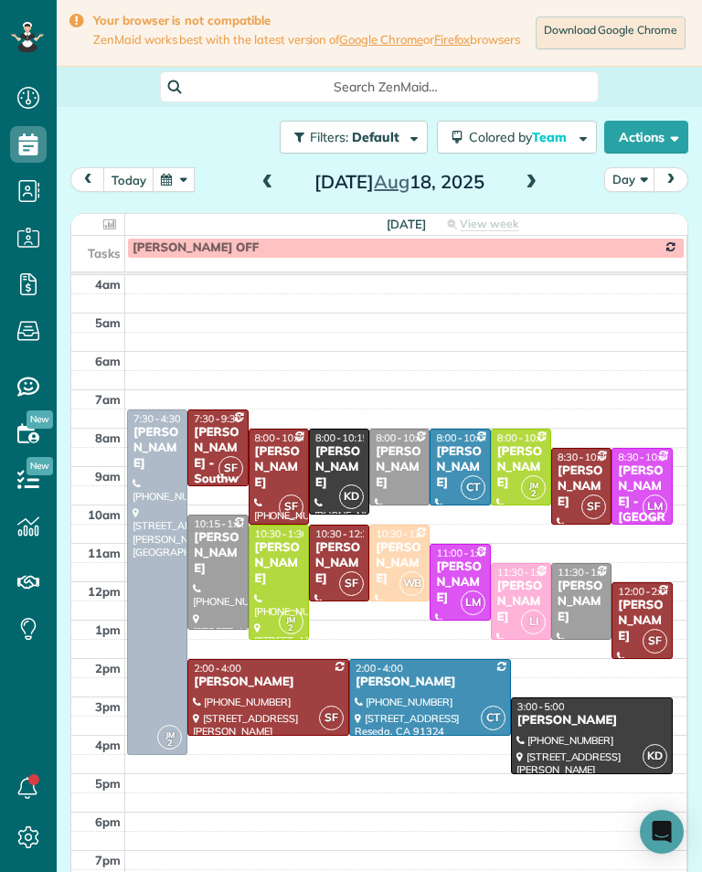
click at [594, 727] on div "[PERSON_NAME]" at bounding box center [591, 721] width 151 height 16
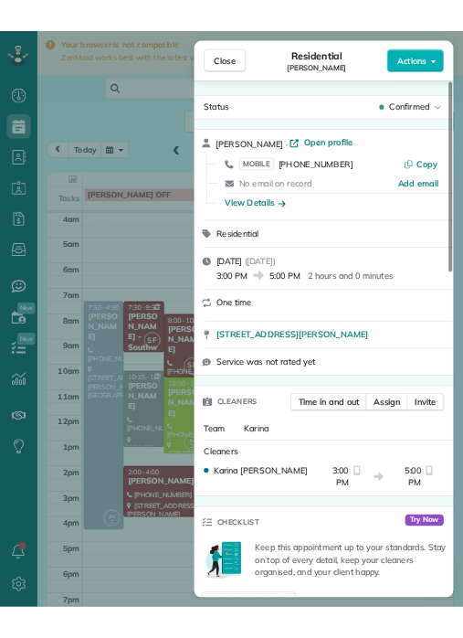
scroll to position [900, 57]
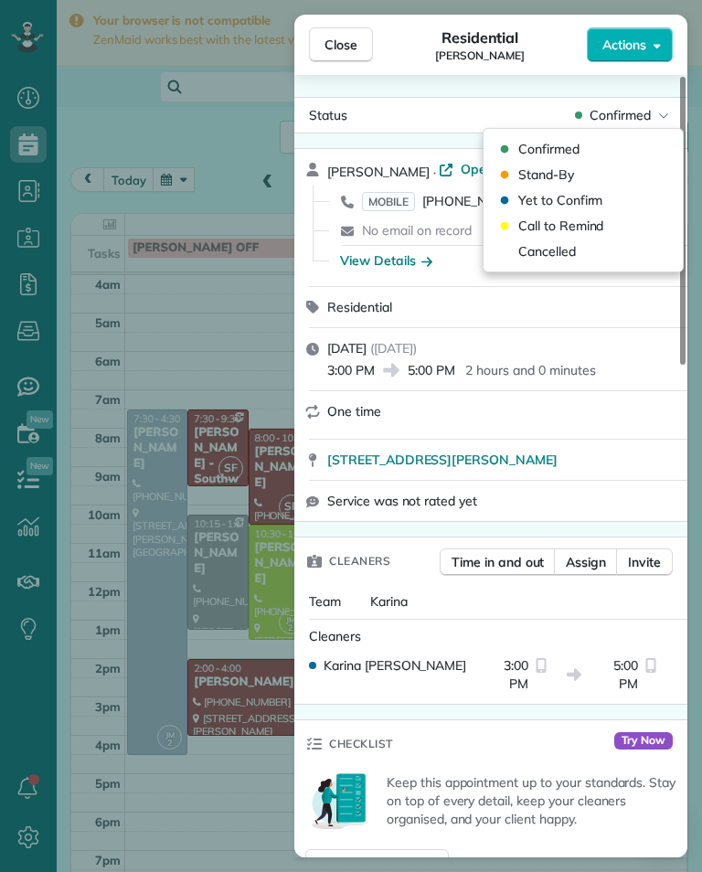
click at [577, 254] on div "Cancelled" at bounding box center [583, 251] width 185 height 26
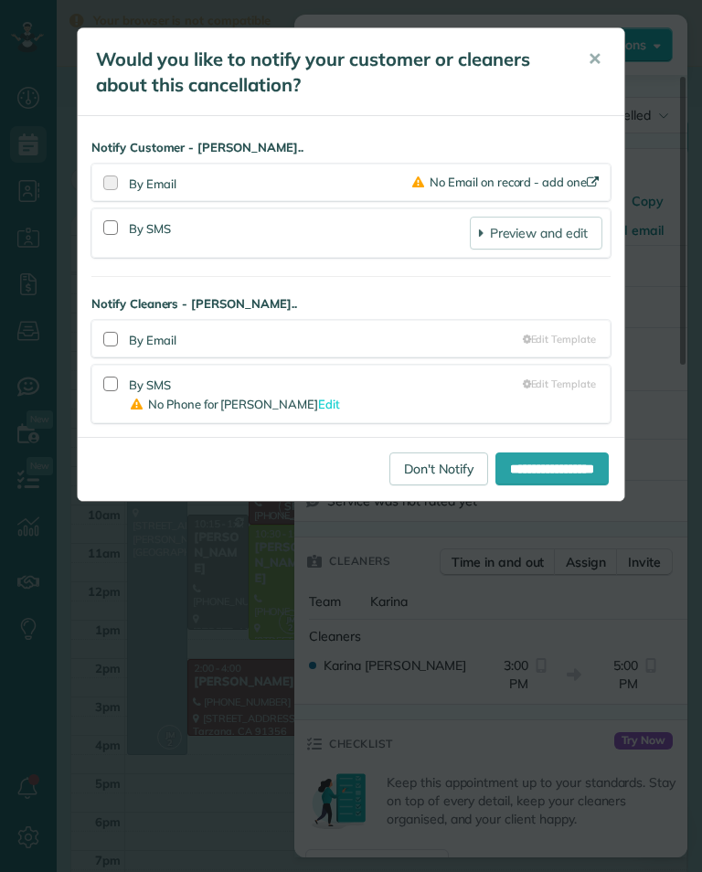
click at [391, 464] on link "Don't Notify" at bounding box center [438, 468] width 99 height 33
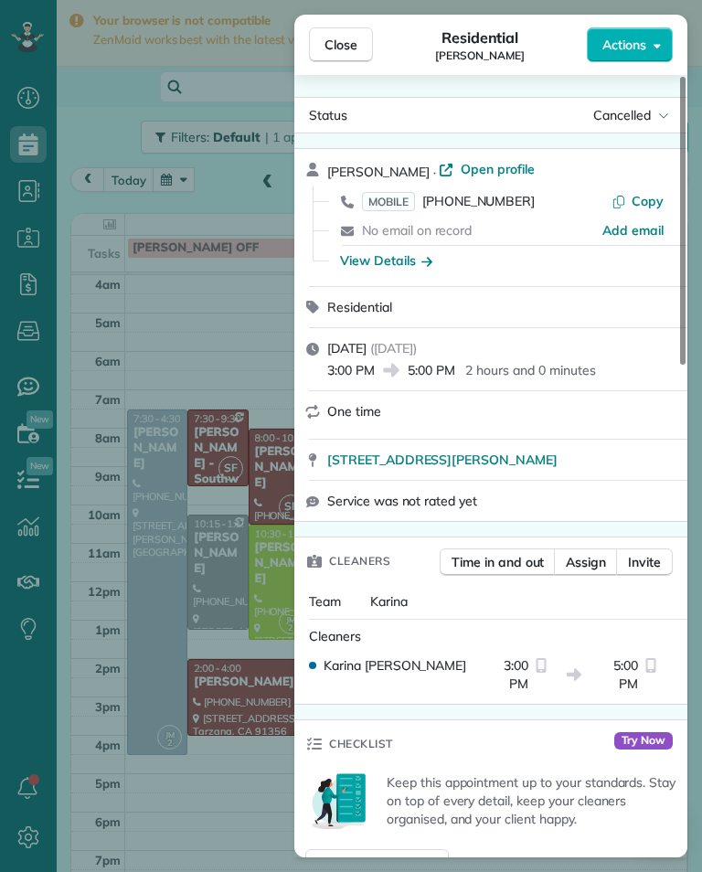
click at [211, 417] on div "Close Residential Cristobal Tapia Montt Actions Status Cancelled Cristobal Tapi…" at bounding box center [351, 436] width 702 height 872
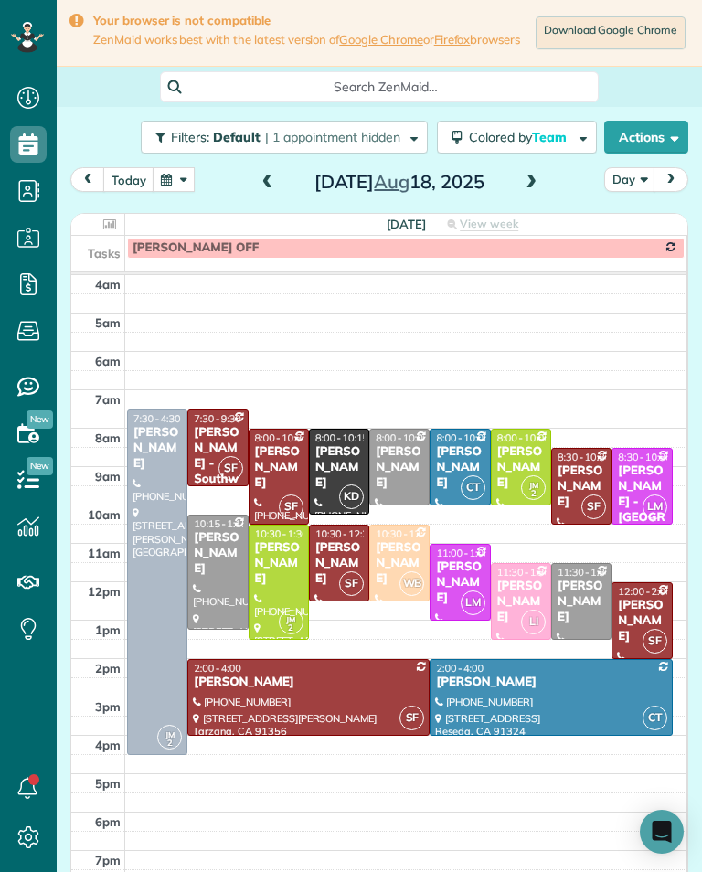
click at [170, 184] on button "button" at bounding box center [174, 179] width 42 height 25
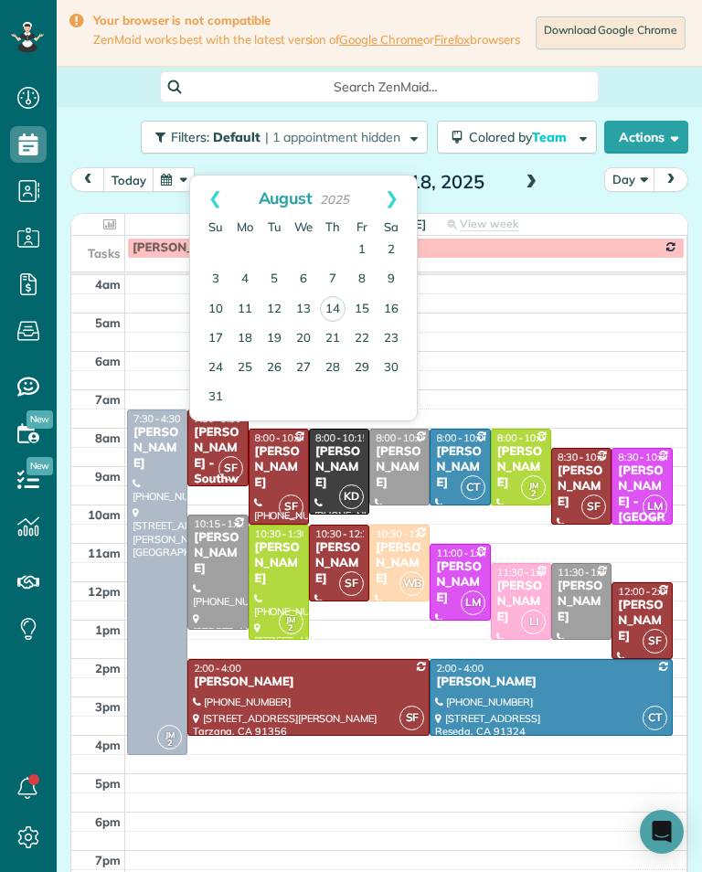
click at [233, 354] on link "25" at bounding box center [244, 368] width 29 height 29
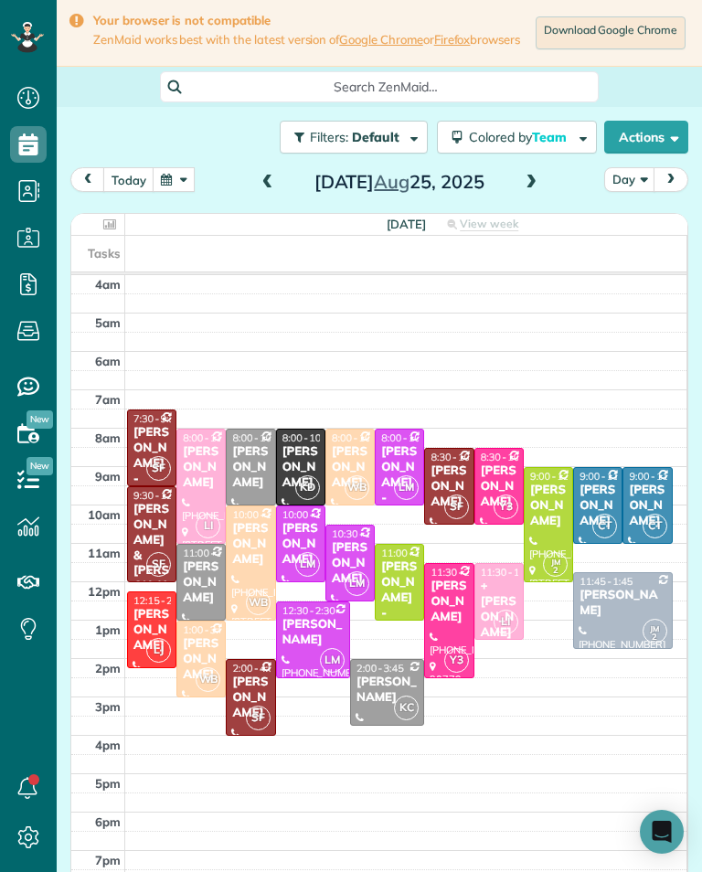
click at [298, 468] on div "[PERSON_NAME]" at bounding box center [300, 467] width 38 height 47
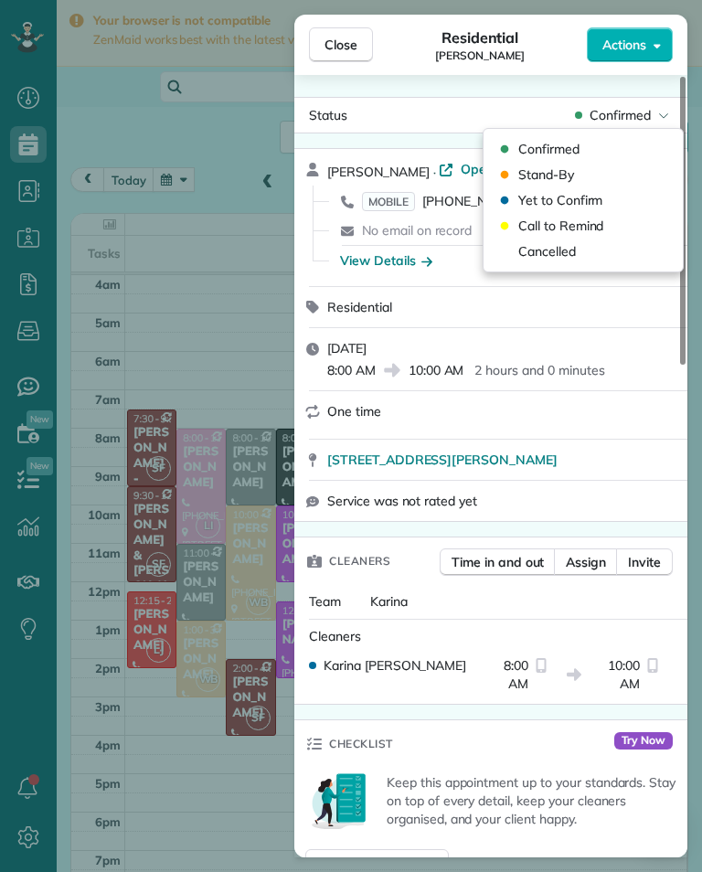
click at [574, 256] on span "Cancelled" at bounding box center [547, 251] width 58 height 18
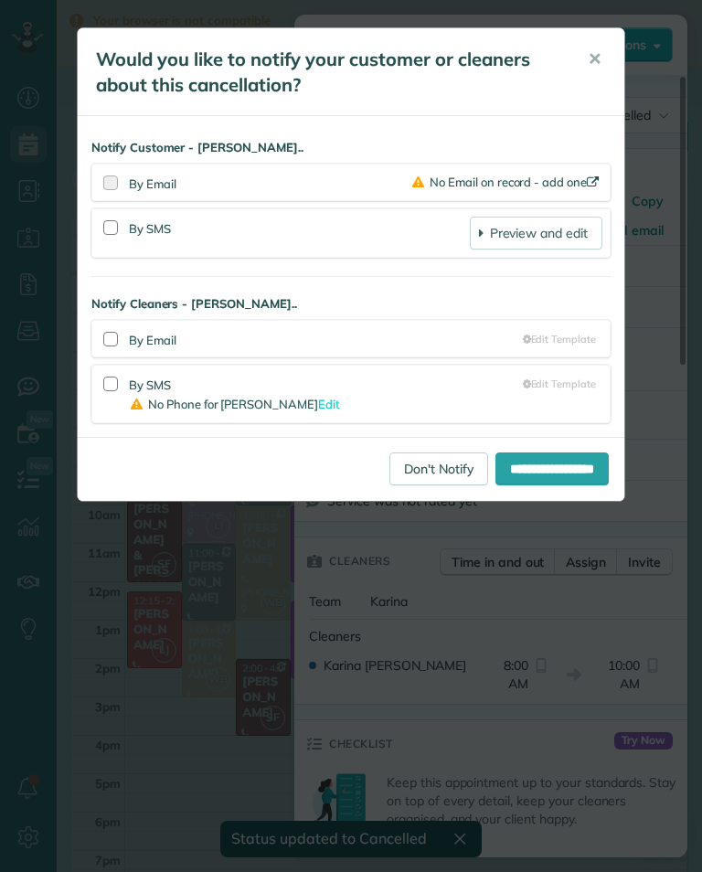
click at [399, 472] on link "Don't Notify" at bounding box center [438, 468] width 99 height 33
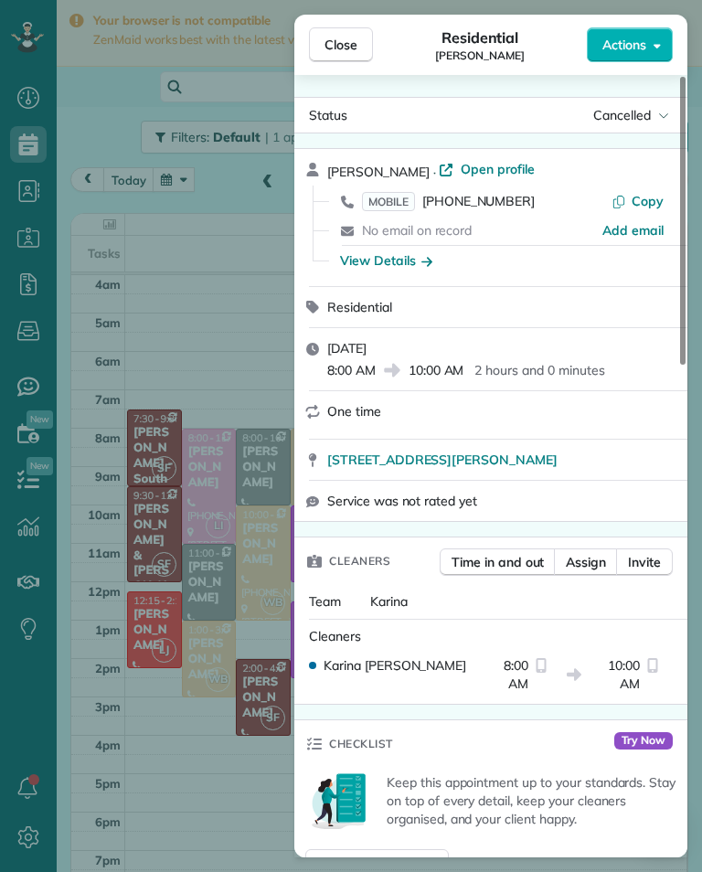
click at [236, 644] on div "Close Residential Cristobal Tapia Montt Actions Status Cancelled Cristobal Tapi…" at bounding box center [351, 436] width 702 height 872
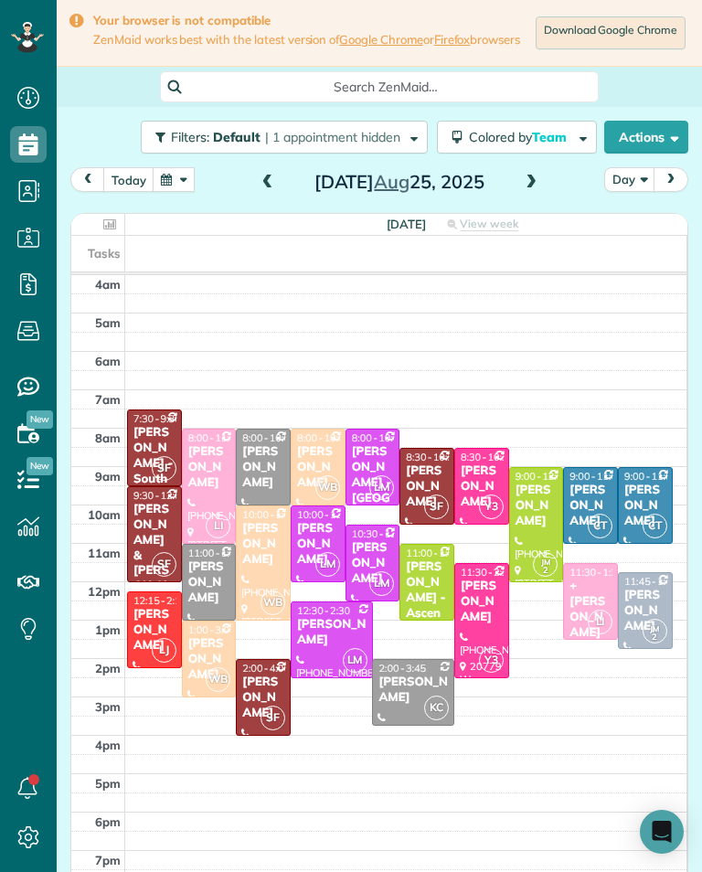
click at [175, 192] on button "button" at bounding box center [174, 179] width 42 height 25
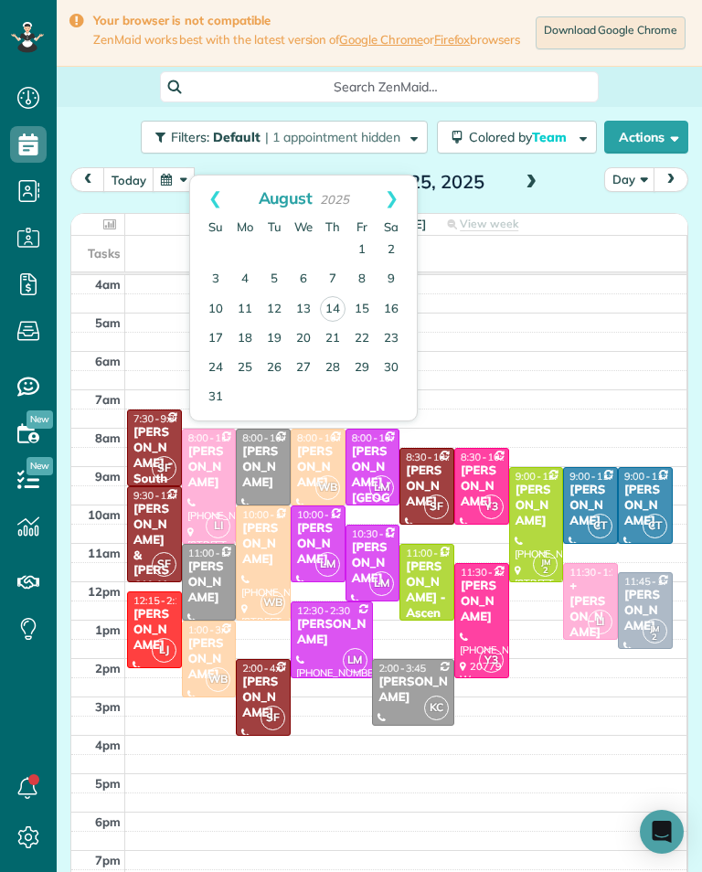
click at [363, 304] on link "15" at bounding box center [361, 309] width 29 height 29
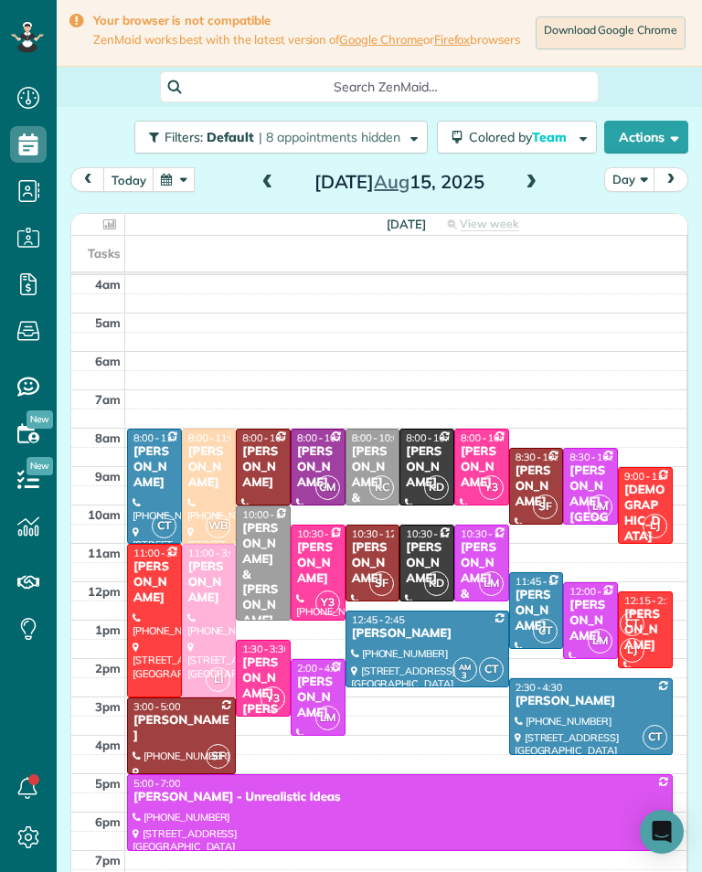
scroll to position [900, 57]
click at [210, 617] on div at bounding box center [209, 621] width 53 height 152
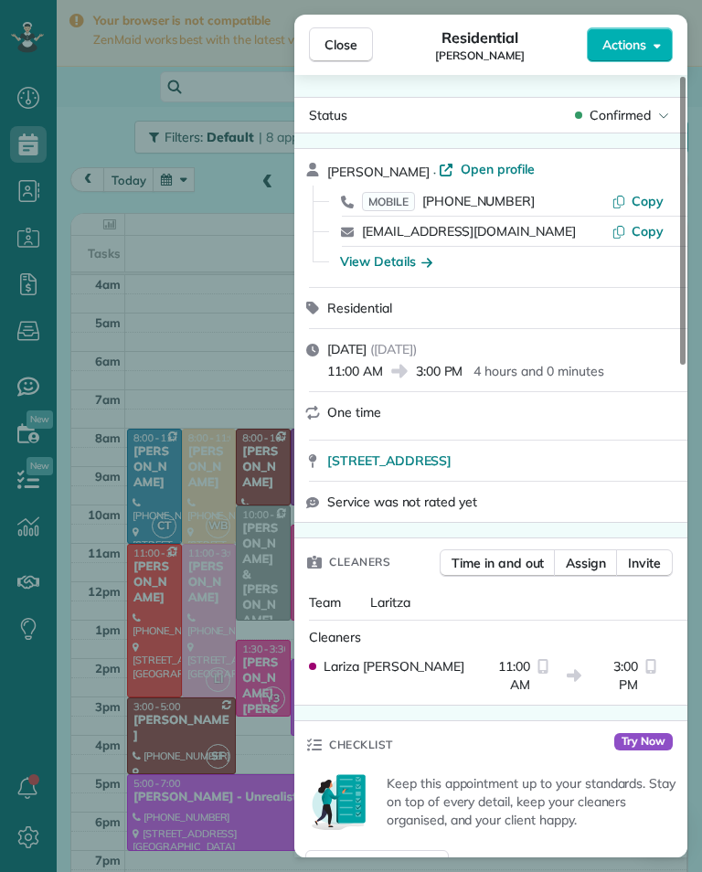
click at [497, 206] on span "[PHONE_NUMBER]" at bounding box center [478, 201] width 112 height 16
click at [481, 202] on span "[PHONE_NUMBER]" at bounding box center [478, 201] width 112 height 16
click at [132, 714] on div "Close Residential [PERSON_NAME] Actions Status Confirmed [PERSON_NAME] · Open p…" at bounding box center [351, 436] width 702 height 872
